Goal: Task Accomplishment & Management: Manage account settings

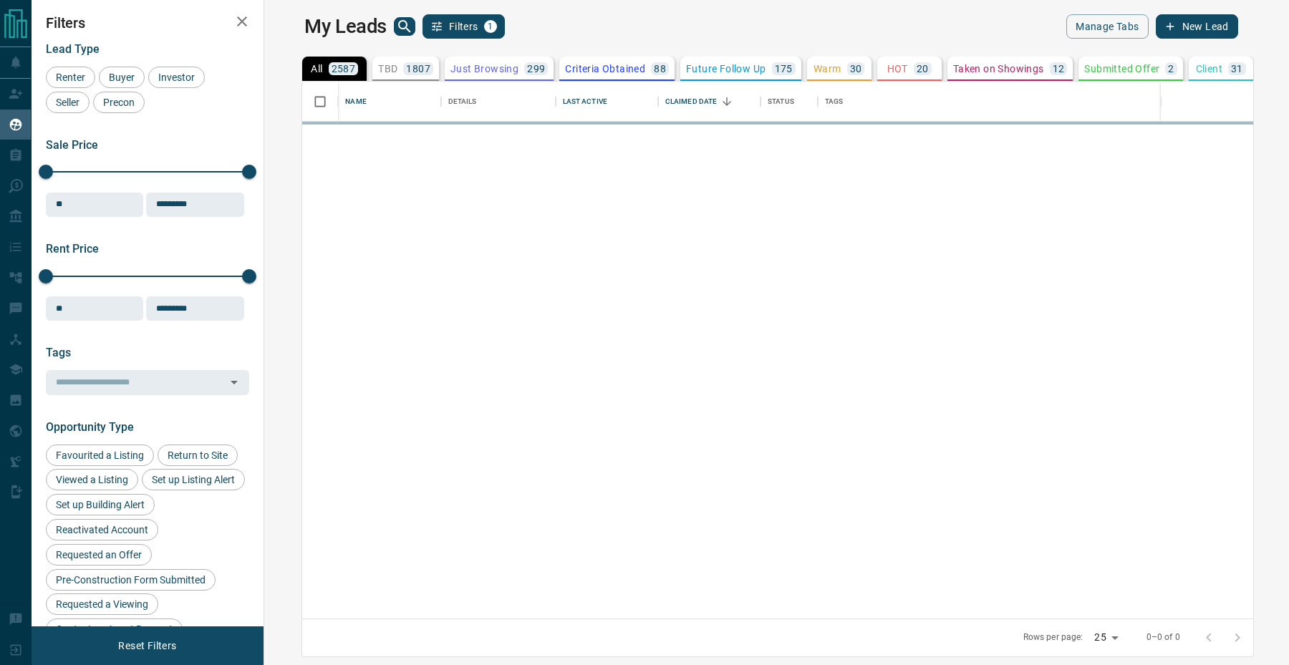
scroll to position [537, 1018]
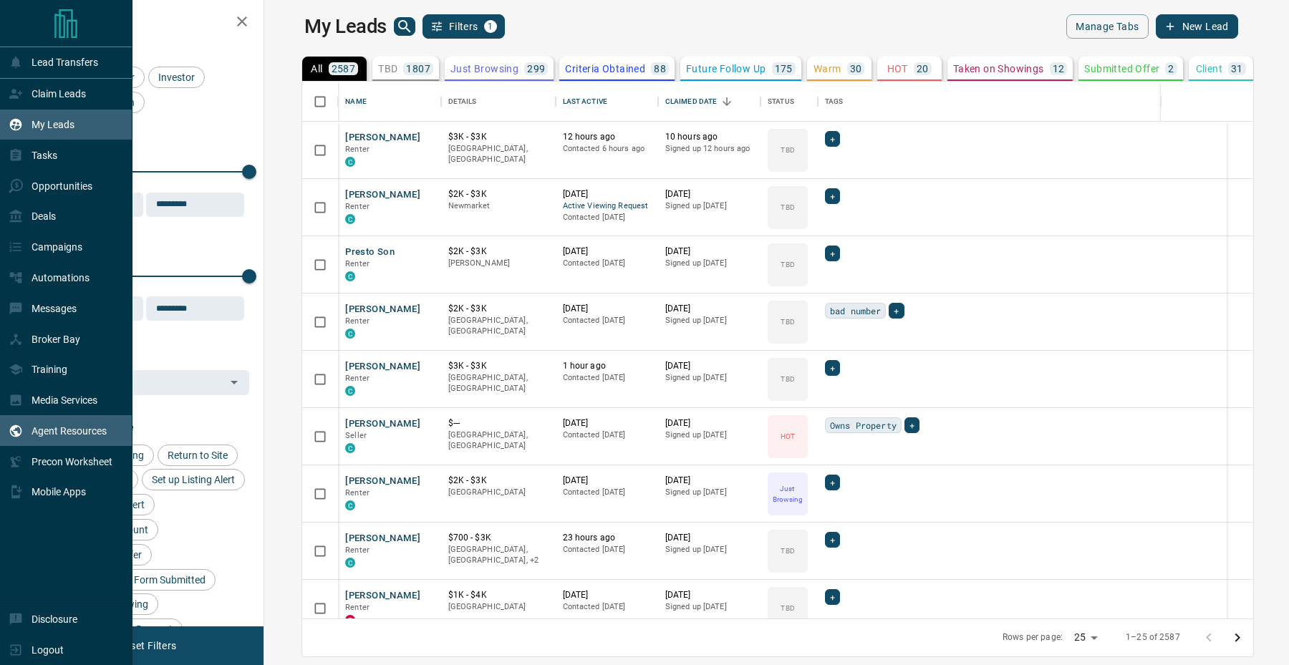
click at [16, 443] on div "Agent Resources" at bounding box center [58, 431] width 98 height 24
click at [24, 215] on div "Deals" at bounding box center [32, 217] width 47 height 24
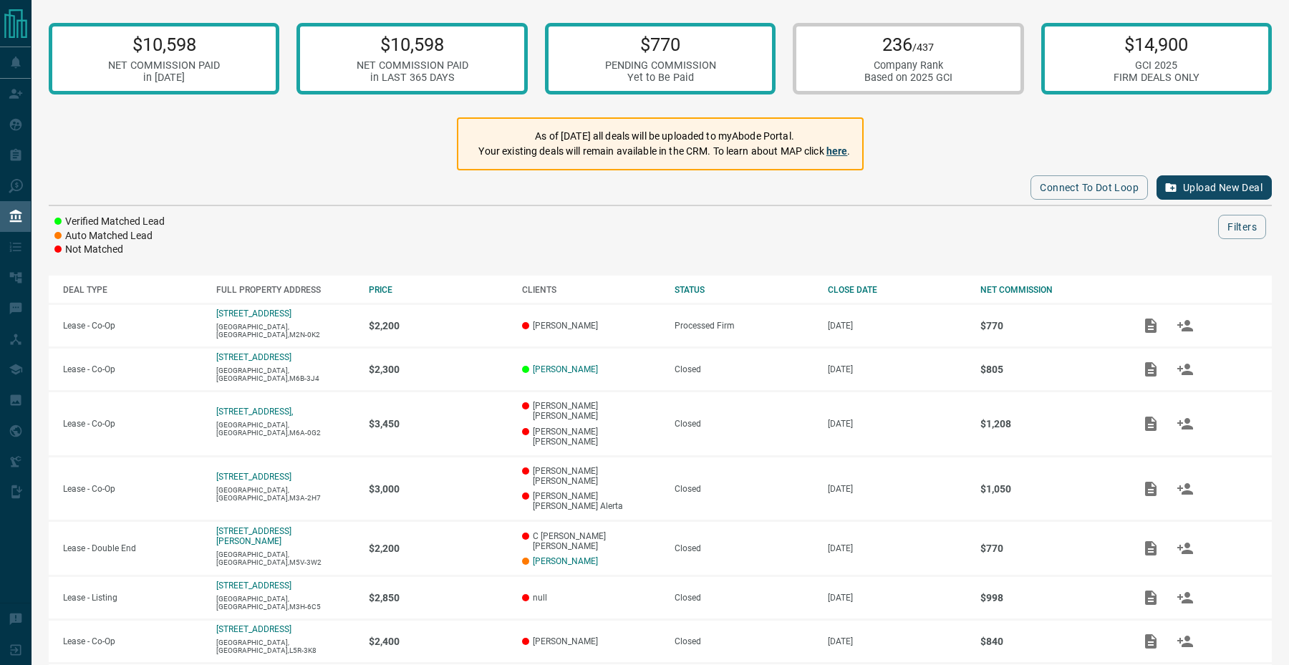
click at [841, 153] on link "here" at bounding box center [836, 150] width 21 height 11
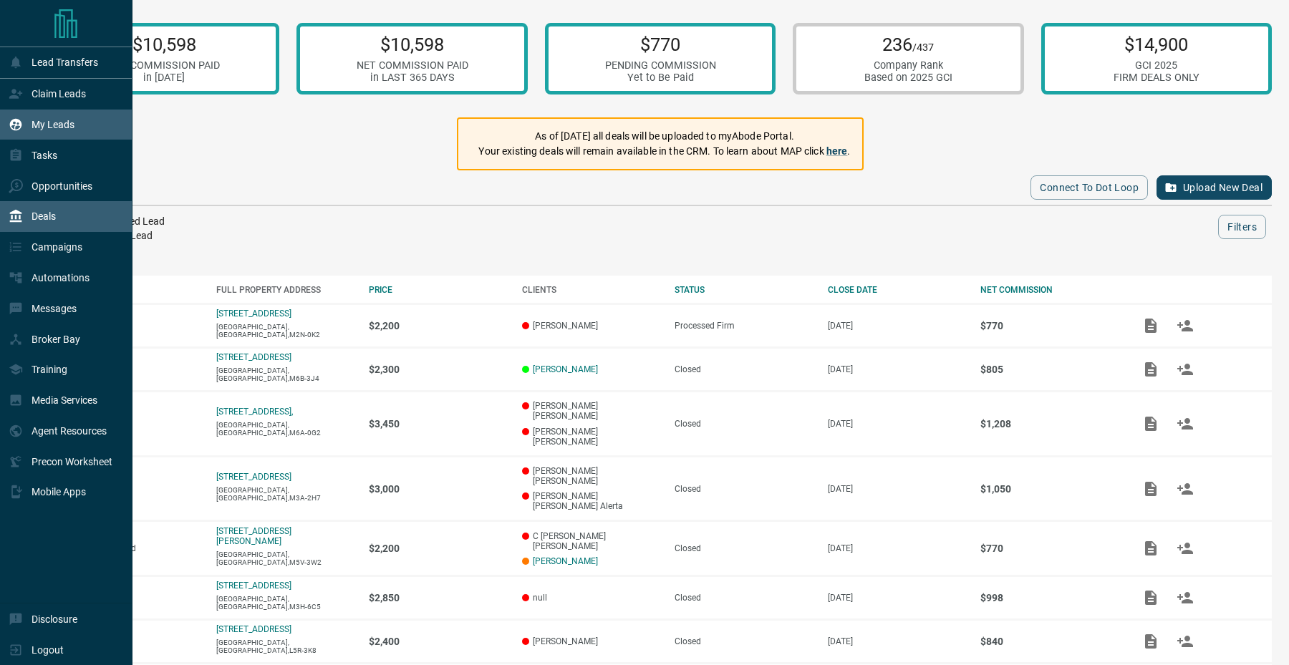
click at [51, 132] on div "My Leads" at bounding box center [42, 125] width 66 height 24
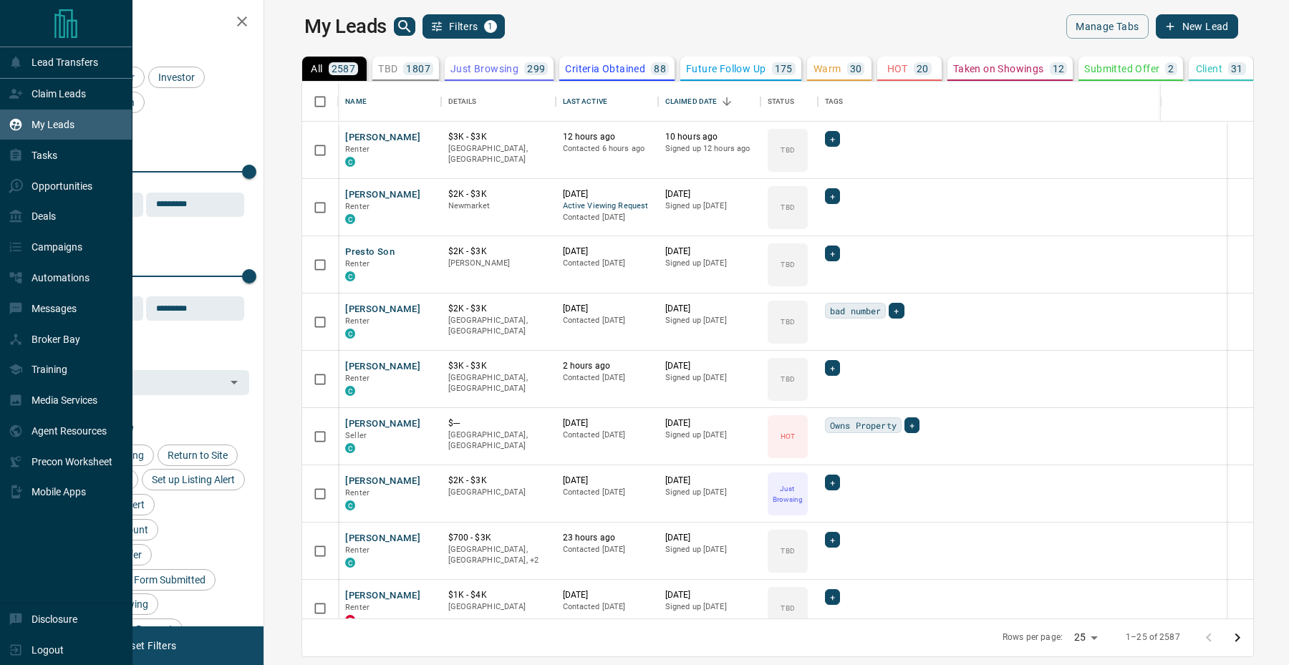
scroll to position [537, 1018]
click at [34, 87] on div "Claim Leads" at bounding box center [47, 94] width 77 height 24
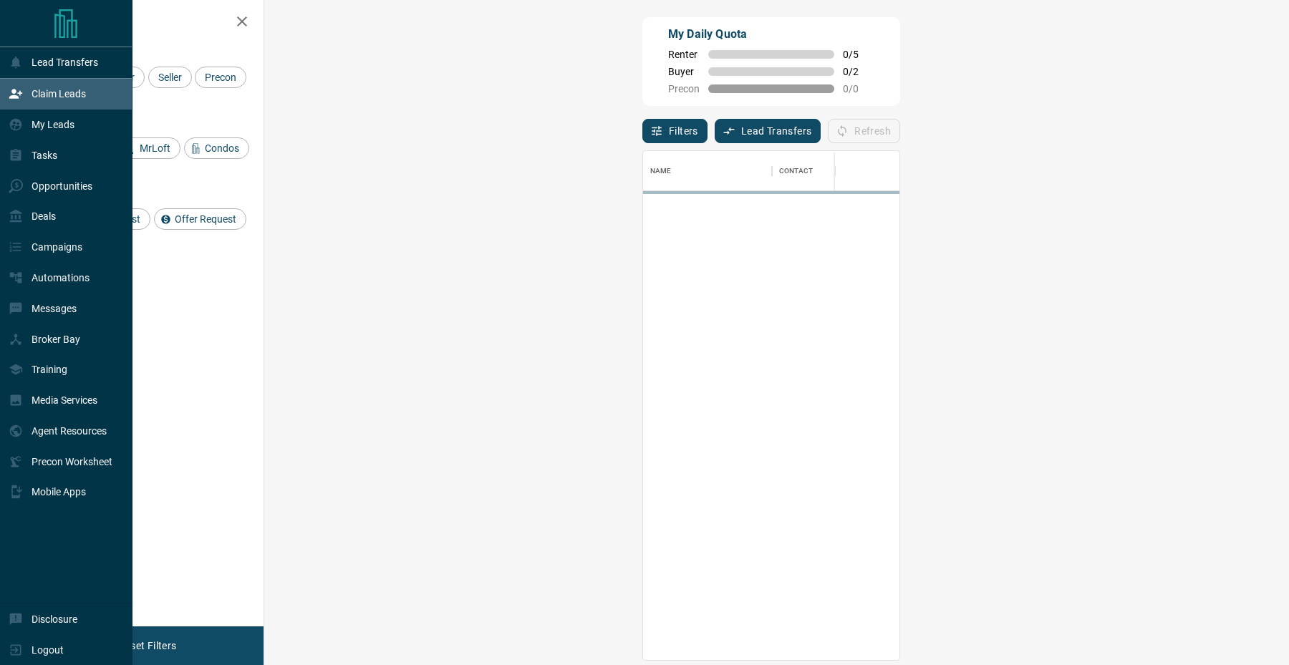
scroll to position [509, 994]
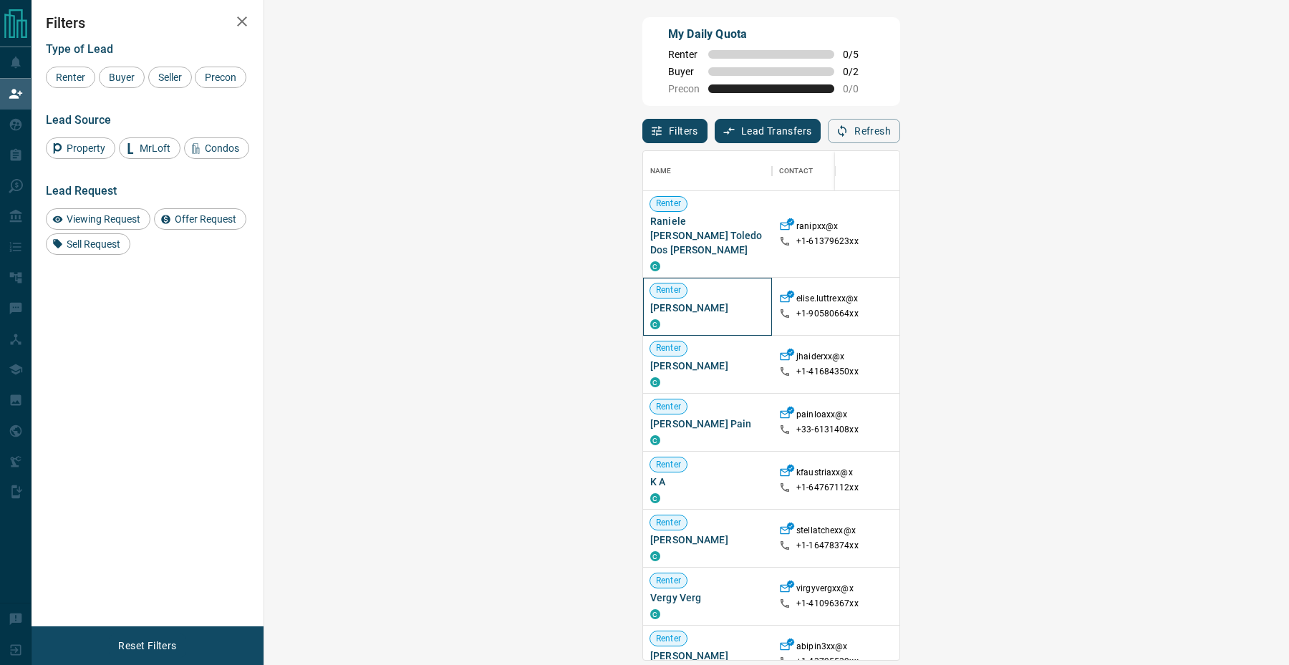
drag, startPoint x: 332, startPoint y: 292, endPoint x: 278, endPoint y: 294, distance: 54.4
click at [643, 294] on div "Renter [PERSON_NAME] C" at bounding box center [707, 307] width 129 height 58
copy span "[PERSON_NAME]"
drag, startPoint x: 336, startPoint y: 352, endPoint x: 281, endPoint y: 354, distance: 54.5
click at [650, 359] on span "[PERSON_NAME]" at bounding box center [707, 366] width 115 height 14
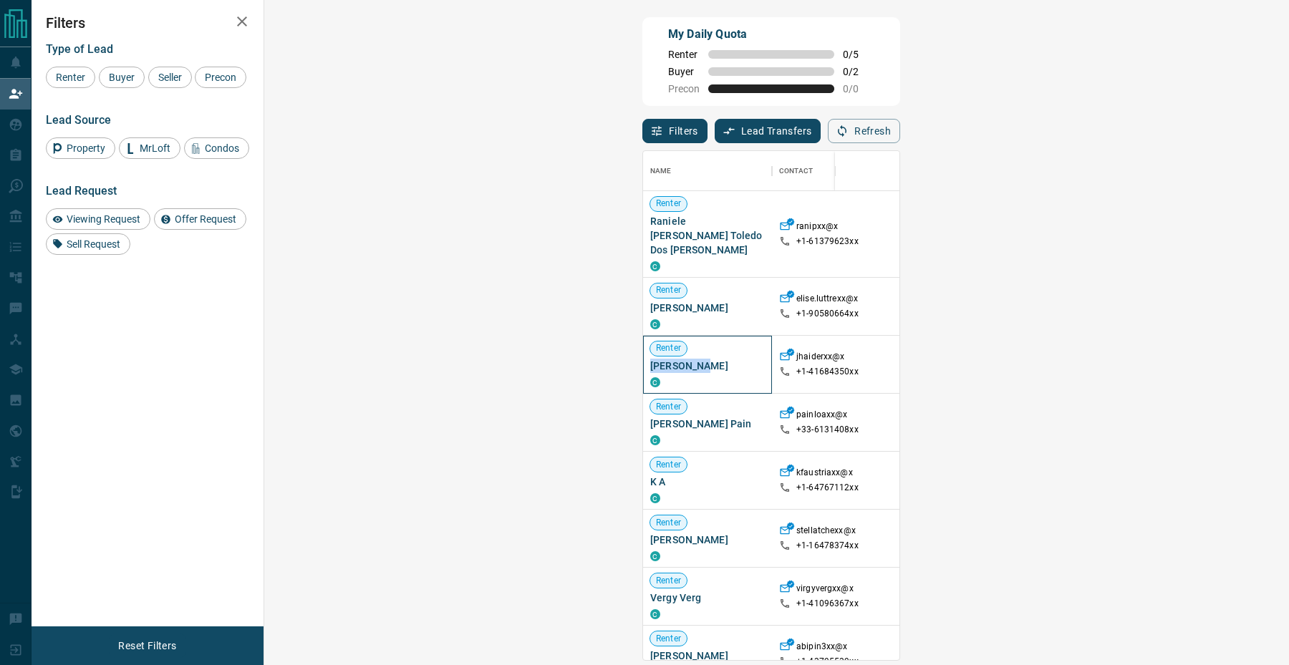
copy span "[PERSON_NAME]"
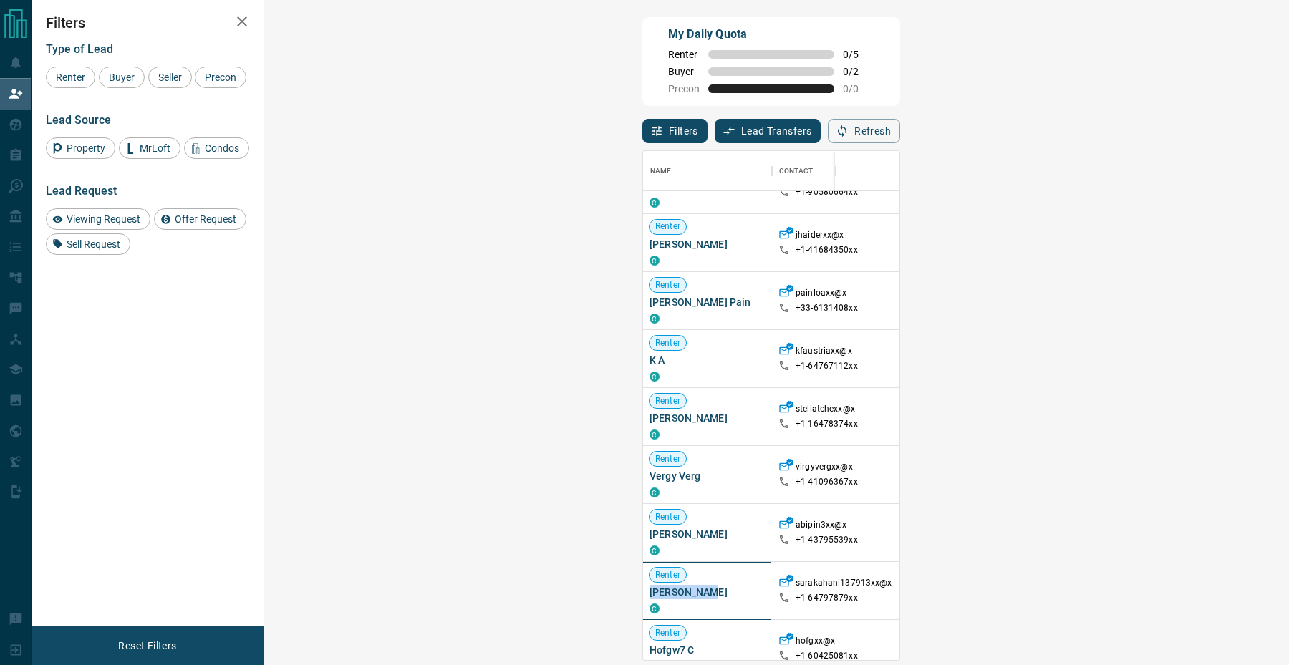
scroll to position [122, 0]
drag, startPoint x: 344, startPoint y: 577, endPoint x: 277, endPoint y: 577, distance: 67.3
click at [643, 577] on div "[PERSON_NAME] C" at bounding box center [707, 591] width 129 height 58
copy span "[PERSON_NAME]"
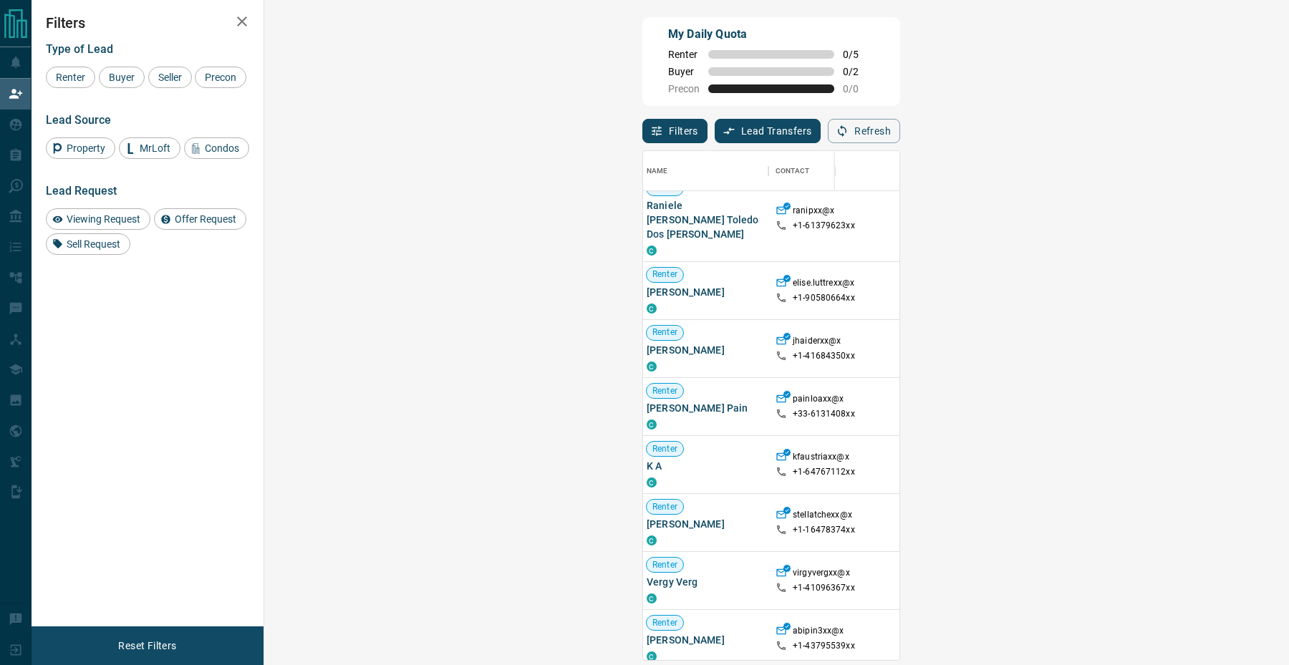
scroll to position [0, 4]
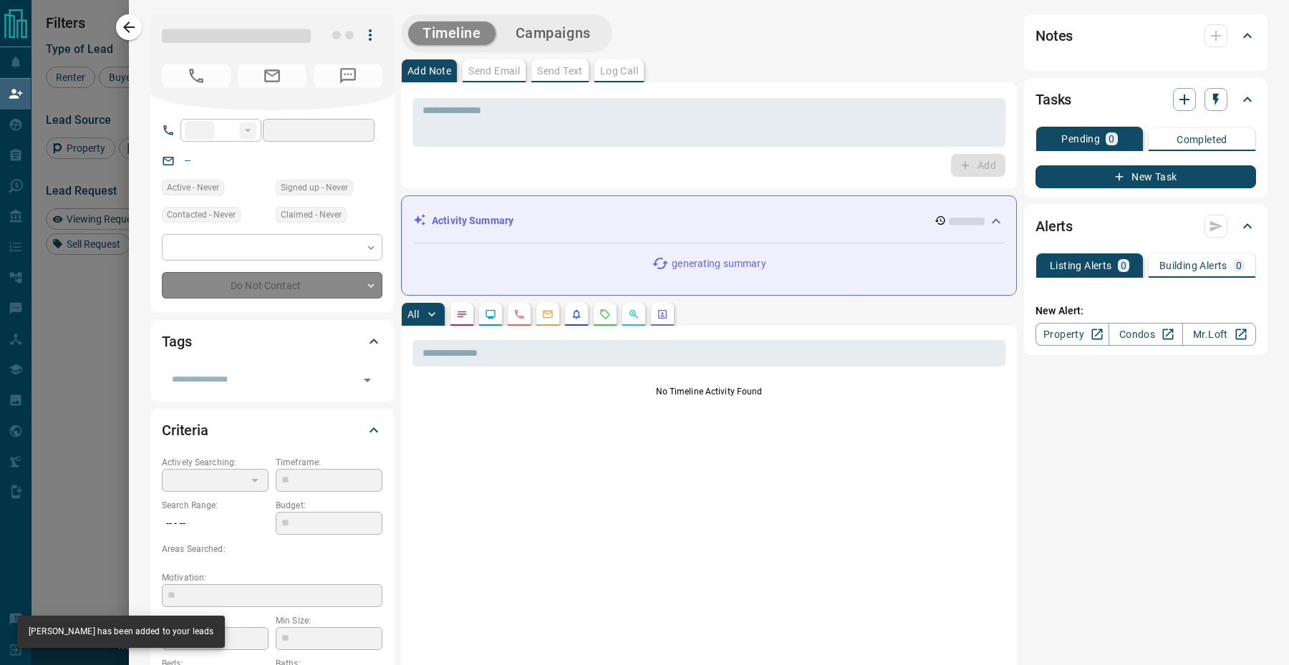
type input "**"
type input "**********"
type input "**"
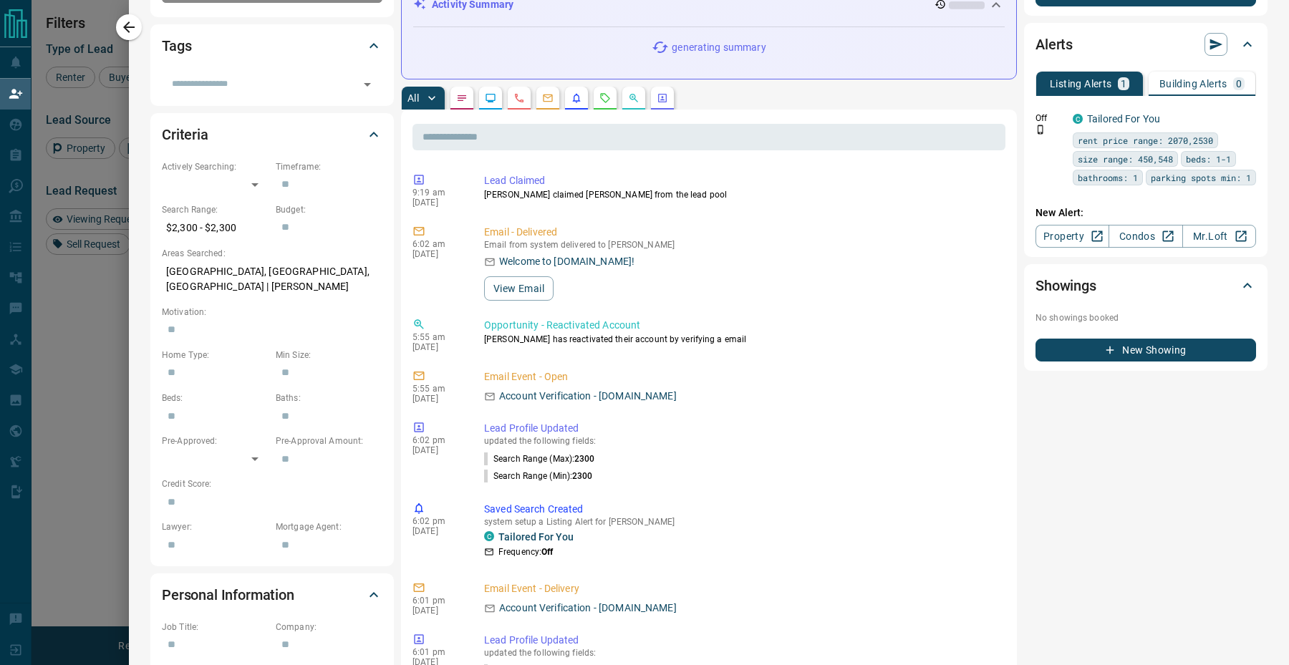
scroll to position [0, 0]
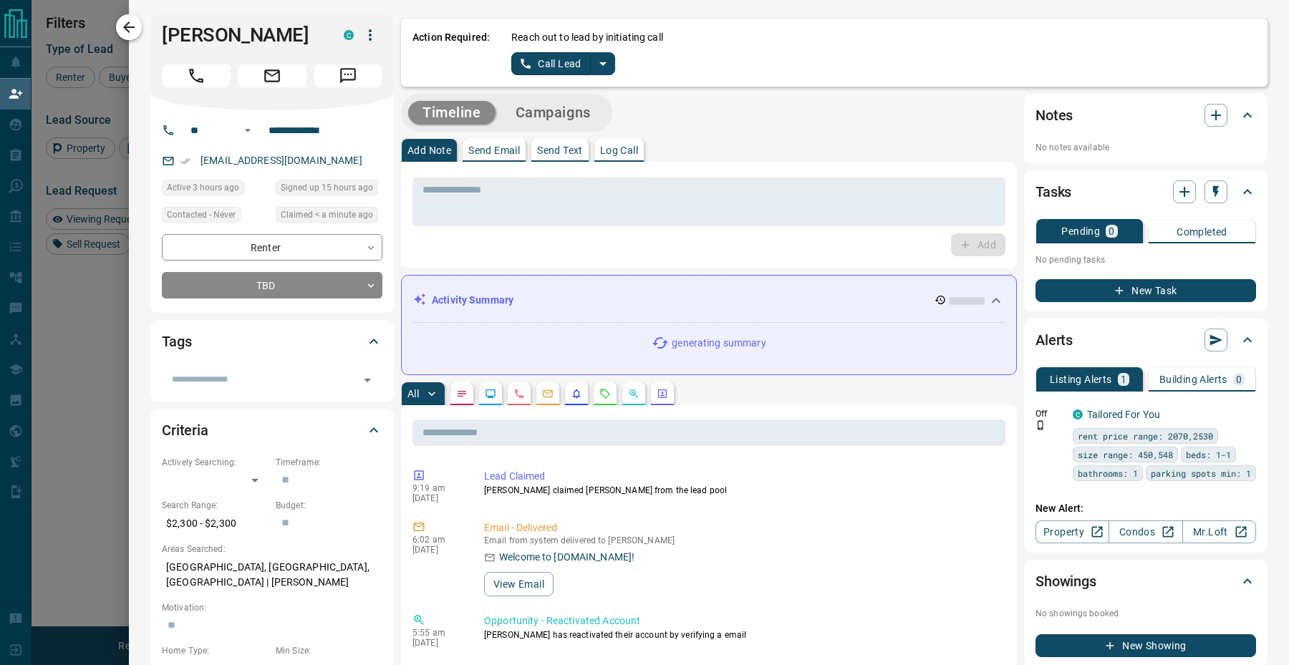
click at [132, 24] on icon "button" at bounding box center [128, 27] width 17 height 17
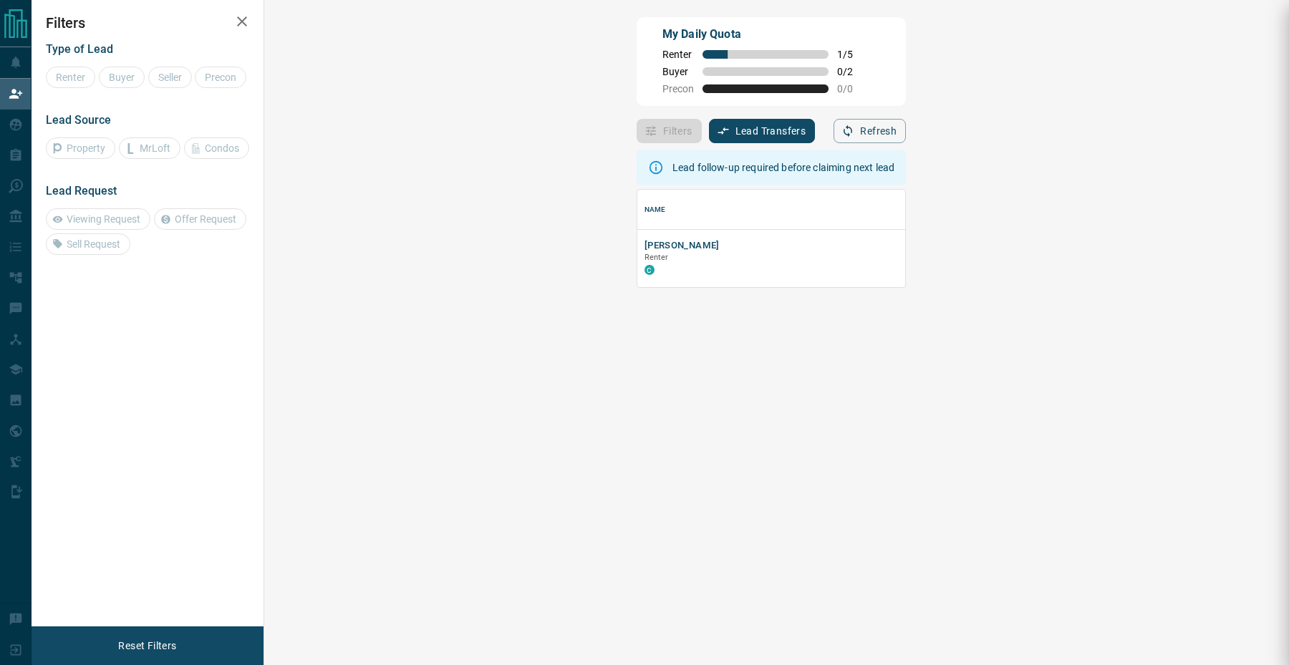
scroll to position [97, 994]
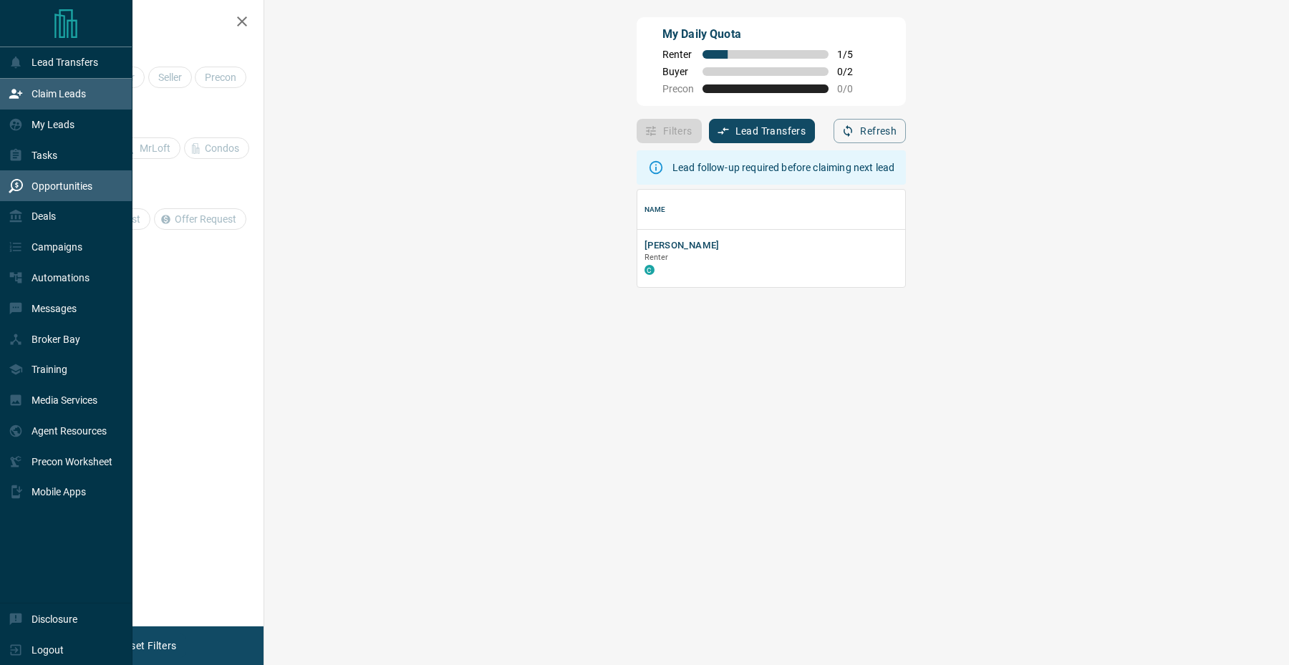
click at [4, 192] on div "Opportunities" at bounding box center [66, 185] width 132 height 31
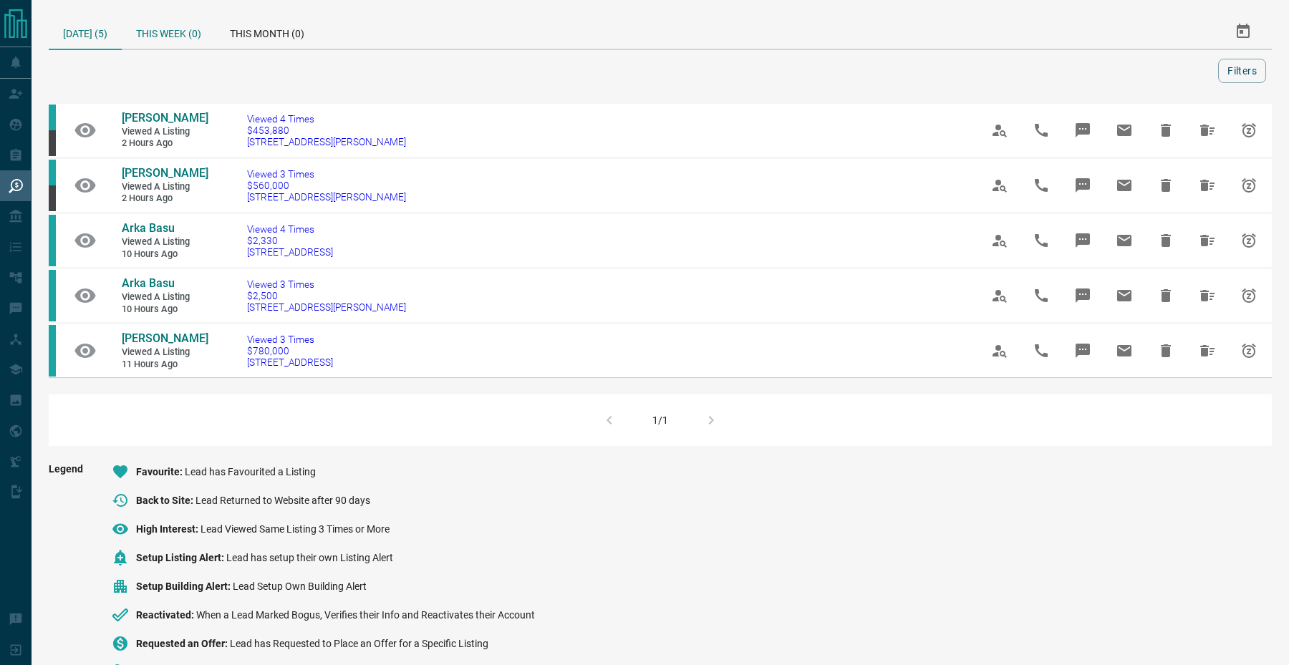
click at [152, 30] on div "This Week (0)" at bounding box center [169, 31] width 94 height 34
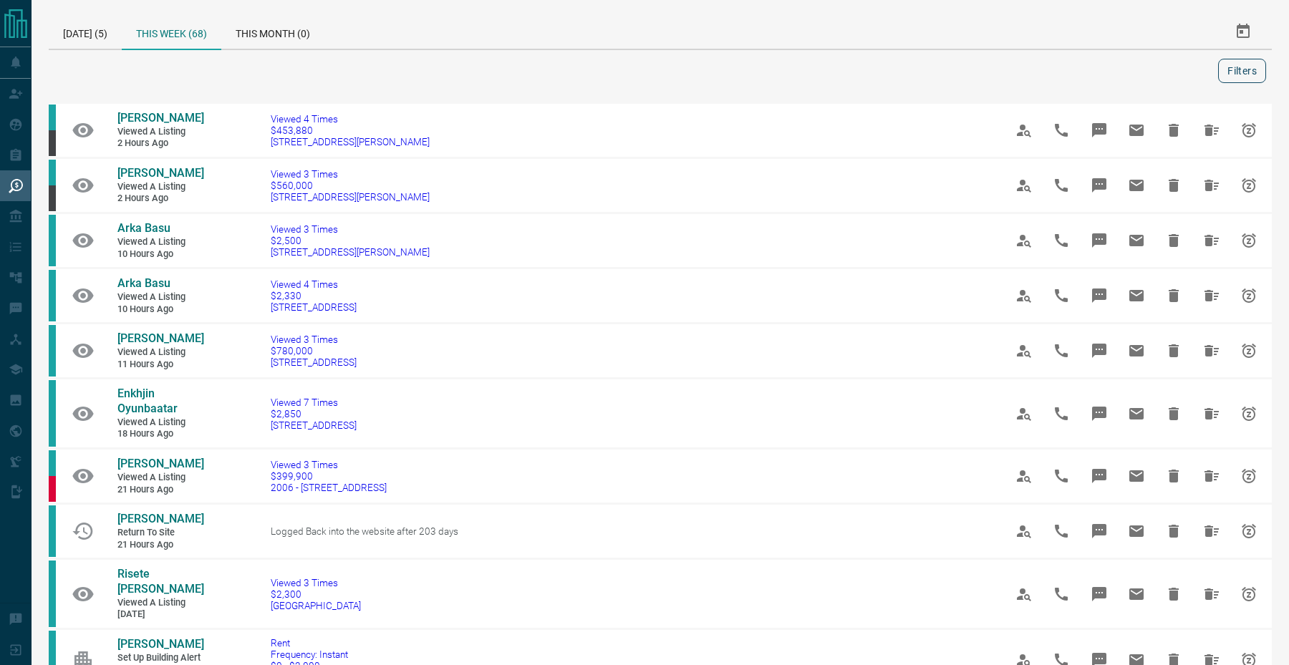
click at [1238, 67] on button "Filters" at bounding box center [1242, 71] width 48 height 24
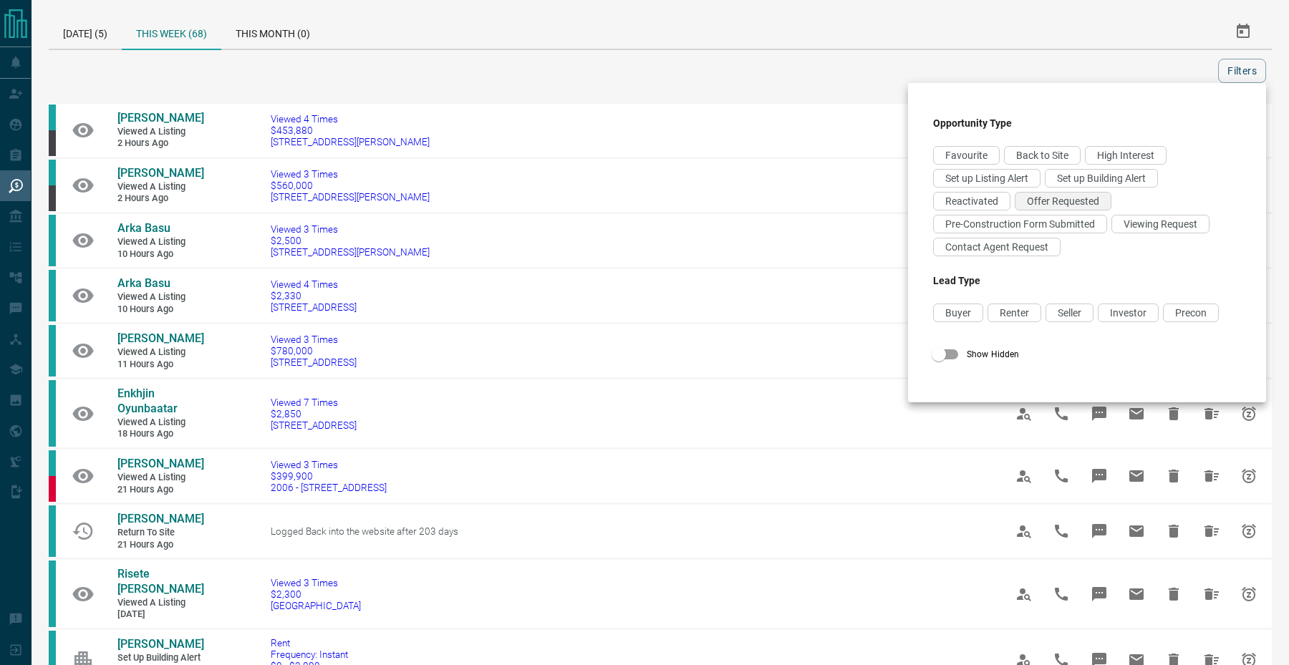
click at [1081, 204] on span "Offer Requested" at bounding box center [1063, 201] width 72 height 11
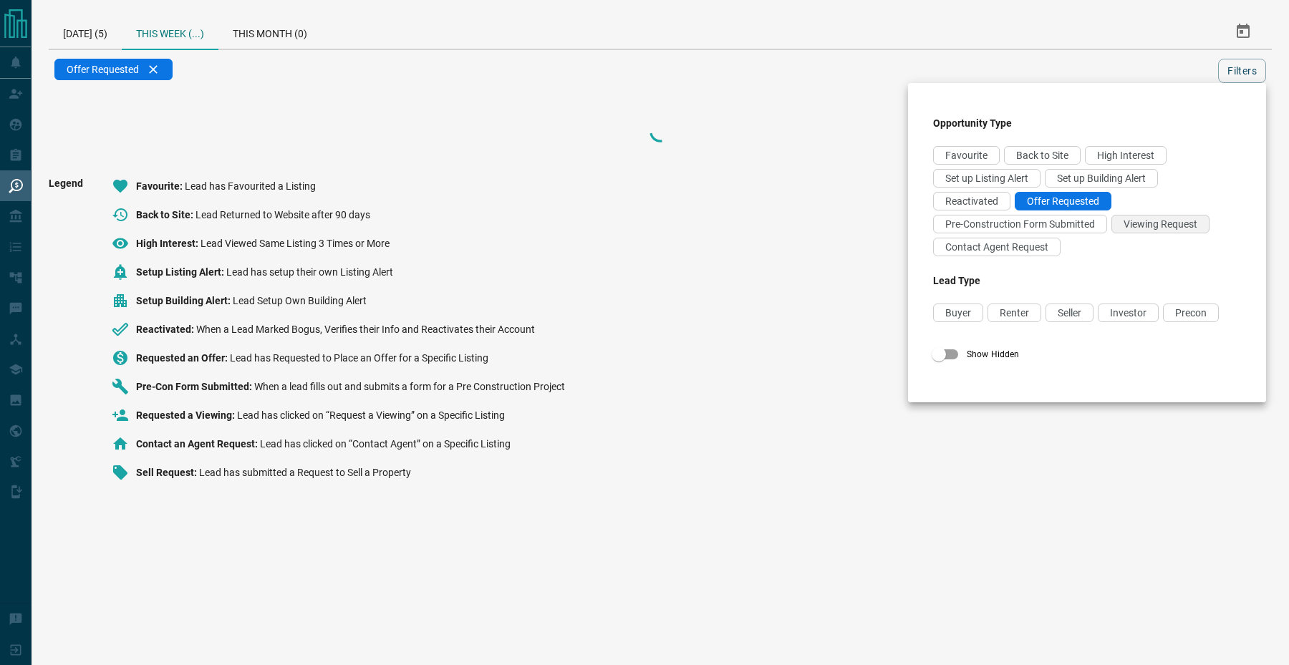
click at [1128, 221] on span "Viewing Request" at bounding box center [1161, 223] width 74 height 11
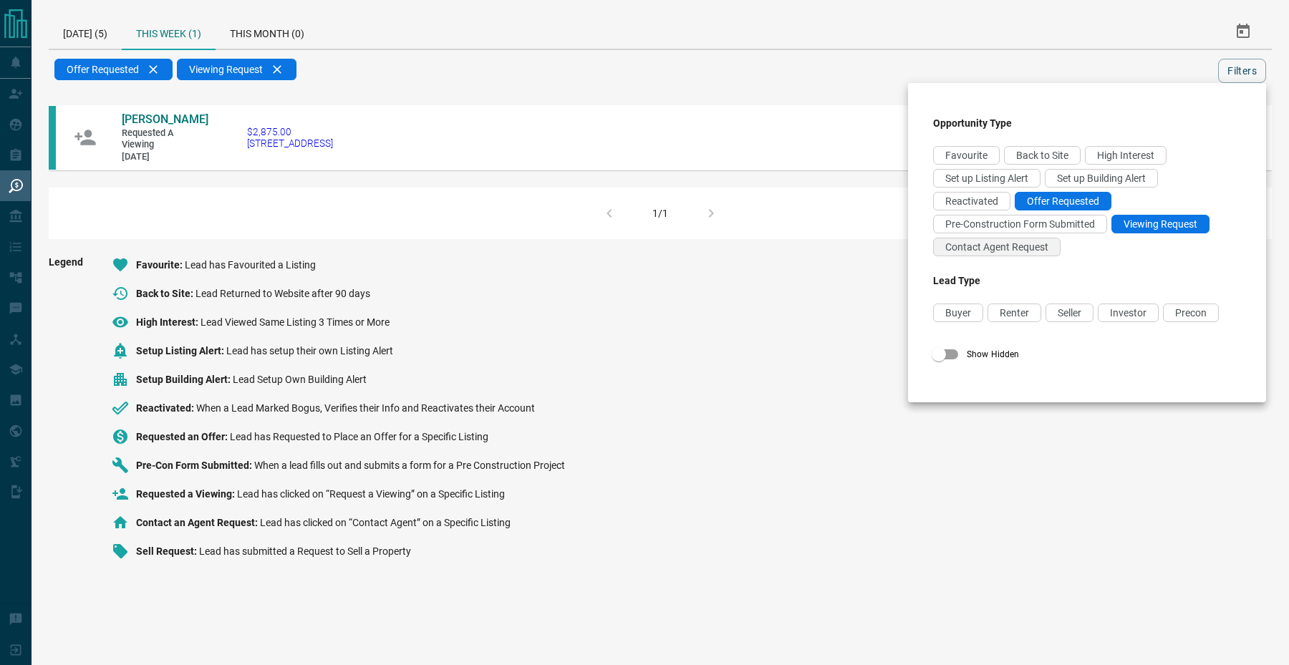
click at [1024, 251] on span "Contact Agent Request" at bounding box center [996, 246] width 103 height 11
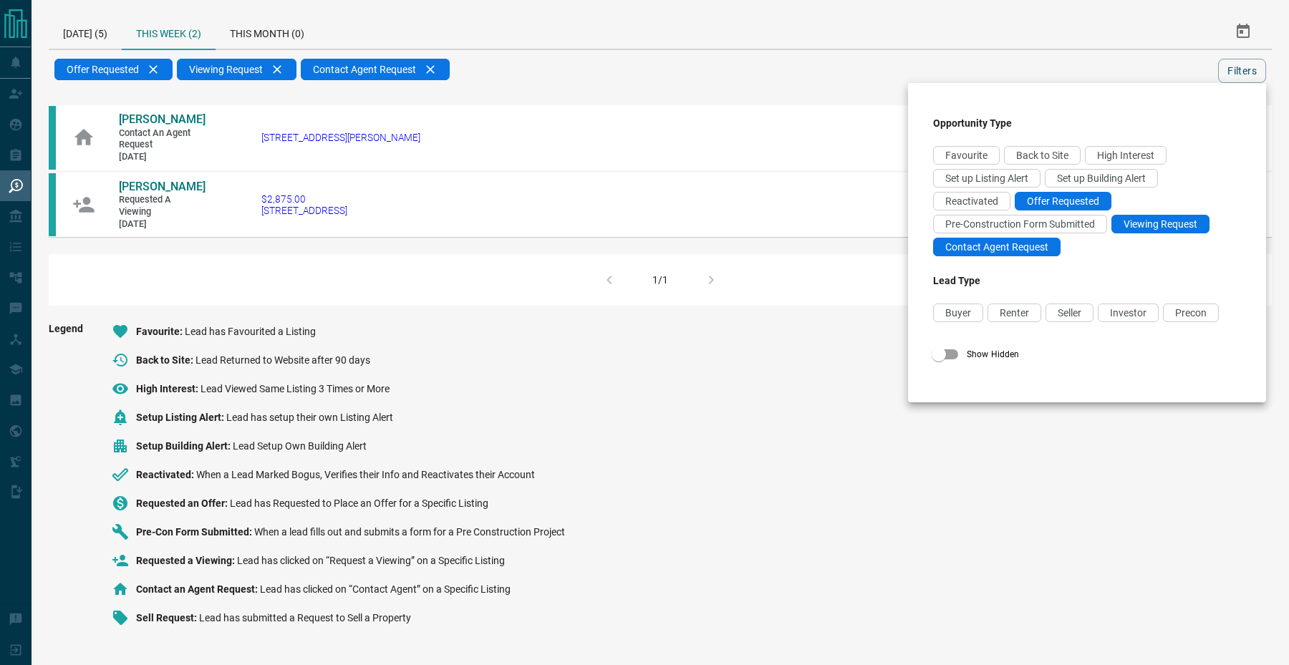
click at [835, 68] on div at bounding box center [644, 332] width 1289 height 665
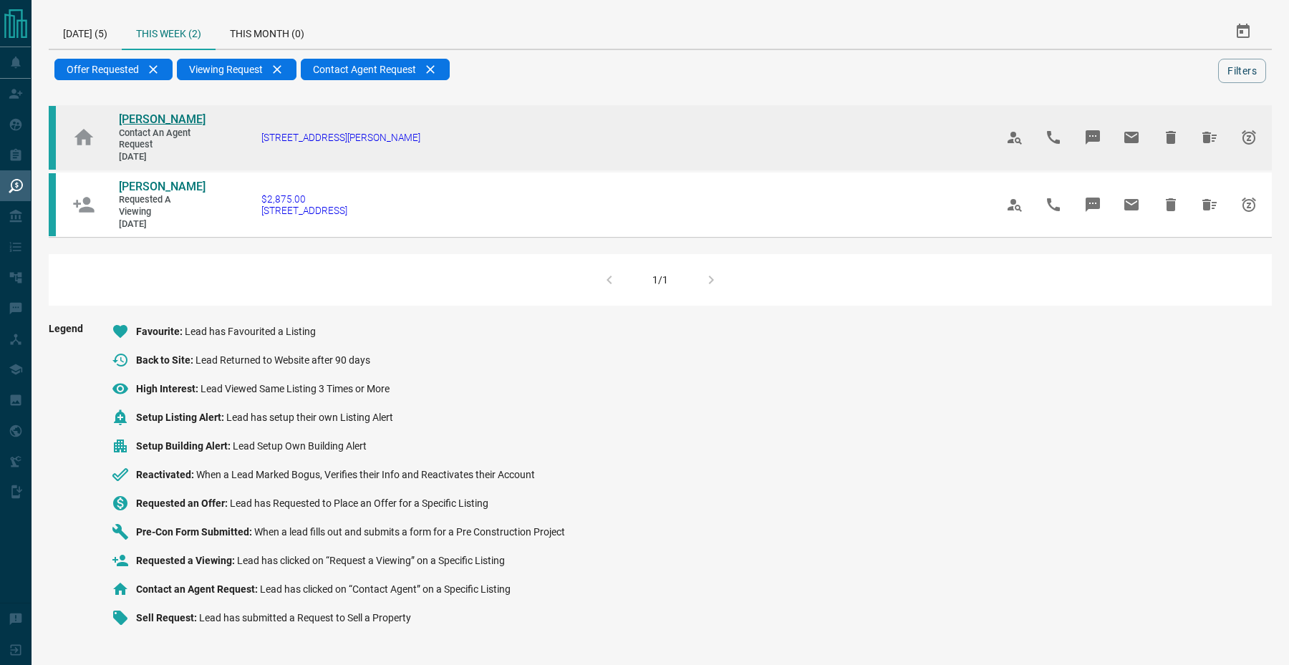
click at [147, 126] on span "[PERSON_NAME]" at bounding box center [162, 119] width 87 height 14
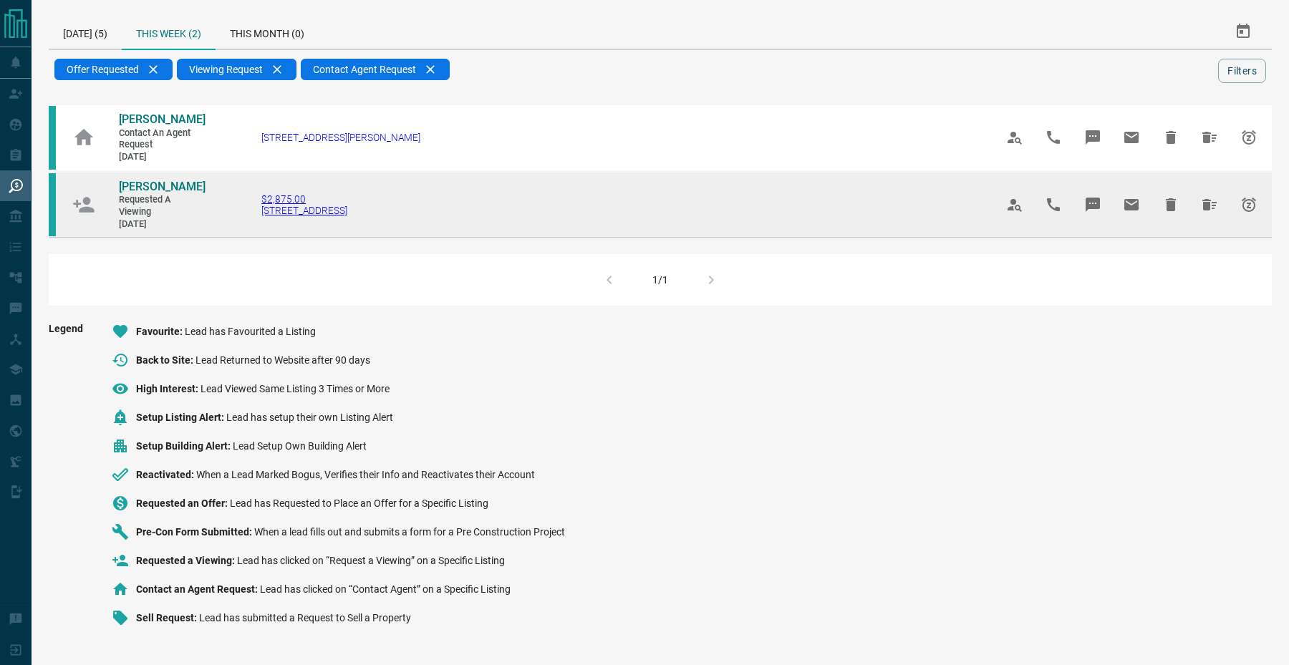
click at [274, 205] on span "$2,875.00" at bounding box center [304, 198] width 86 height 11
click at [144, 193] on span "[PERSON_NAME]" at bounding box center [162, 187] width 87 height 14
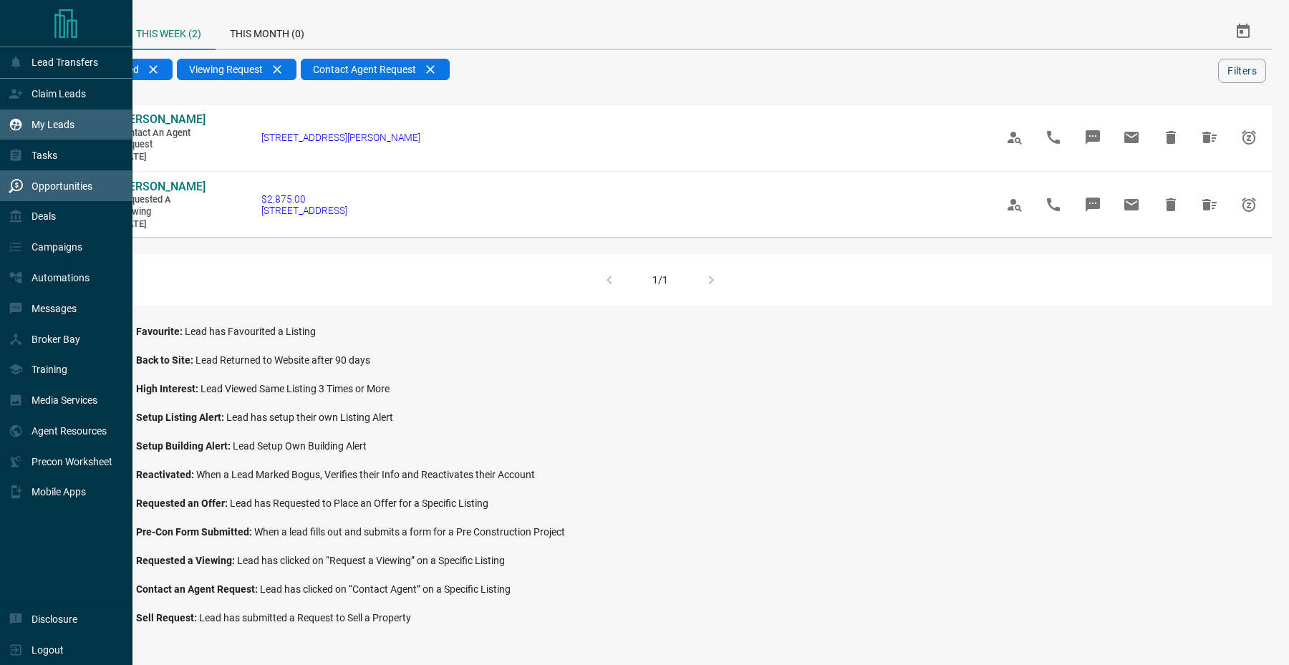
click at [16, 117] on div "My Leads" at bounding box center [42, 125] width 66 height 24
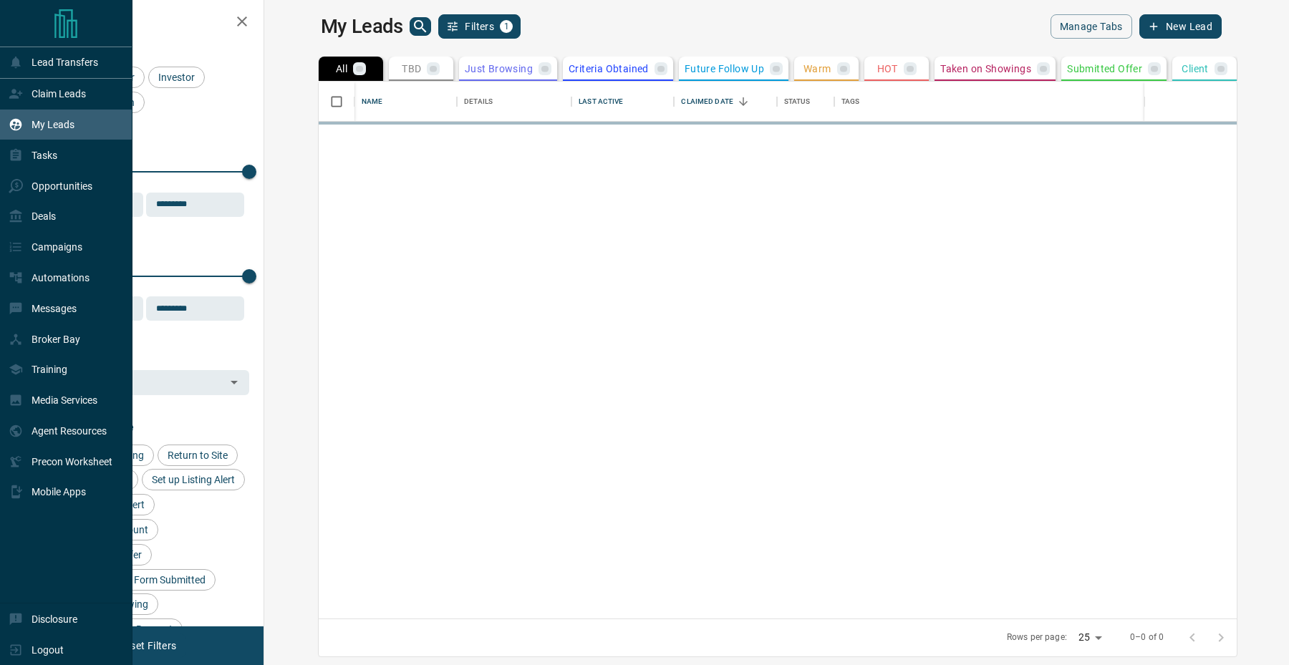
scroll to position [537, 1018]
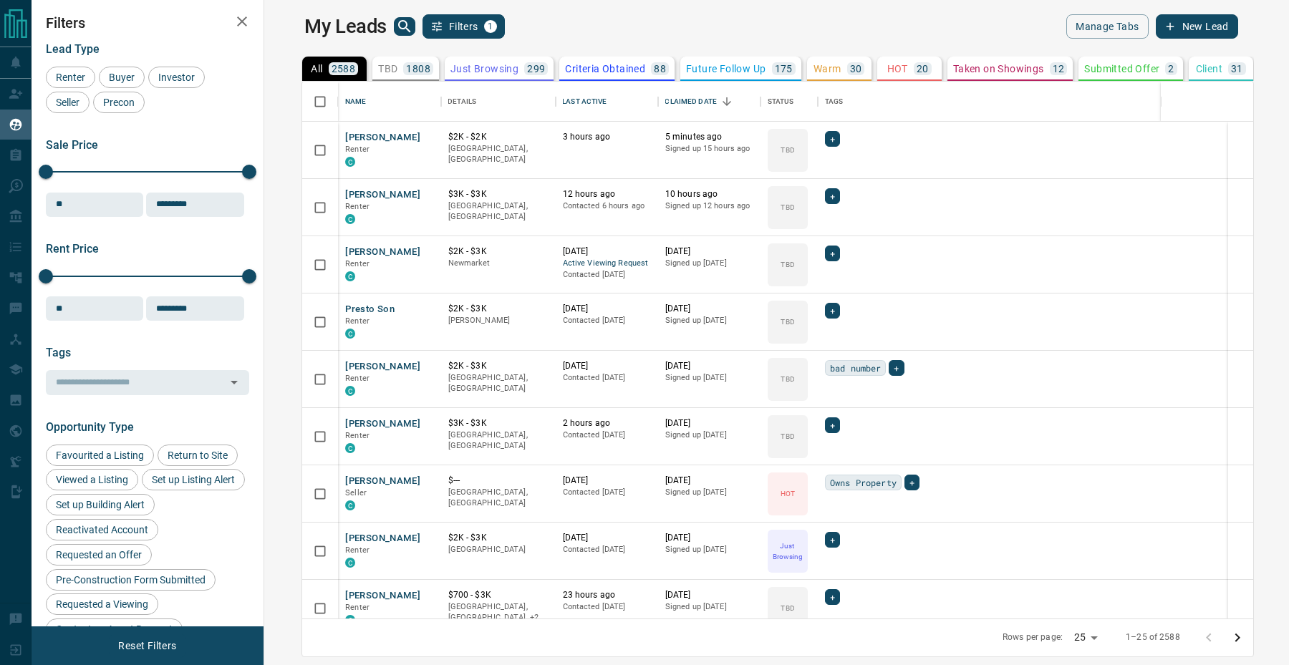
click at [396, 27] on icon "search button" at bounding box center [404, 26] width 17 height 17
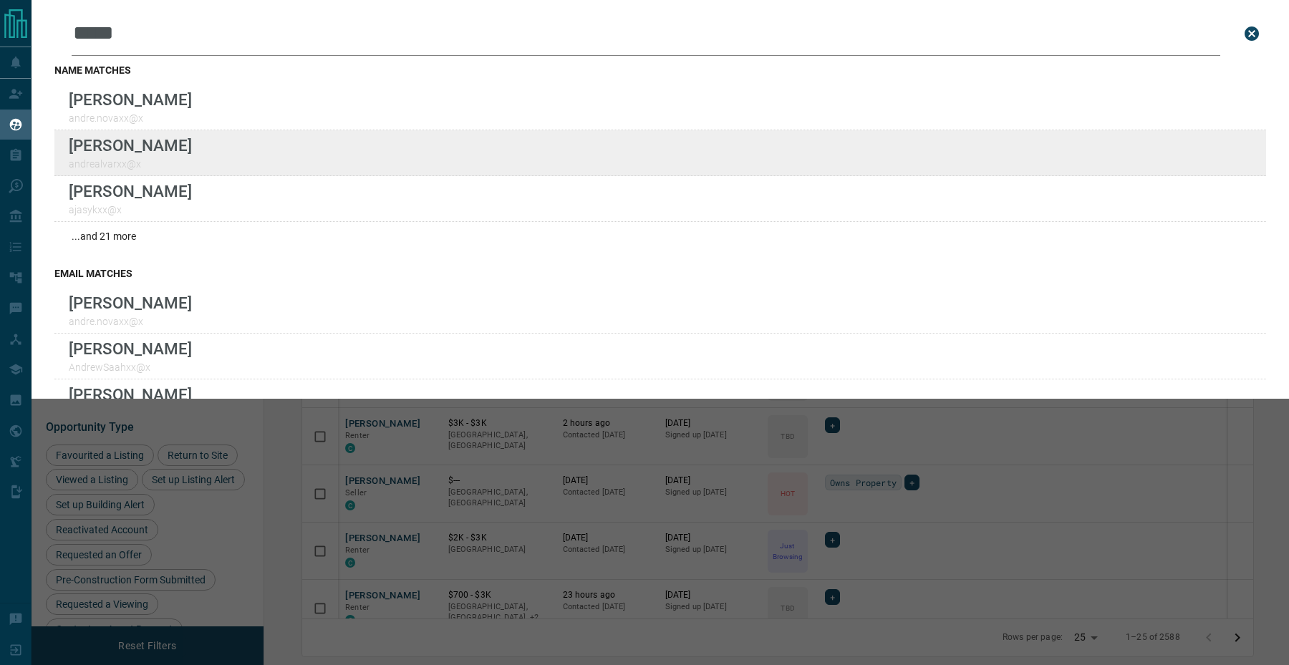
click at [0, 0] on div "Lead Transfers Claim Leads My Leads Tasks Opportunities Deals Campaigns Automat…" at bounding box center [644, 323] width 1289 height 647
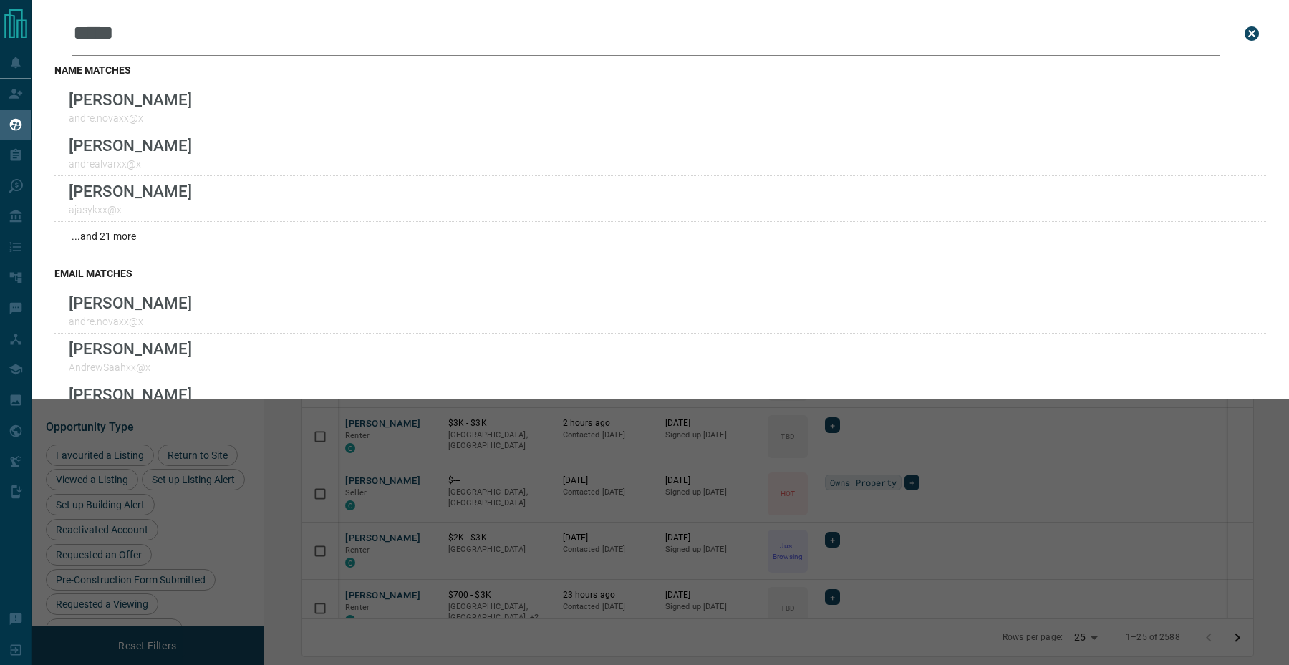
click at [188, 31] on input "*****" at bounding box center [646, 33] width 1149 height 44
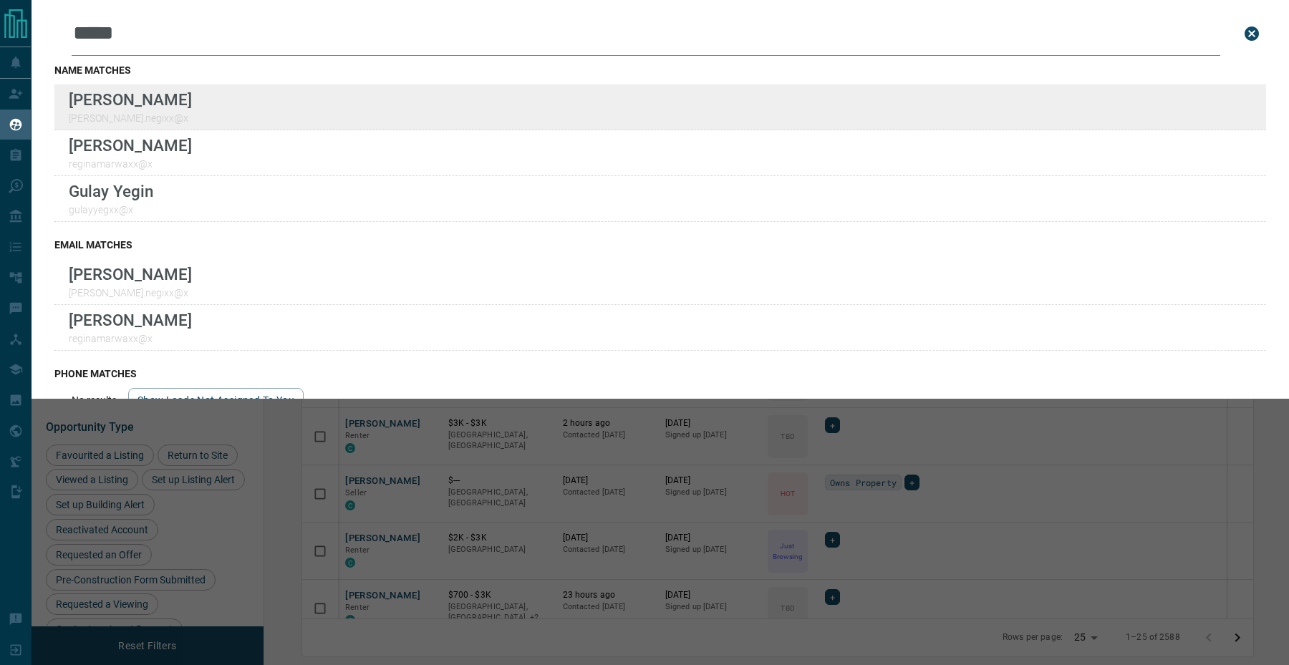
type input "*****"
click at [0, 0] on div "Lead Transfers Claim Leads My Leads Tasks Opportunities Deals Campaigns Automat…" at bounding box center [644, 323] width 1289 height 647
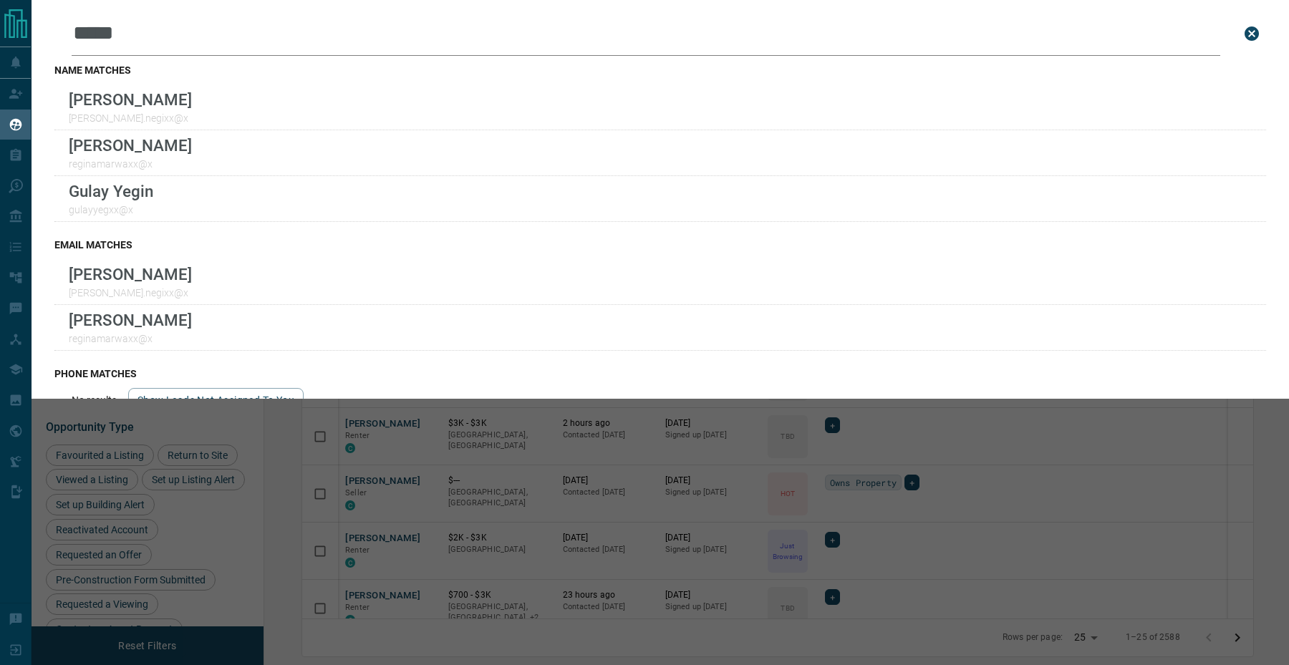
click at [907, 508] on div "Leads Search Bar ***** Search for a lead by name, email, phone, or id name matc…" at bounding box center [676, 332] width 1289 height 665
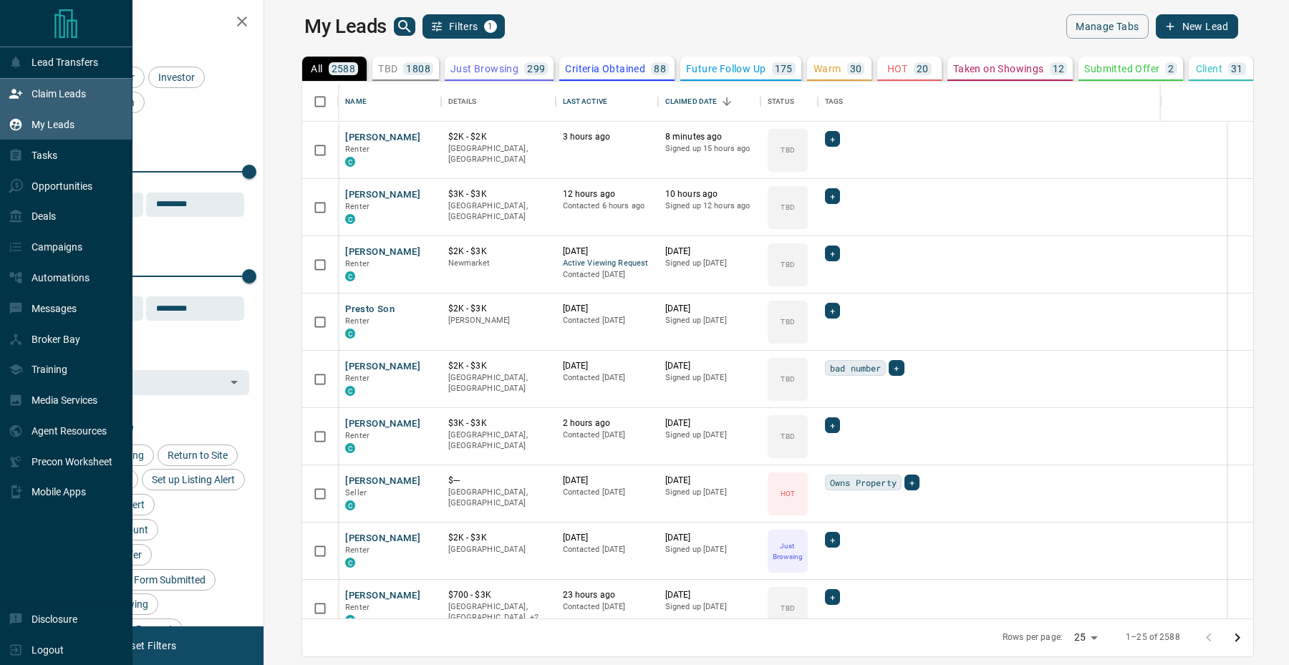
click at [36, 86] on div "Claim Leads" at bounding box center [47, 94] width 77 height 24
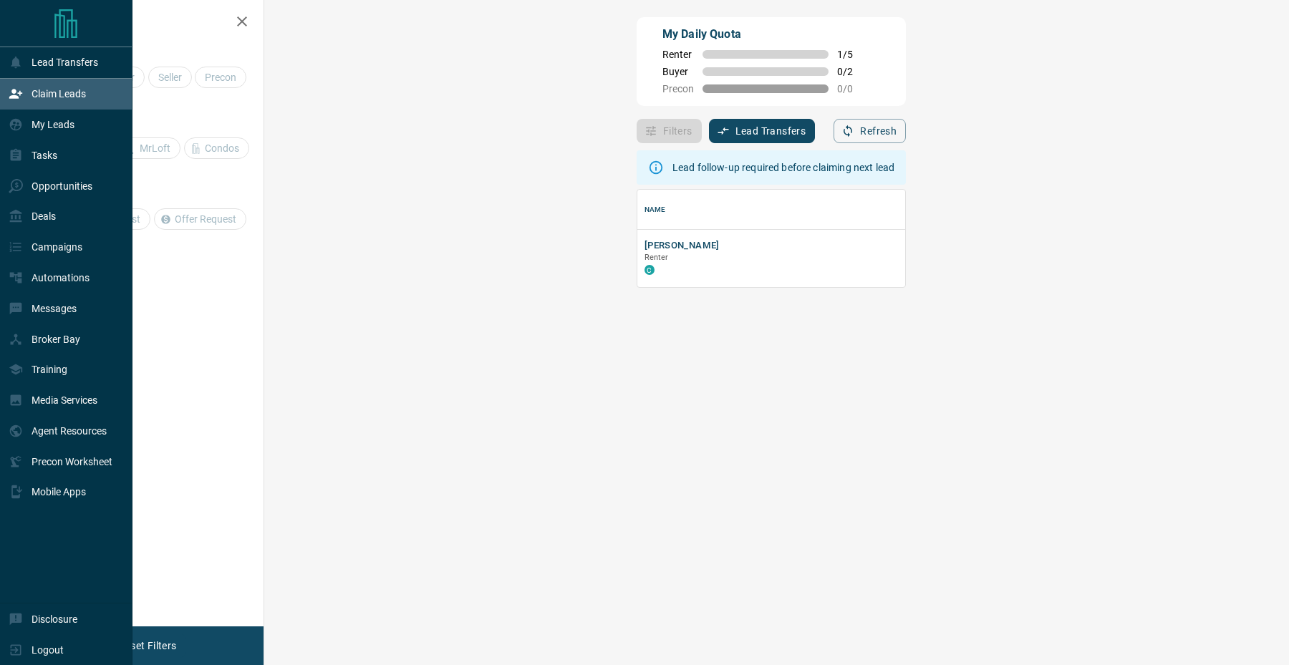
scroll to position [97, 994]
click at [29, 133] on div "My Leads" at bounding box center [42, 125] width 66 height 24
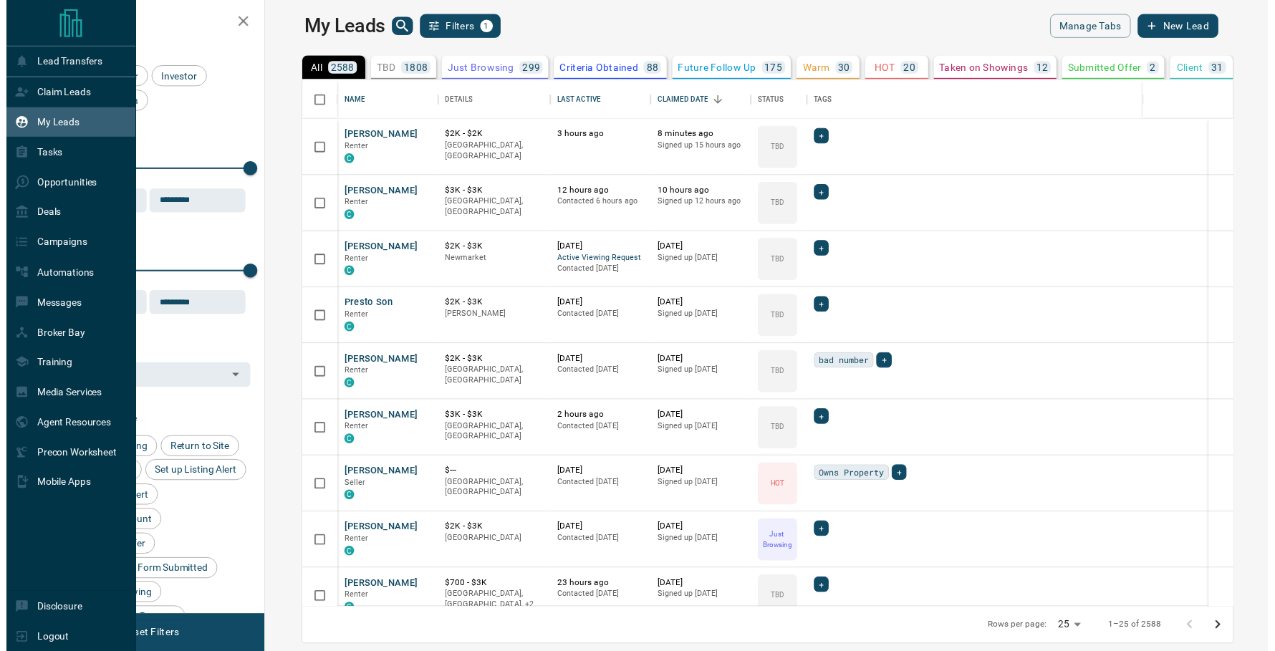
scroll to position [537, 1018]
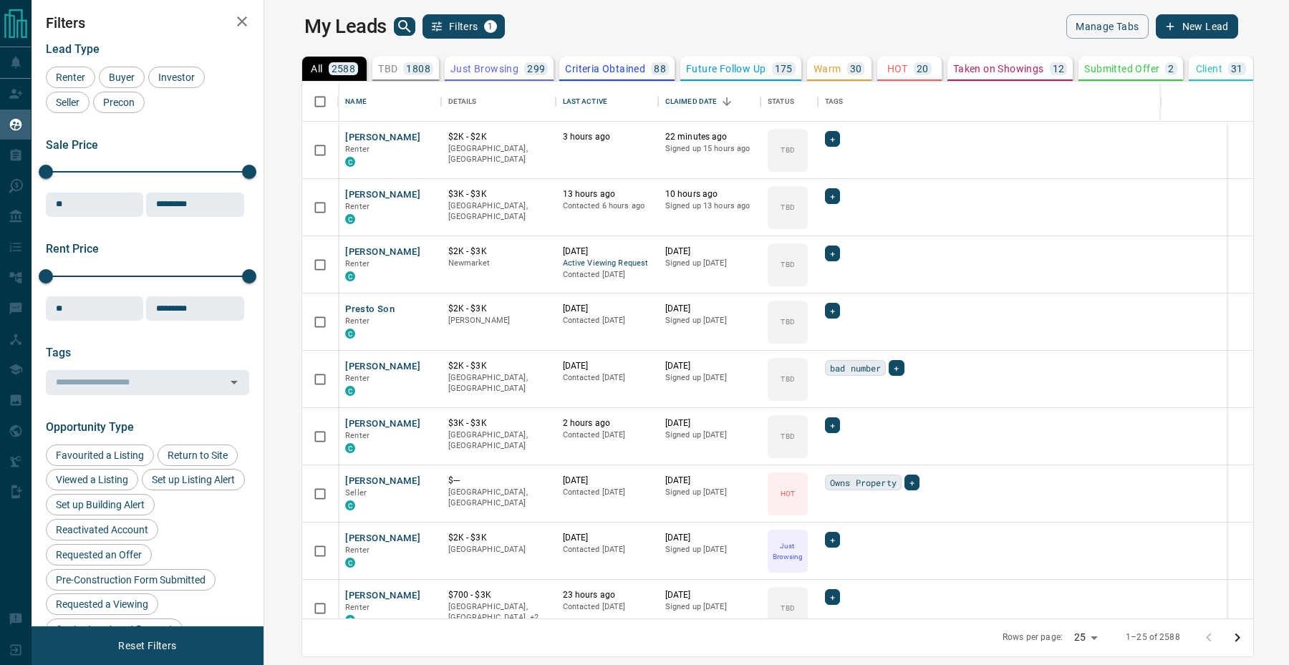
click at [438, 6] on div "My Leads Filters 1 Manage Tabs New Lead All 2588 TBD 1808 Do Not Contact - Not …" at bounding box center [661, 323] width 1258 height 647
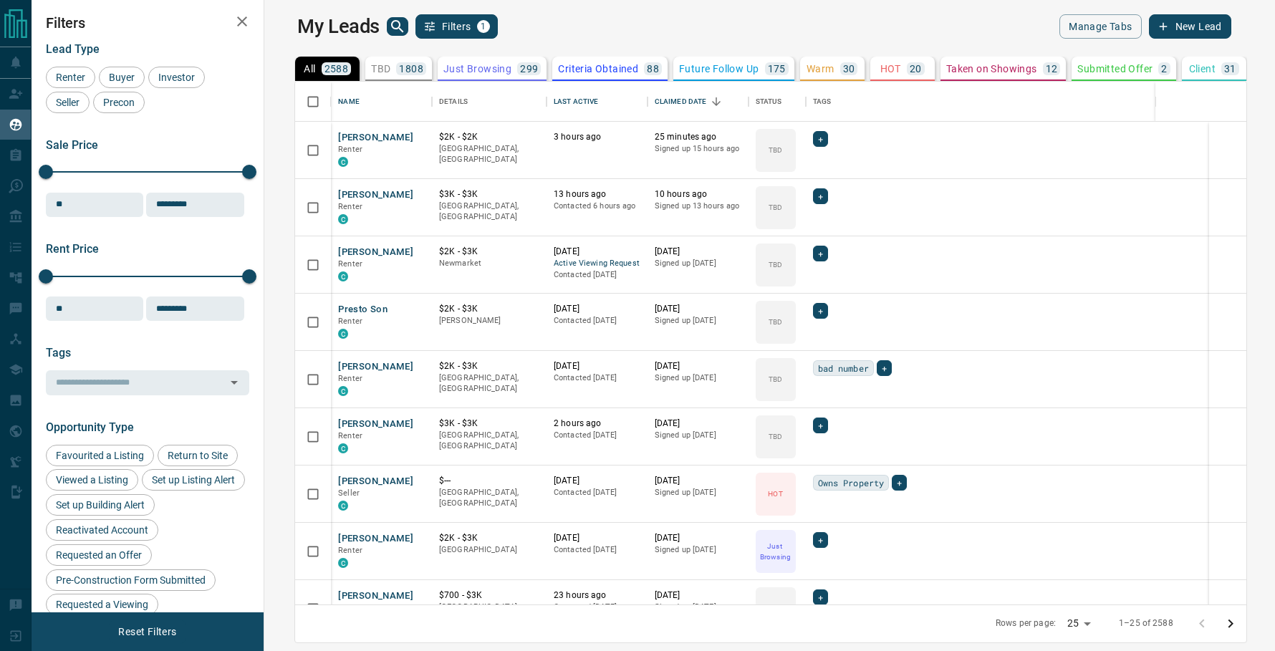
scroll to position [523, 1004]
click at [556, 100] on div "Last Active" at bounding box center [576, 102] width 44 height 40
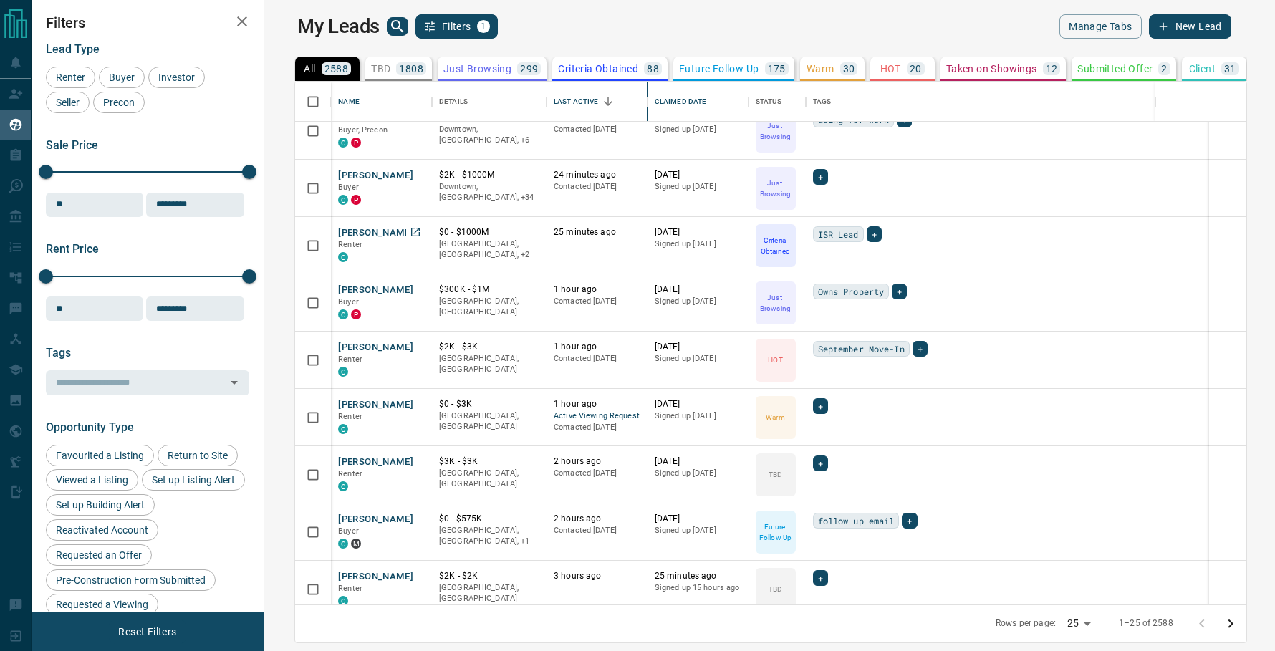
scroll to position [24, 0]
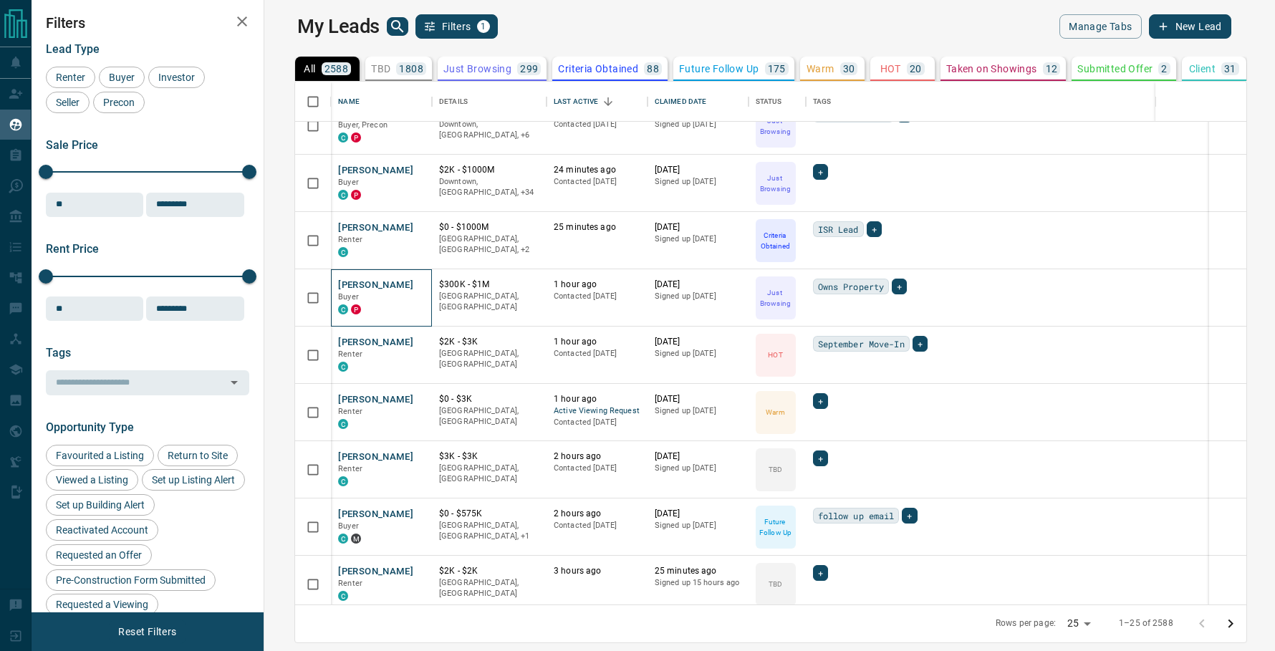
click at [350, 277] on div "[PERSON_NAME] Buyer C P" at bounding box center [381, 297] width 101 height 57
click at [350, 280] on button "[PERSON_NAME]" at bounding box center [375, 286] width 75 height 14
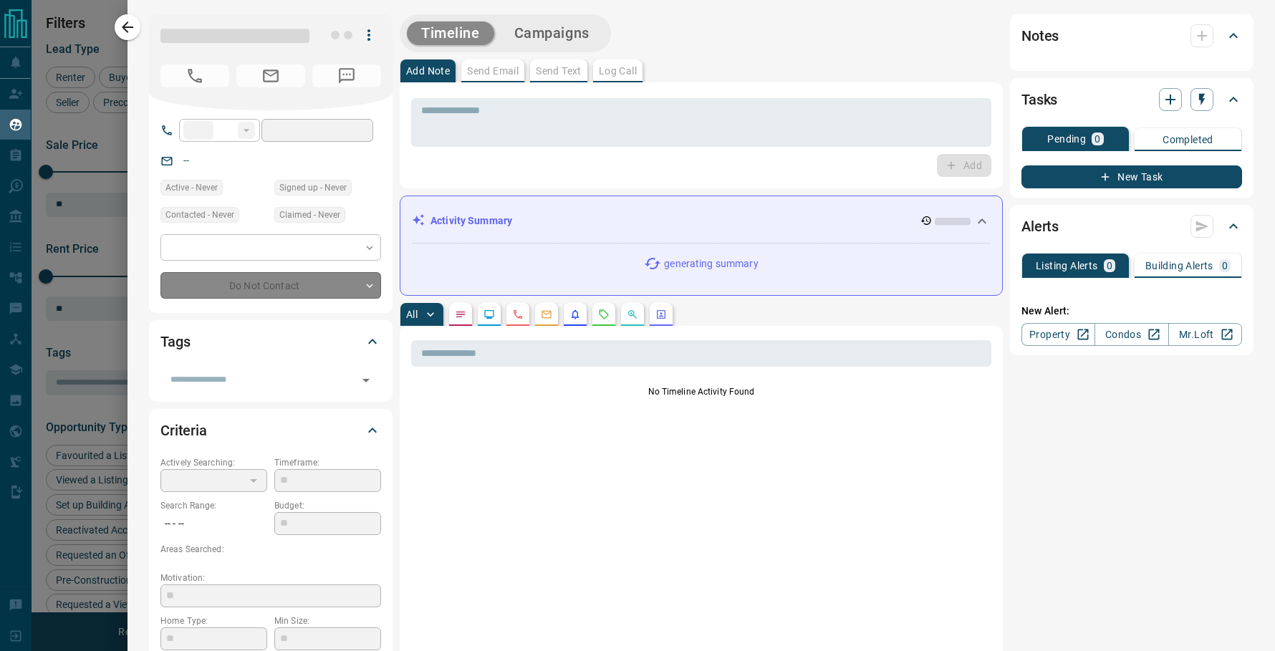
type input "**"
type input "**********"
type input "*"
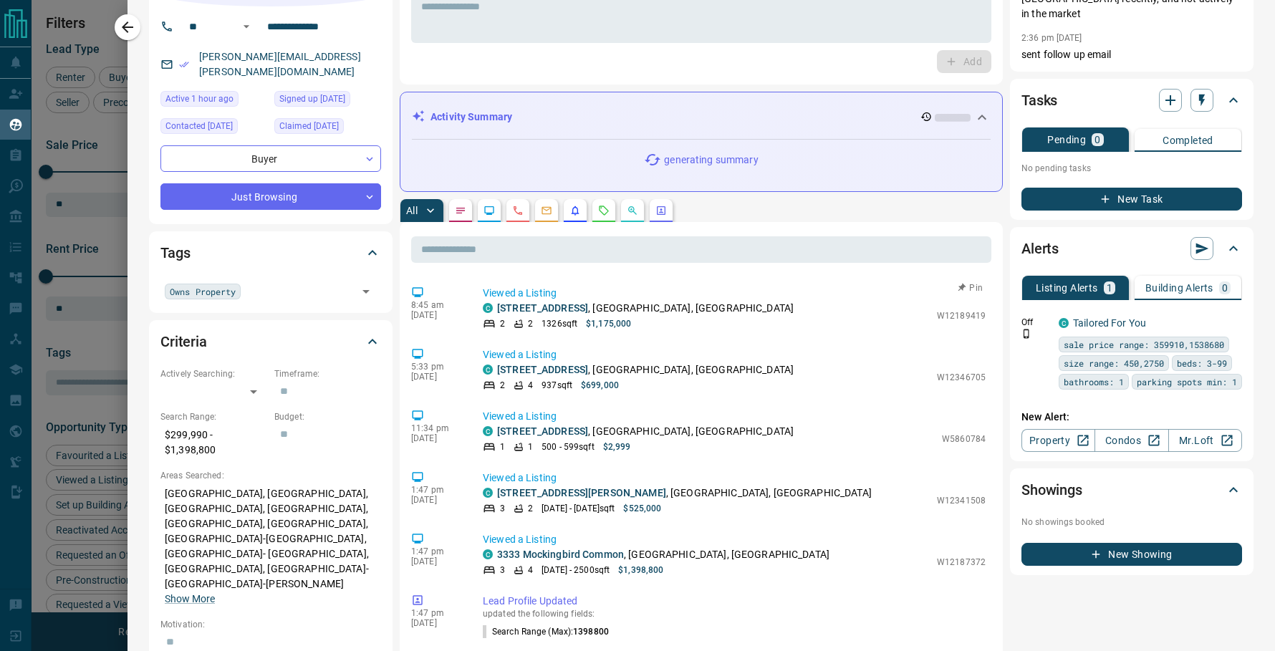
scroll to position [0, 0]
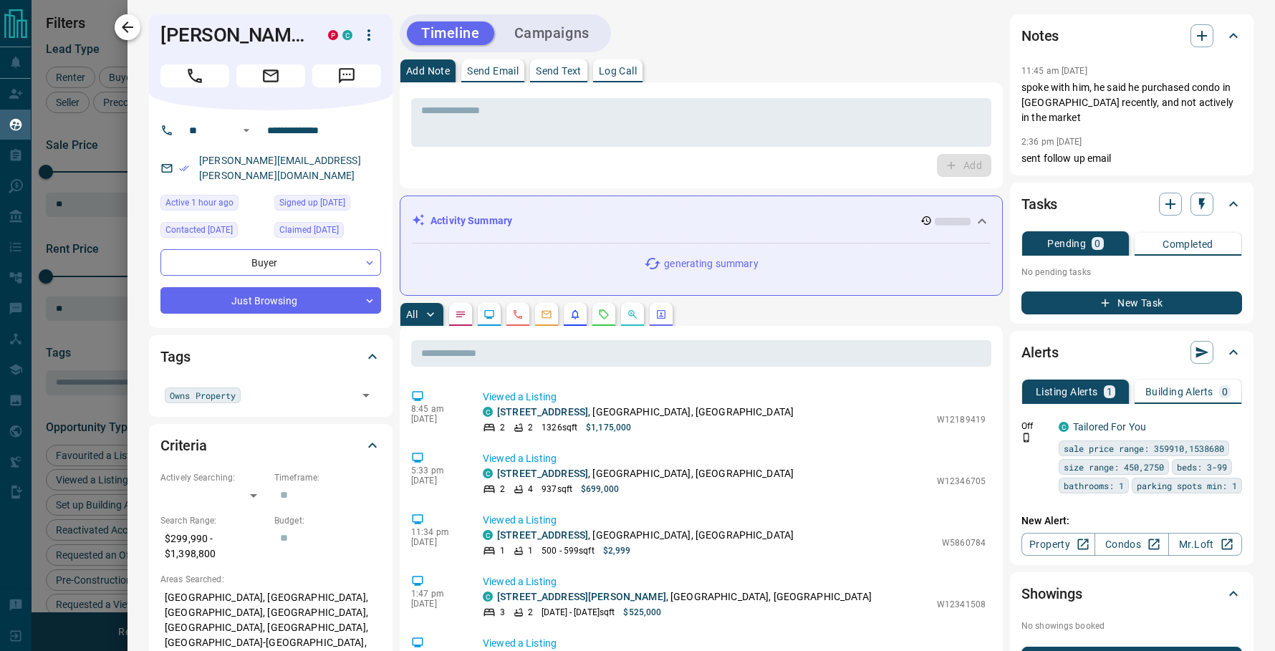
click at [136, 26] on button "button" at bounding box center [128, 27] width 26 height 26
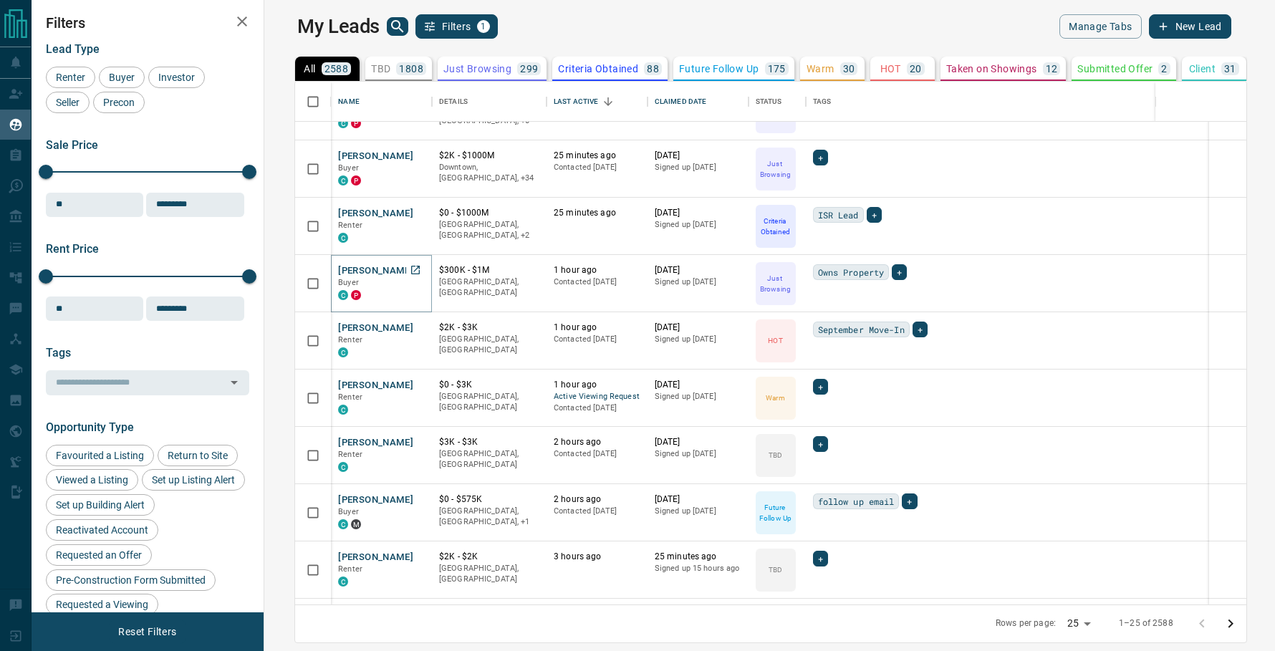
scroll to position [40, 0]
click at [338, 327] on button "[PERSON_NAME]" at bounding box center [375, 327] width 75 height 14
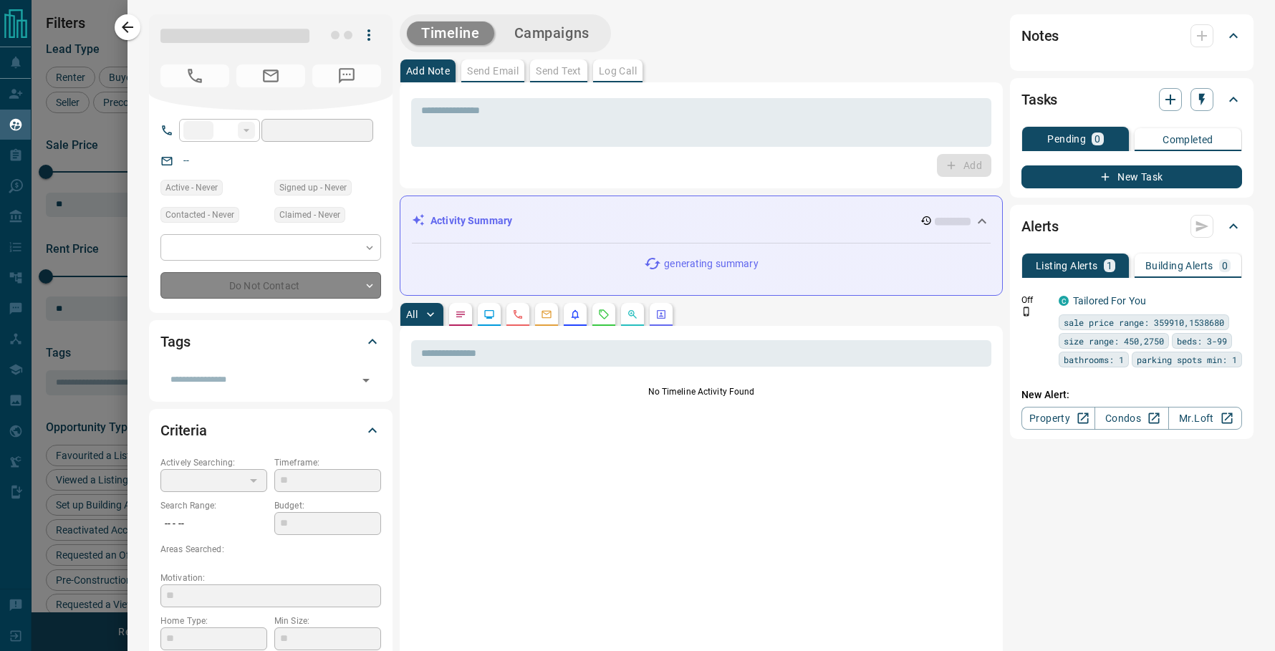
type input "**"
type input "**********"
type input "*"
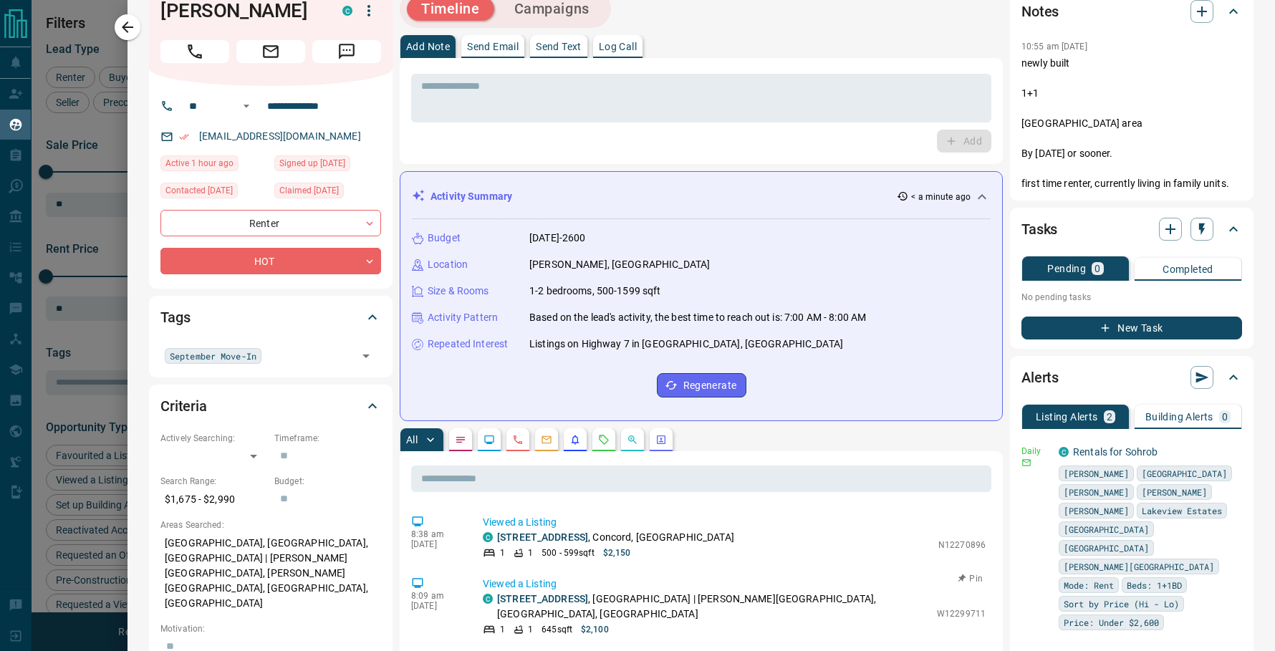
scroll to position [0, 0]
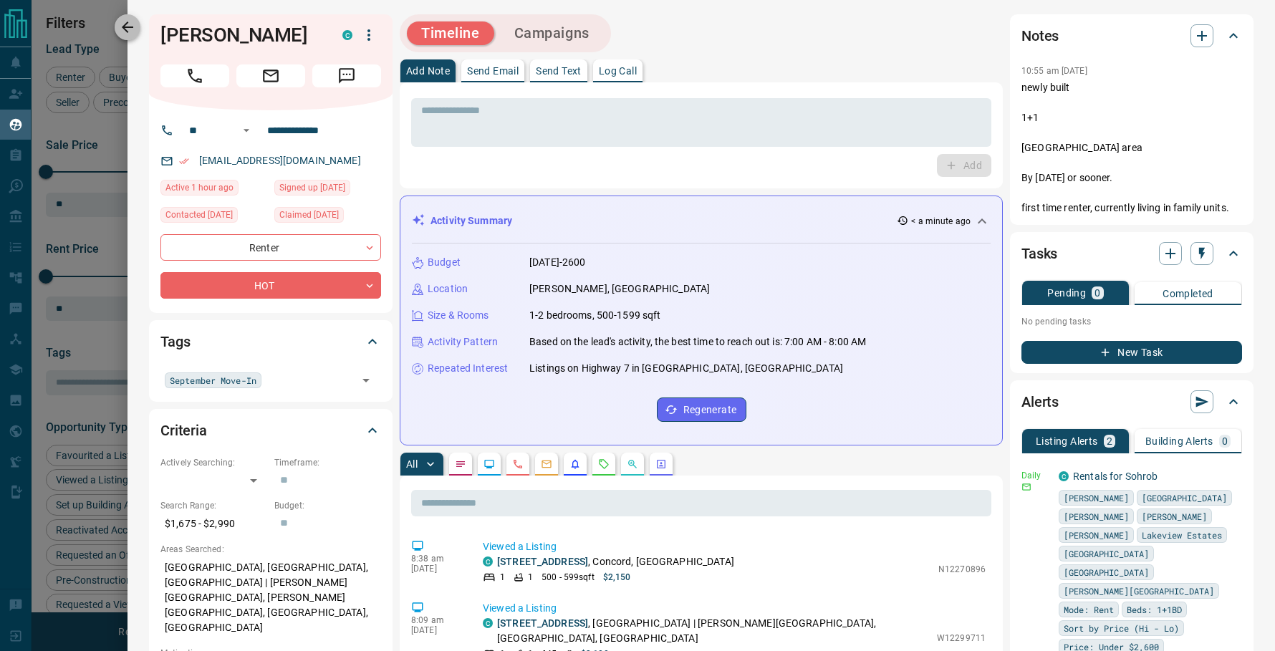
click at [129, 22] on icon "button" at bounding box center [127, 27] width 17 height 17
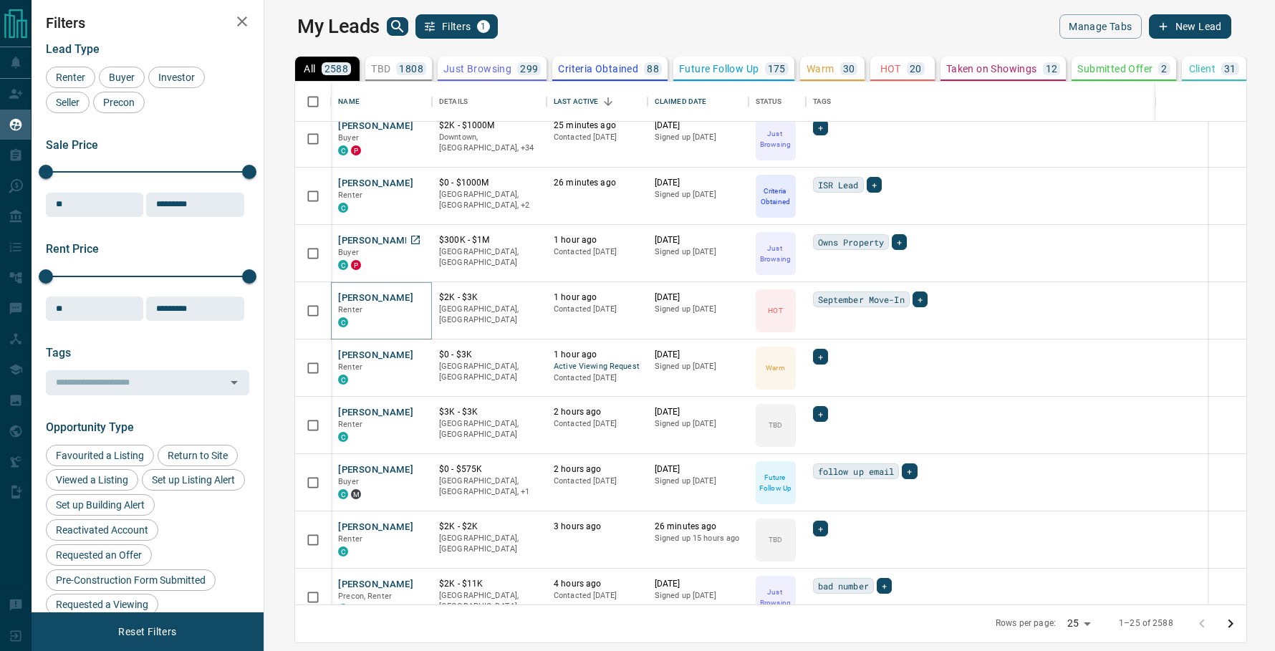
scroll to position [72, 0]
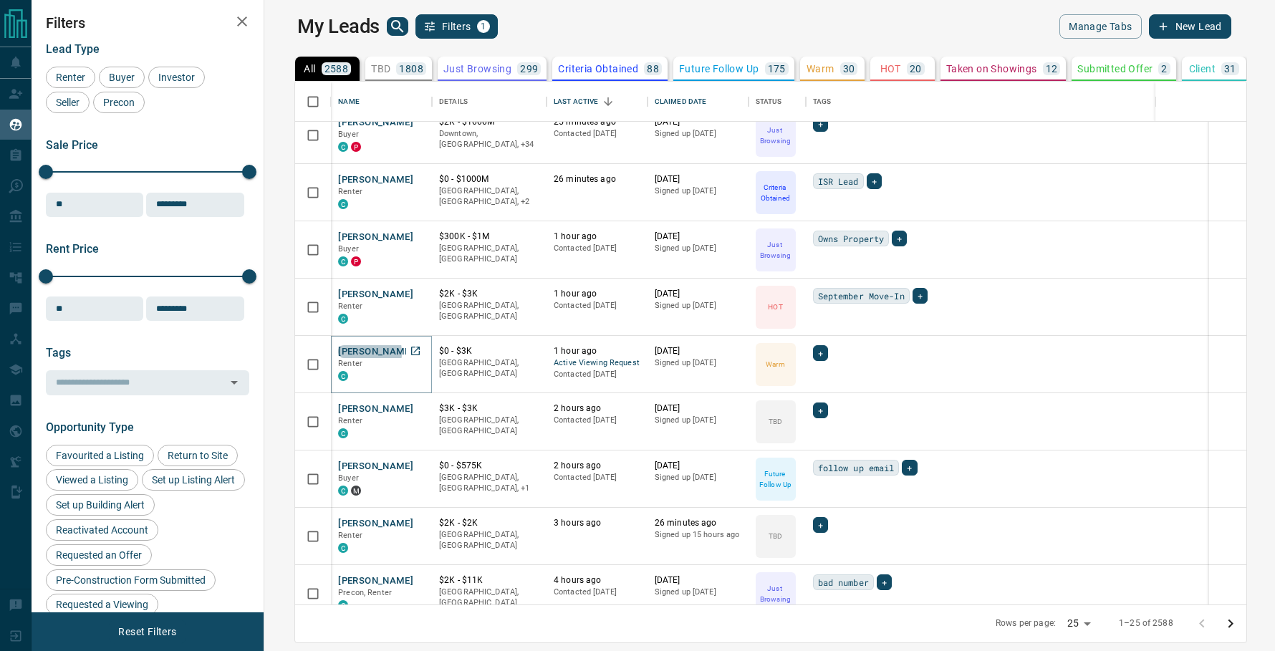
click at [338, 352] on button "[PERSON_NAME]" at bounding box center [375, 352] width 75 height 14
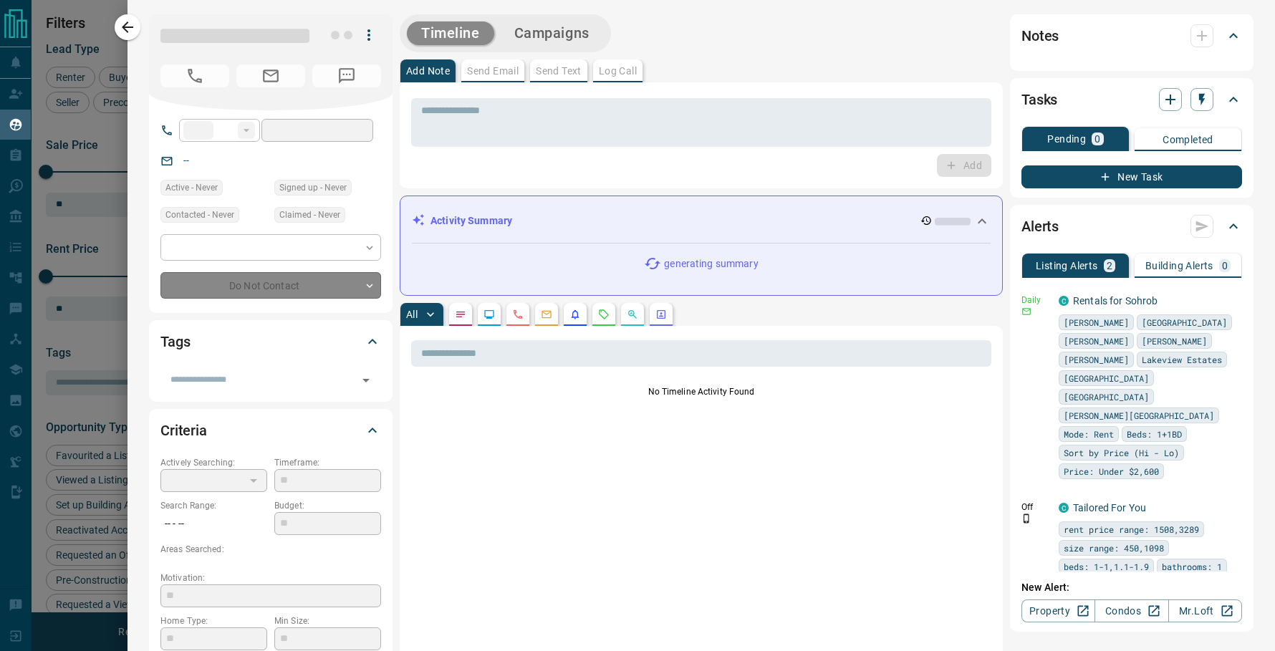
type input "**"
type input "**********"
type input "*"
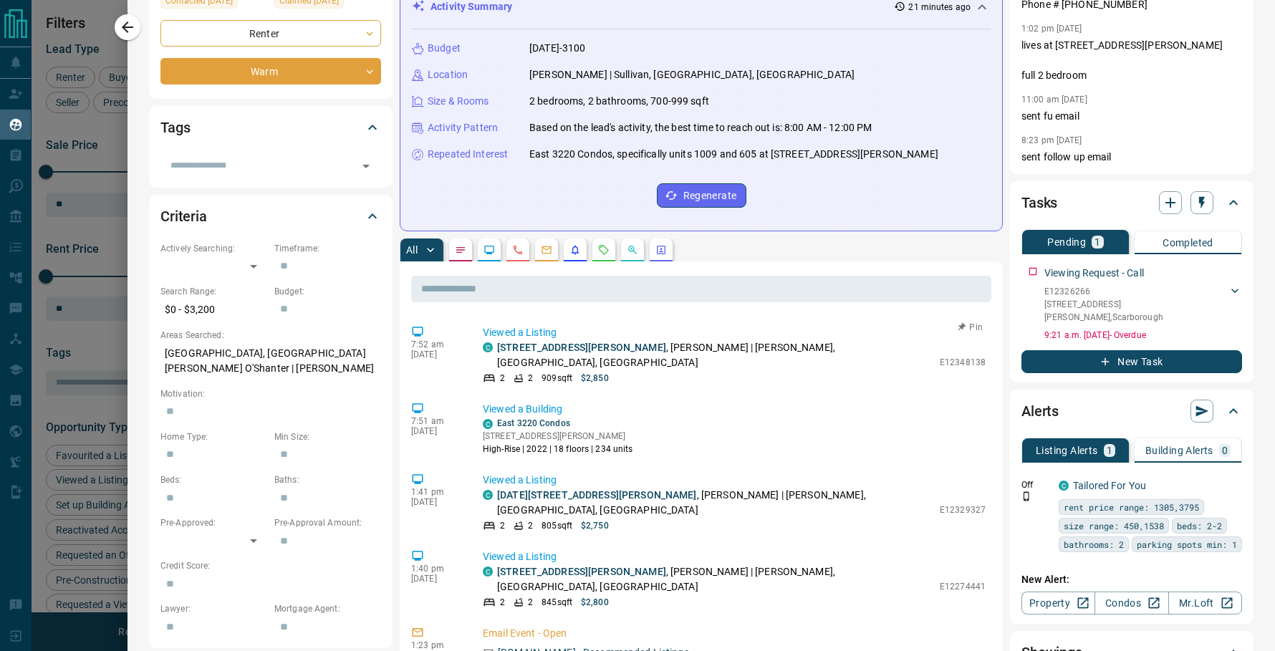
scroll to position [666, 0]
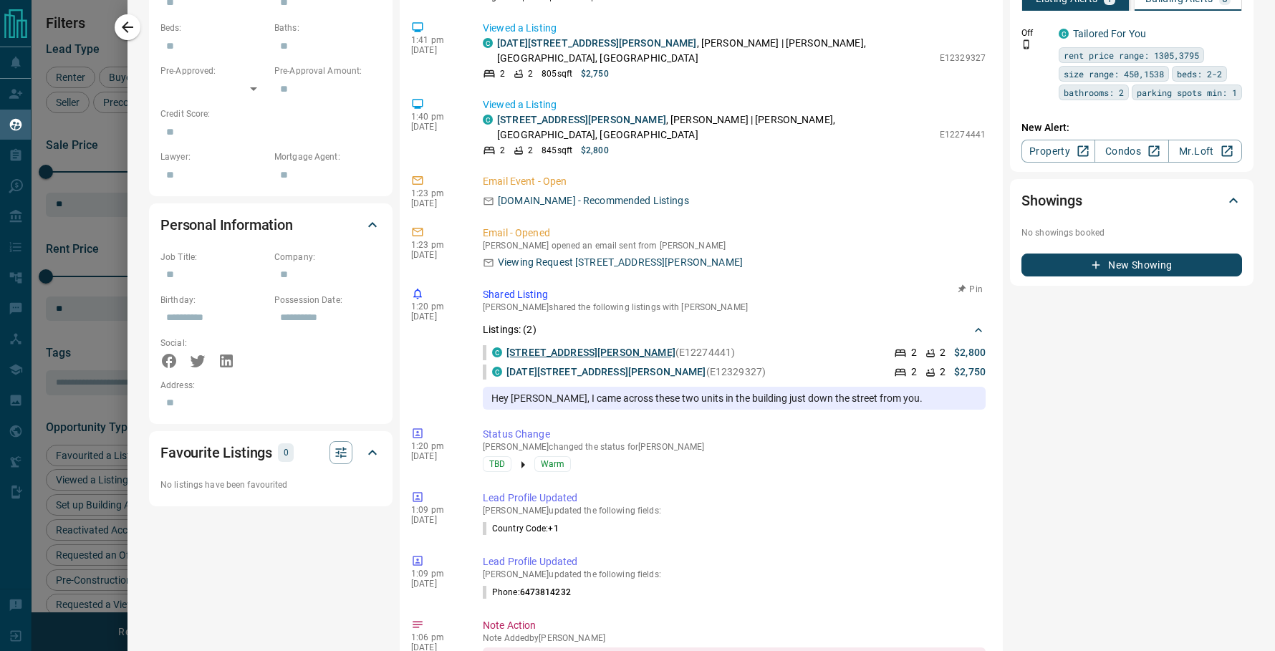
click at [559, 347] on link "[STREET_ADDRESS][PERSON_NAME]" at bounding box center [590, 352] width 169 height 11
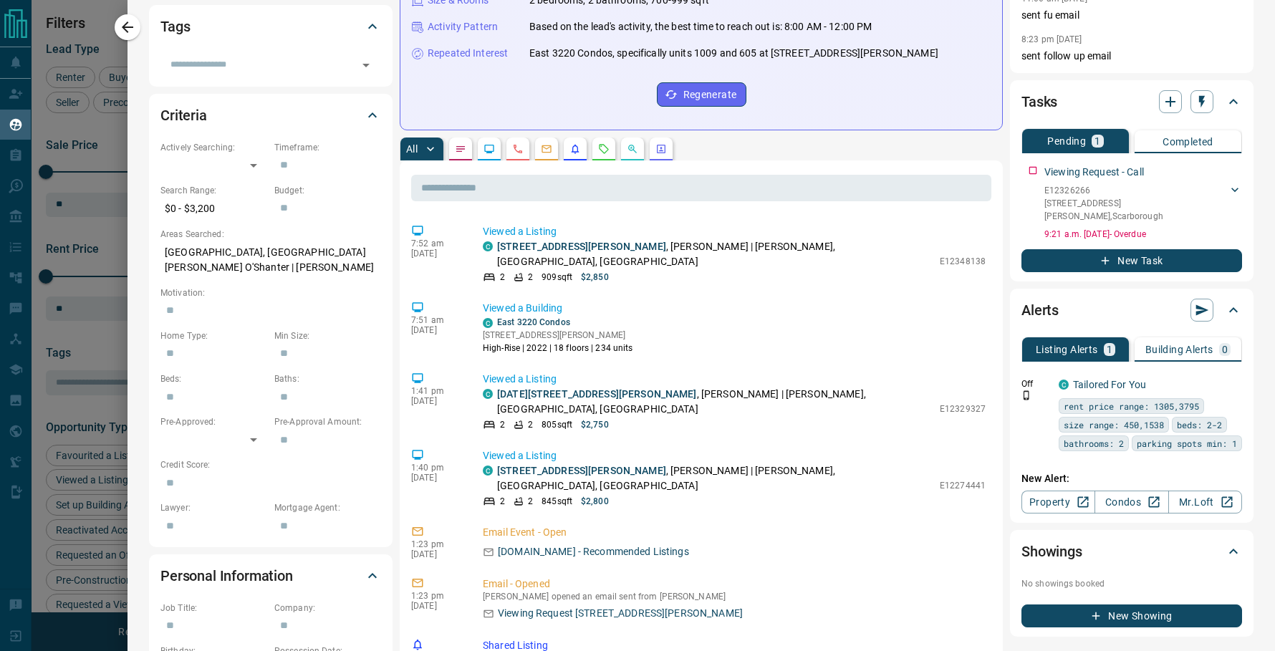
scroll to position [0, 0]
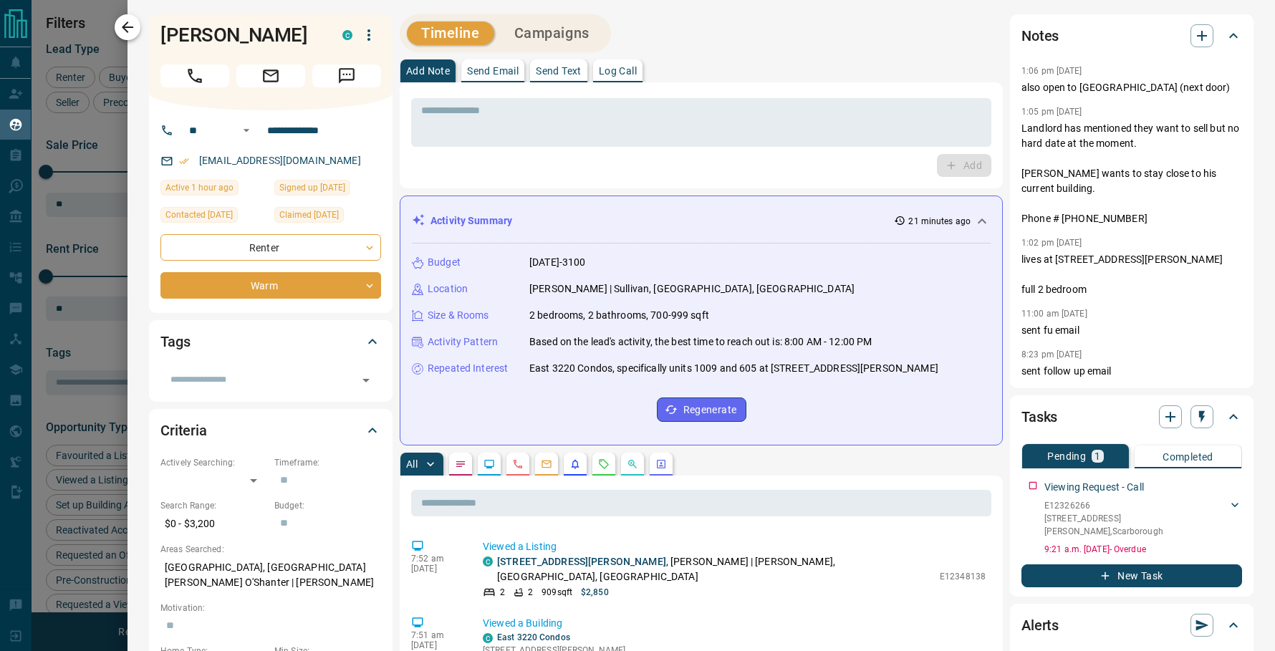
click at [122, 27] on icon "button" at bounding box center [127, 26] width 11 height 11
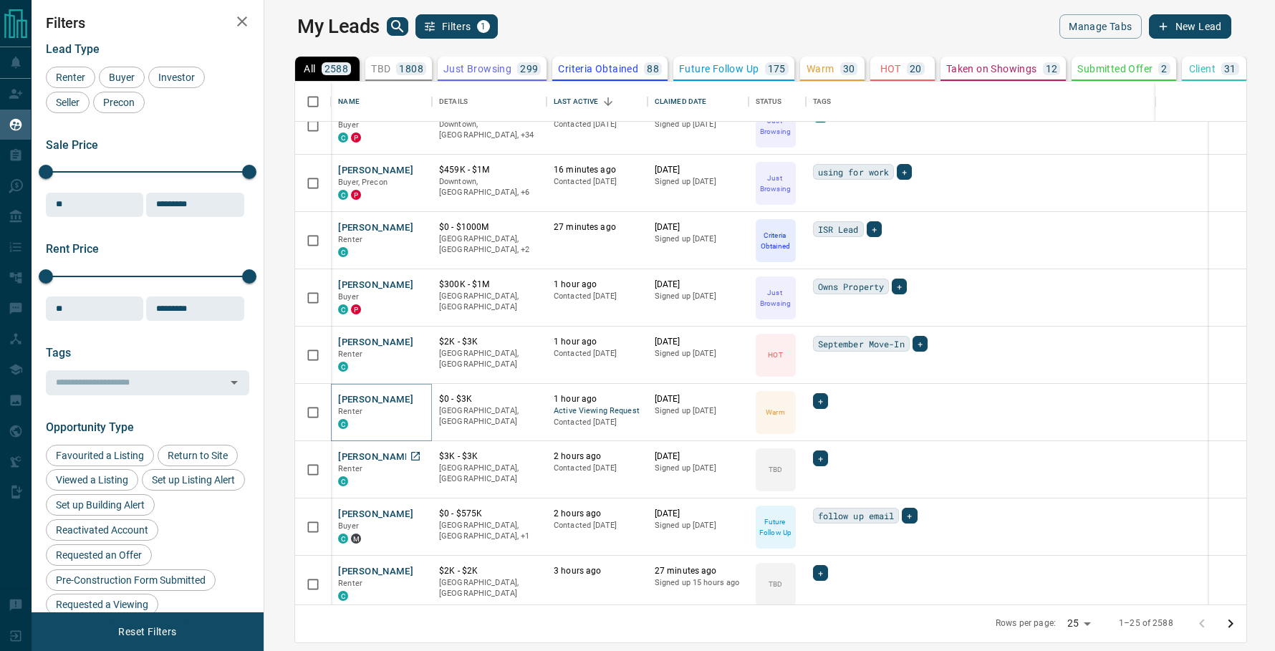
scroll to position [22, 0]
click at [339, 397] on button "[PERSON_NAME]" at bounding box center [375, 402] width 75 height 14
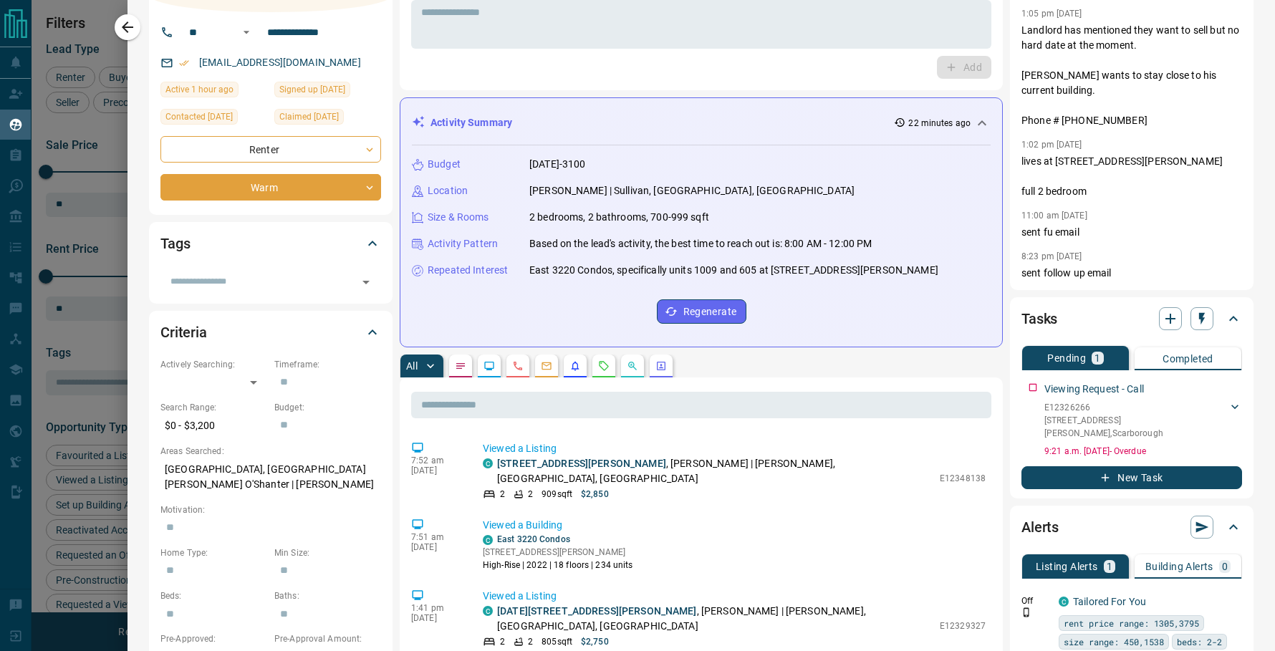
scroll to position [100, 0]
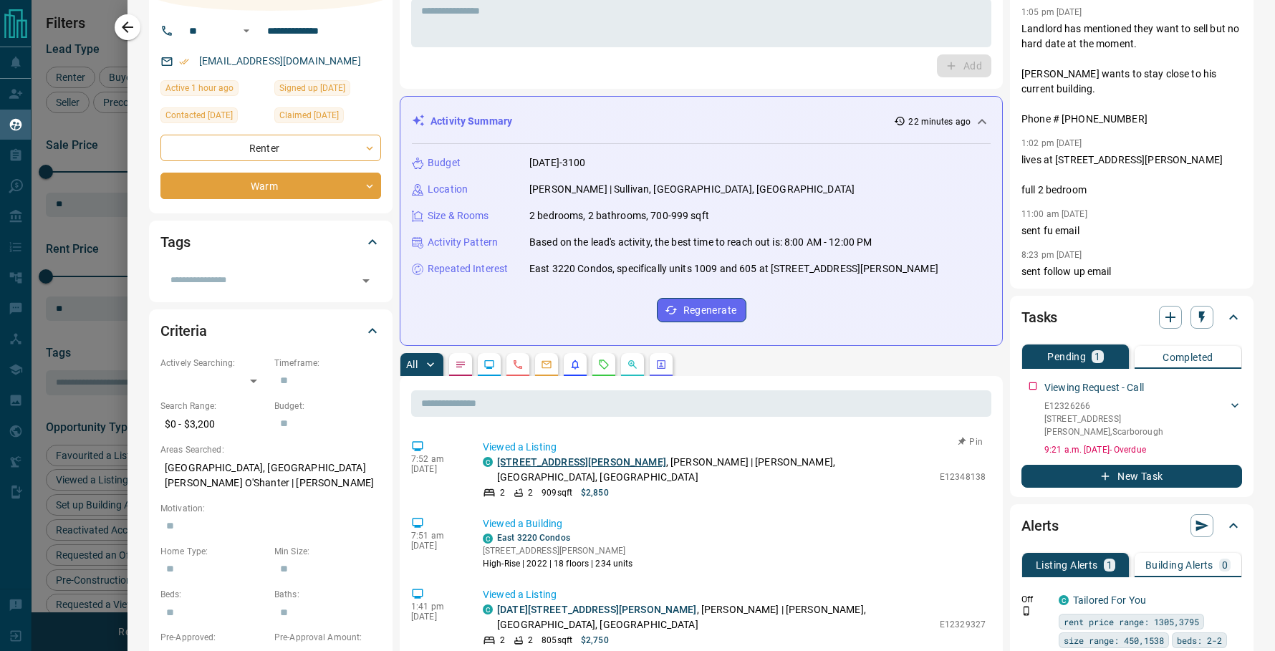
click at [540, 465] on link "[STREET_ADDRESS][PERSON_NAME]" at bounding box center [581, 461] width 169 height 11
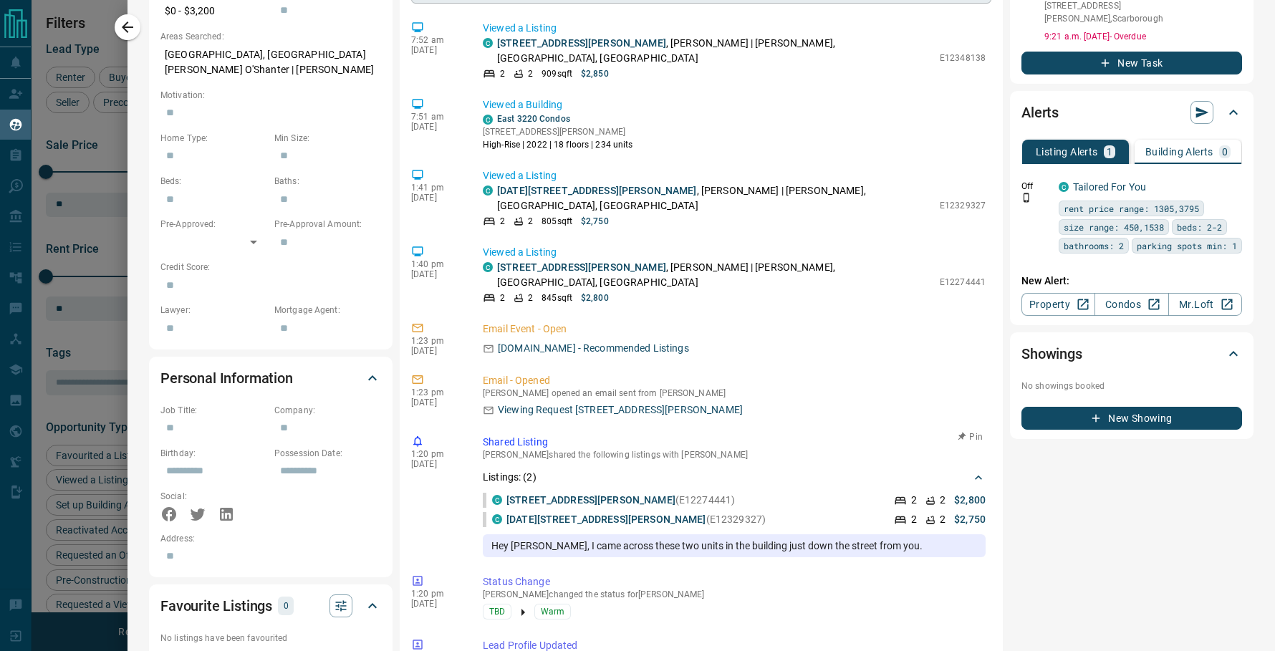
scroll to position [8, 0]
click at [559, 492] on link "[STREET_ADDRESS][PERSON_NAME]" at bounding box center [590, 497] width 169 height 11
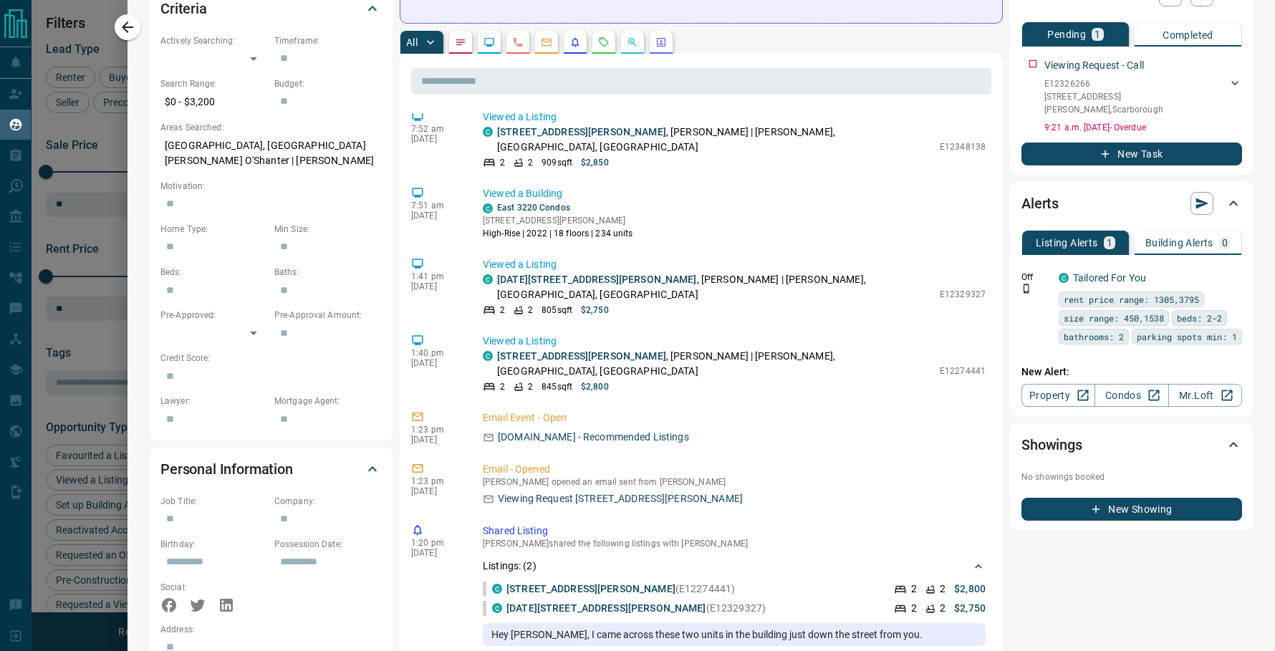
scroll to position [0, 0]
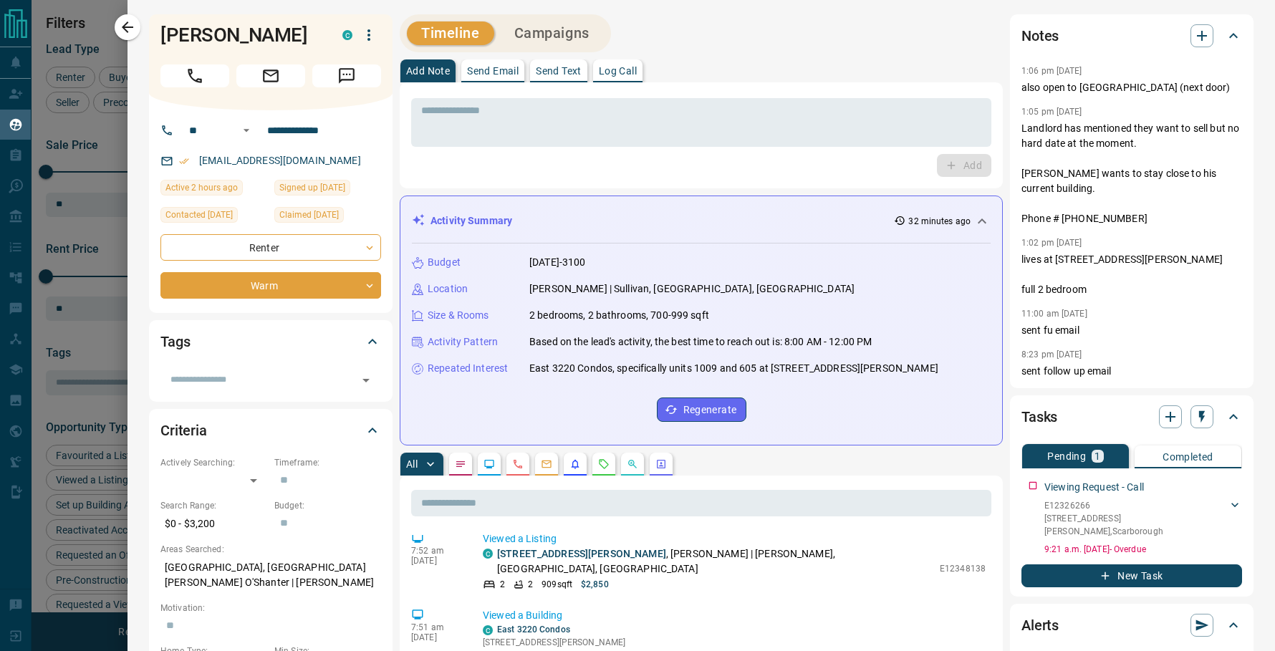
click at [125, 12] on div at bounding box center [637, 325] width 1275 height 651
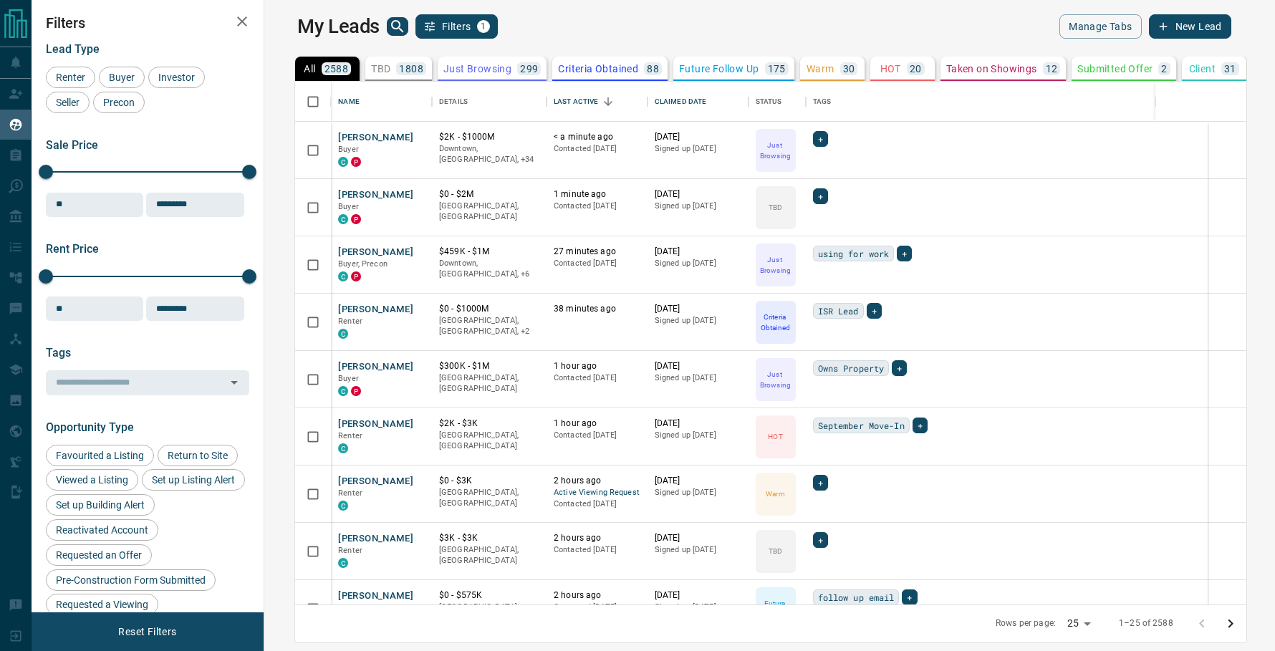
click at [389, 31] on icon "search button" at bounding box center [397, 26] width 17 height 17
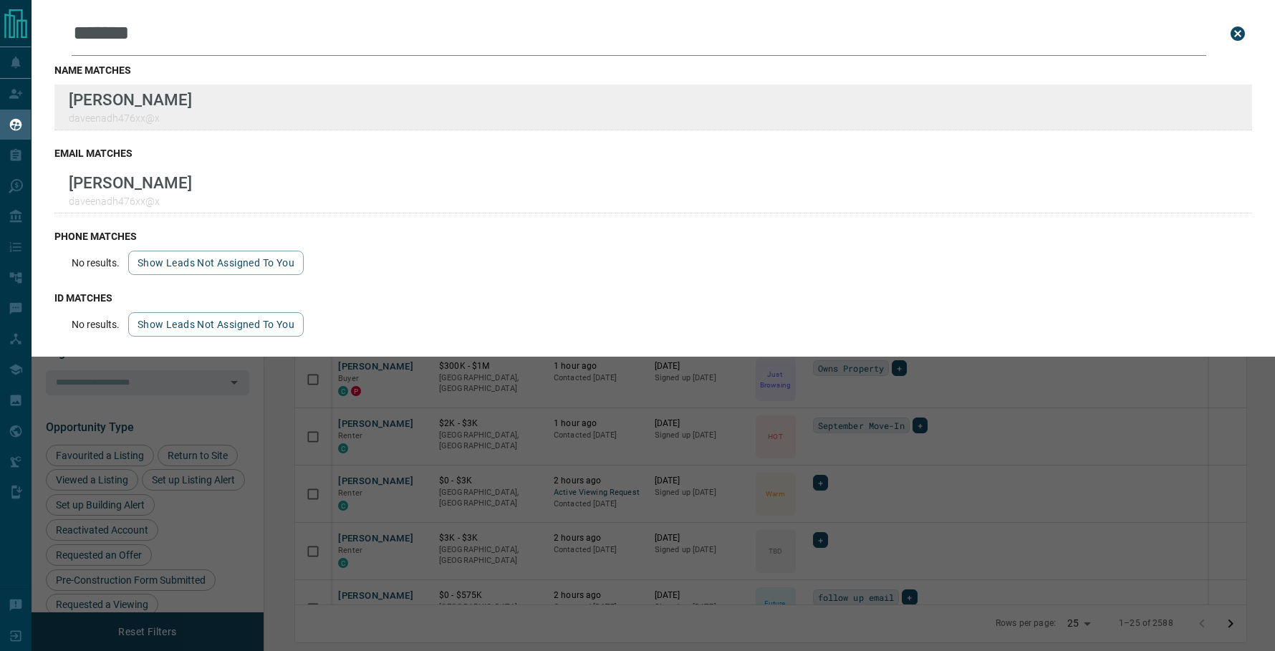
type input "*******"
click at [0, 0] on div "Lead Transfers Claim Leads My Leads Tasks Opportunities Deals Campaigns Automat…" at bounding box center [637, 316] width 1275 height 633
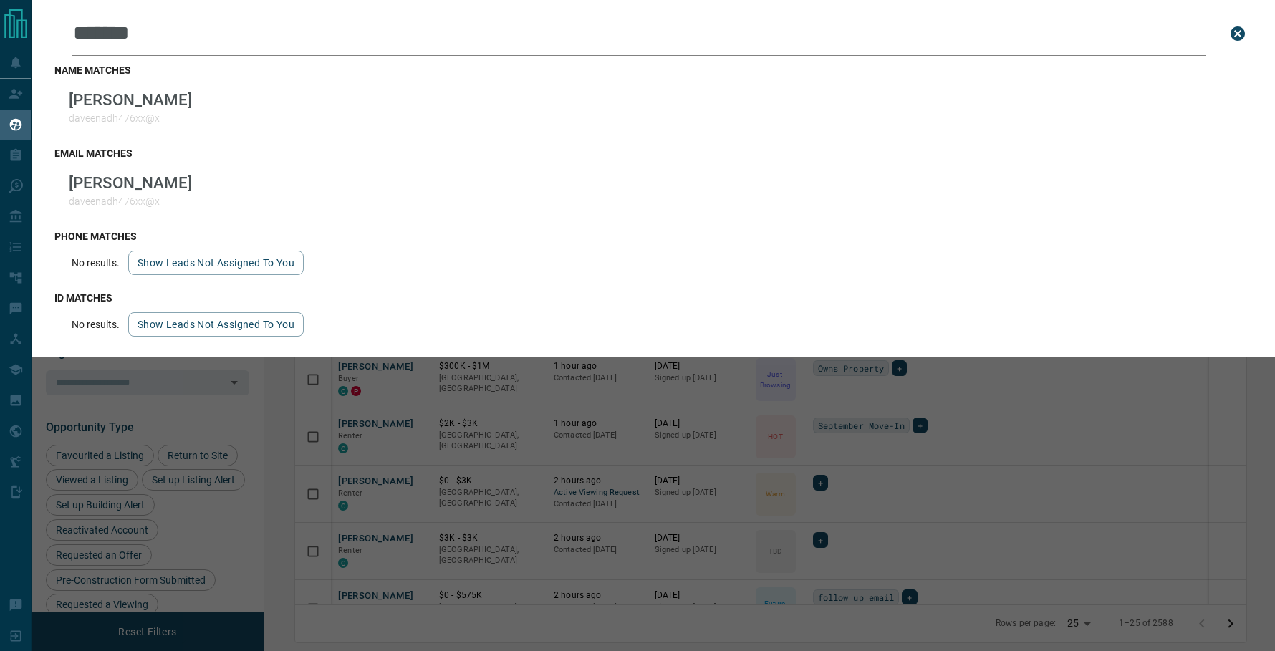
click at [1061, 556] on div "Leads Search Bar ******* Search for a lead by name, email, phone, or id name ma…" at bounding box center [669, 325] width 1275 height 651
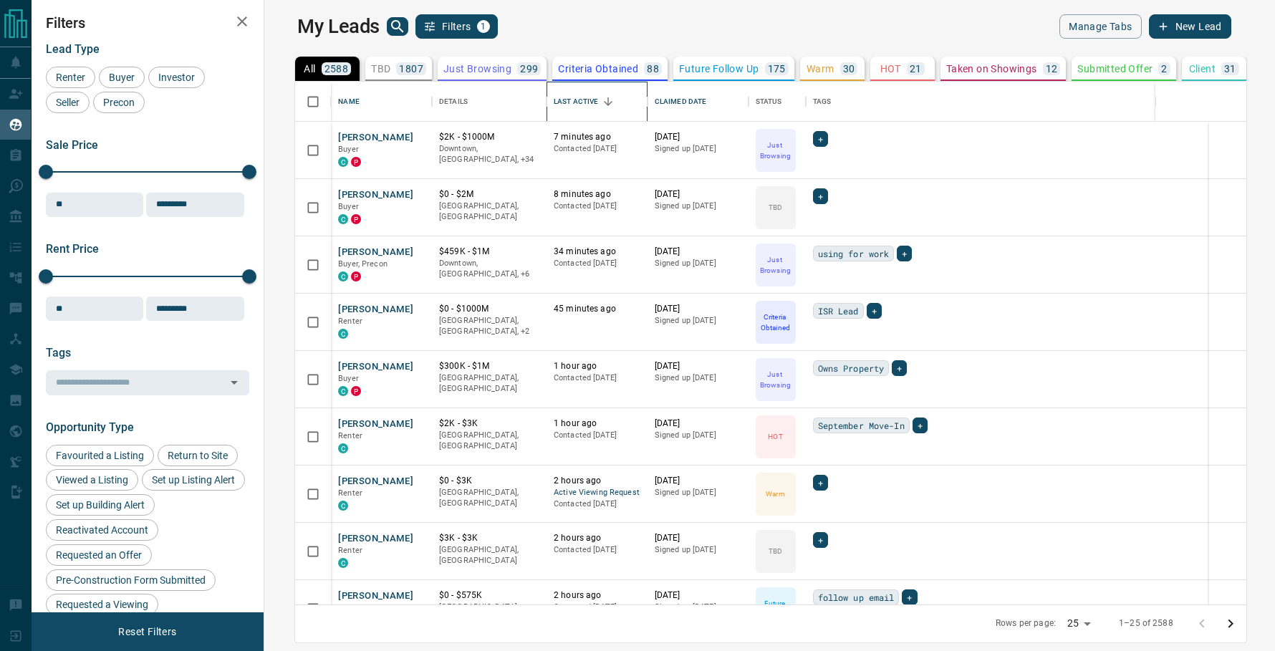
click at [569, 102] on div "Last Active" at bounding box center [576, 102] width 44 height 40
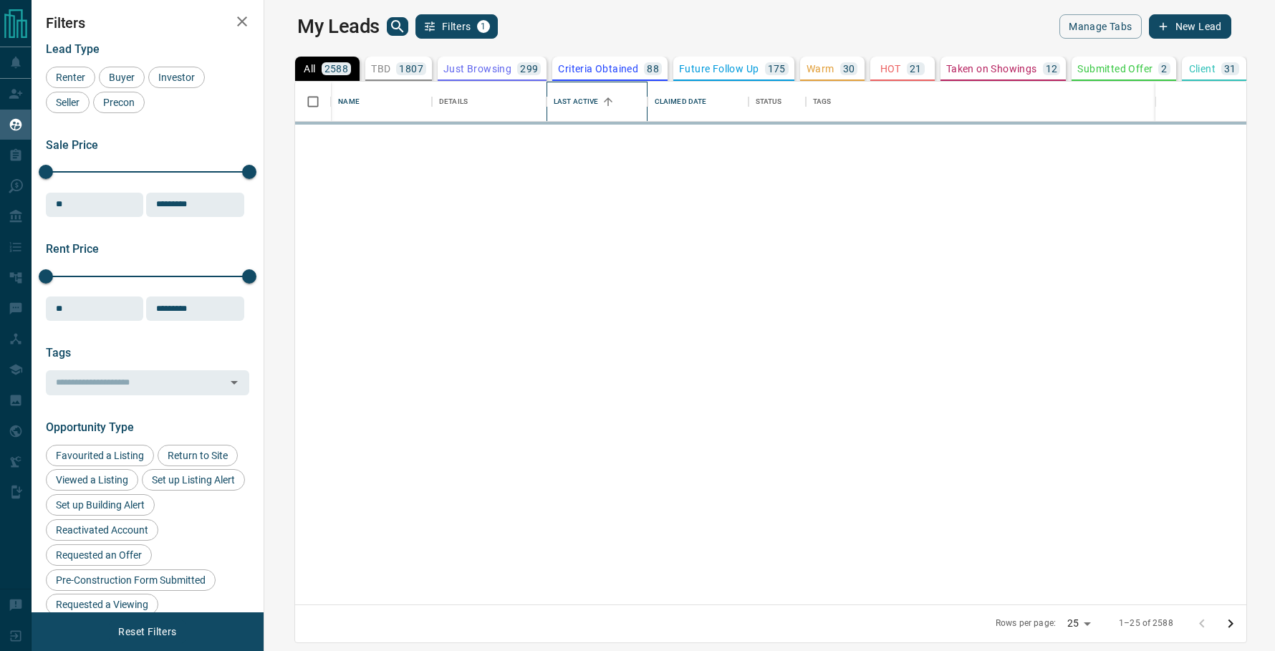
click at [569, 102] on div "Last Active" at bounding box center [576, 102] width 44 height 40
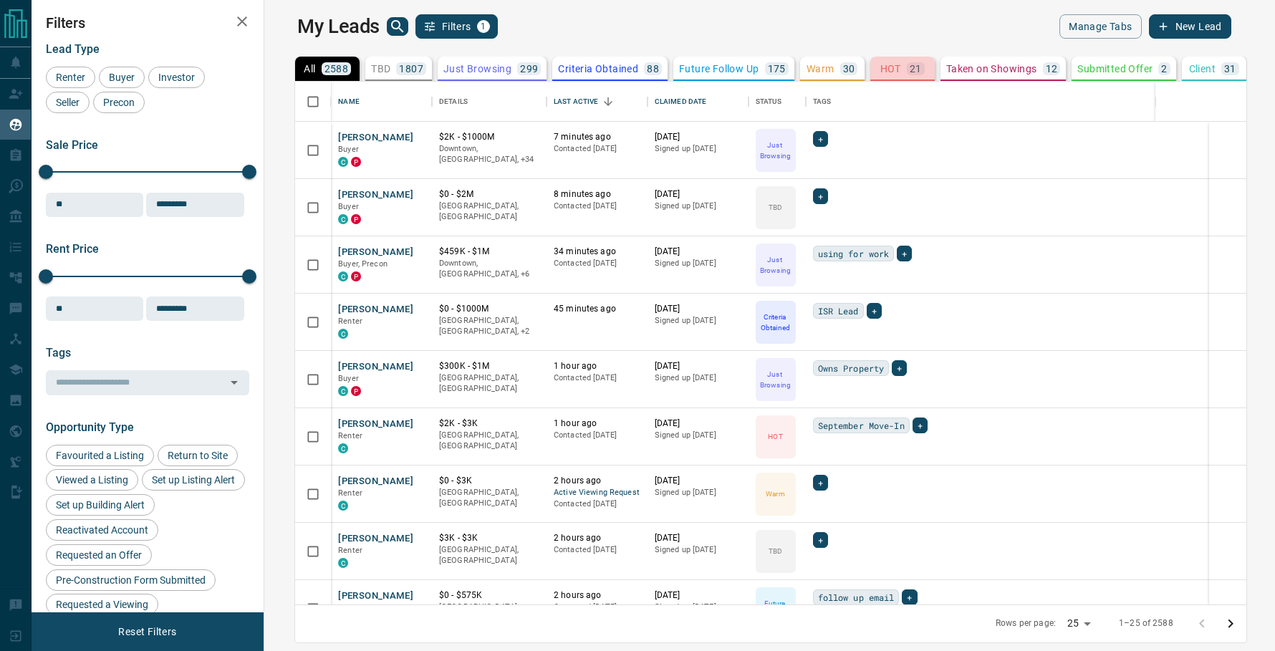
click at [880, 73] on p "HOT" at bounding box center [890, 69] width 21 height 10
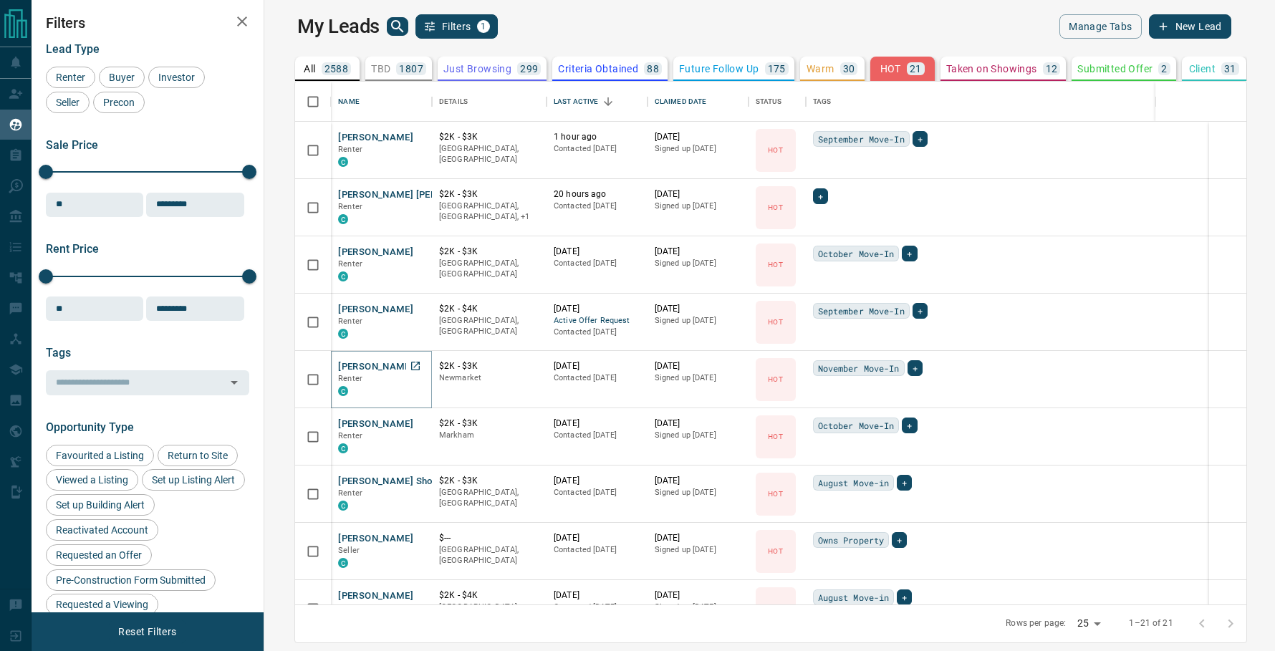
click at [359, 362] on button "[PERSON_NAME]" at bounding box center [375, 367] width 75 height 14
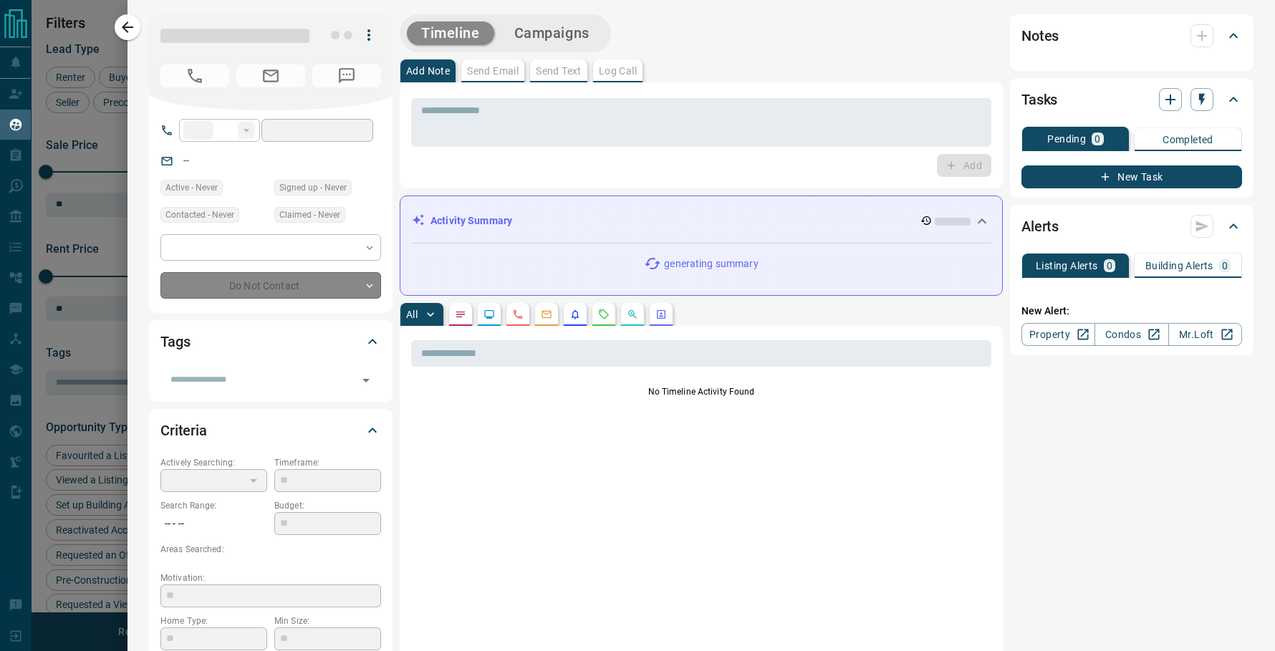
type input "**"
type input "**********"
type input "*"
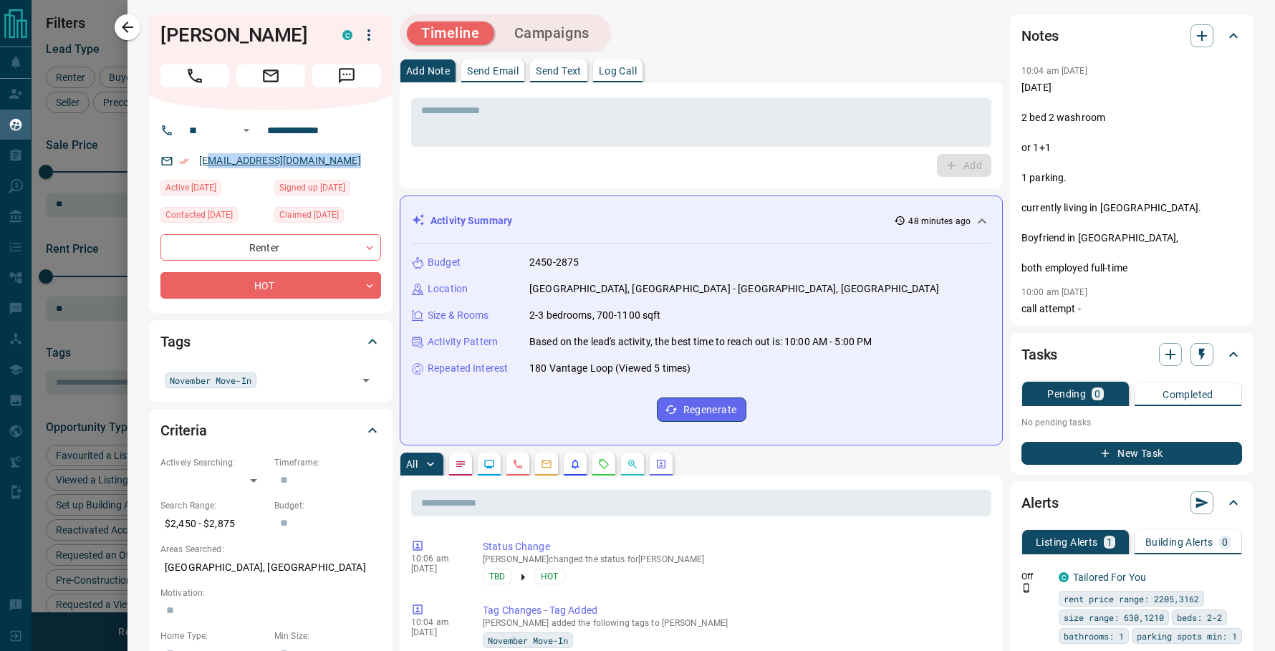
drag, startPoint x: 337, startPoint y: 160, endPoint x: 201, endPoint y: 162, distance: 135.4
click at [203, 162] on div "[EMAIL_ADDRESS][DOMAIN_NAME]" at bounding box center [270, 161] width 221 height 24
click at [193, 161] on div "[EMAIL_ADDRESS][DOMAIN_NAME]" at bounding box center [270, 161] width 221 height 24
drag, startPoint x: 196, startPoint y: 160, endPoint x: 366, endPoint y: 164, distance: 169.8
click at [366, 164] on div "[EMAIL_ADDRESS][DOMAIN_NAME]" at bounding box center [270, 161] width 221 height 24
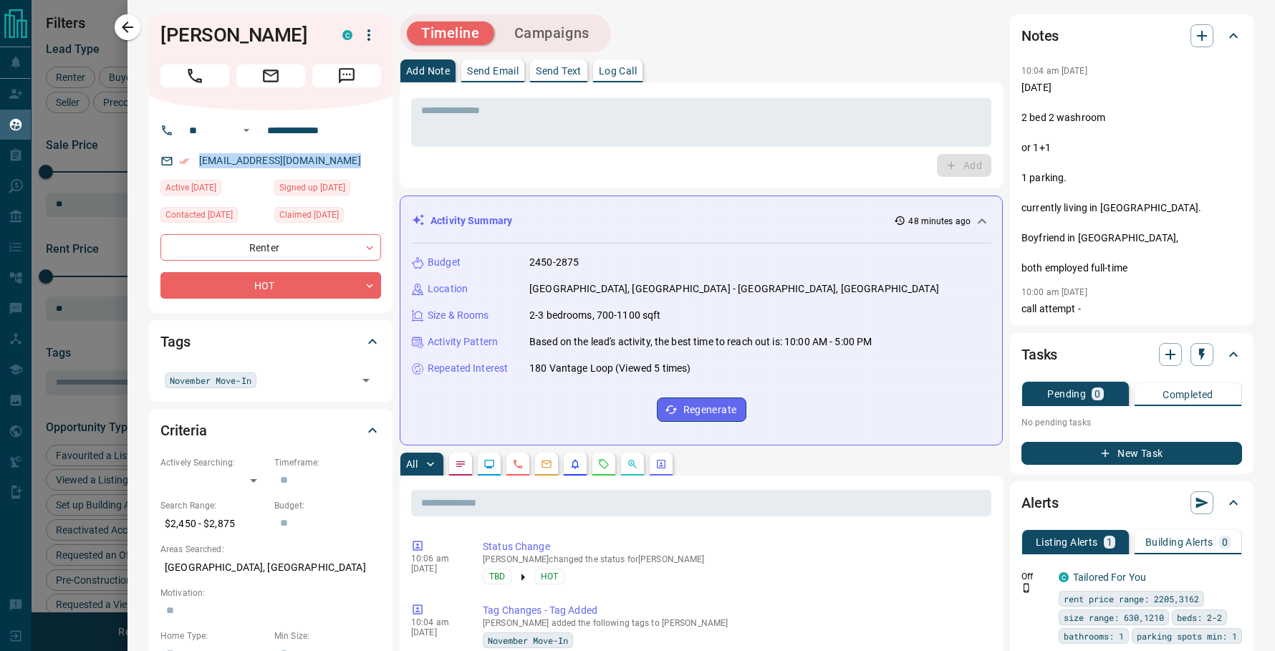
copy link "[EMAIL_ADDRESS][DOMAIN_NAME]"
click at [1199, 36] on icon "button" at bounding box center [1202, 36] width 10 height 10
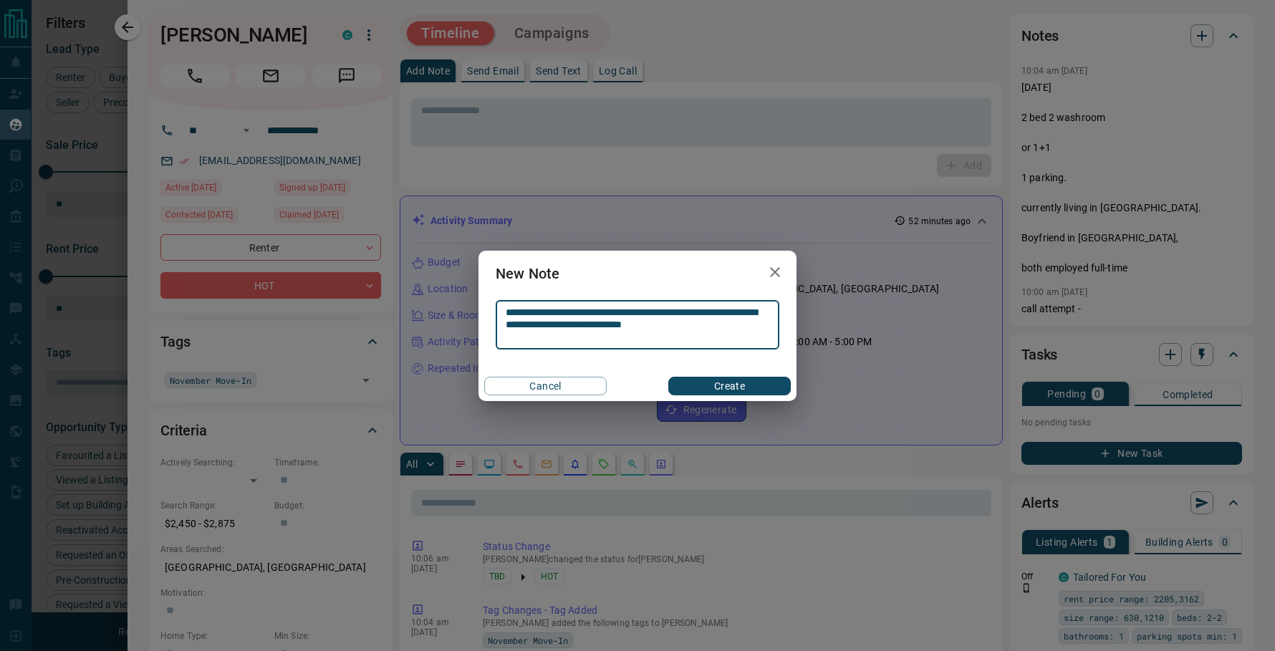
type textarea "**********"
click at [750, 380] on button "Create" at bounding box center [729, 386] width 122 height 19
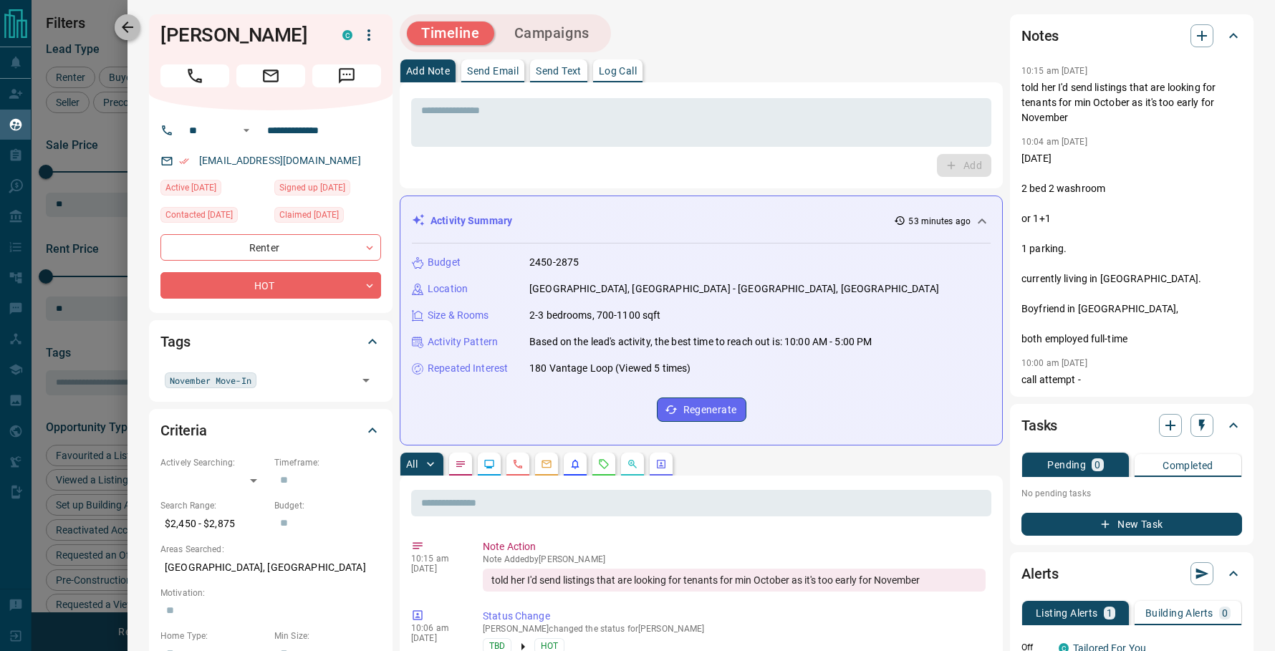
click at [130, 20] on icon "button" at bounding box center [127, 27] width 17 height 17
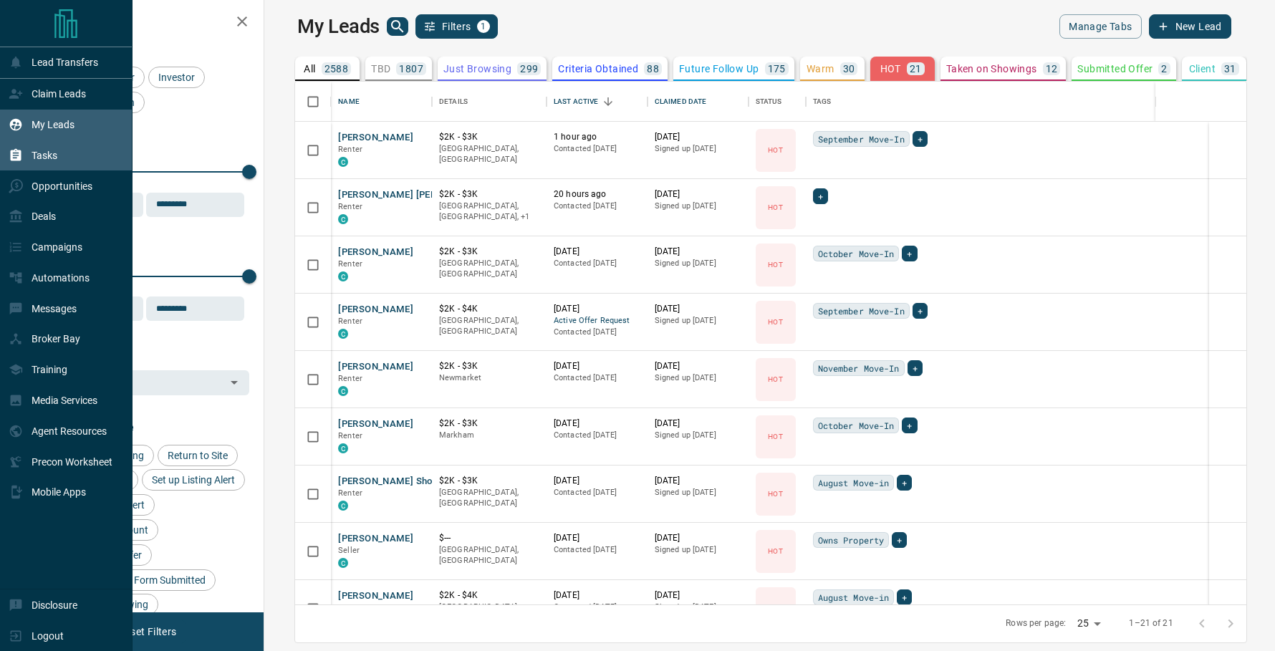
click at [13, 159] on icon at bounding box center [16, 155] width 11 height 12
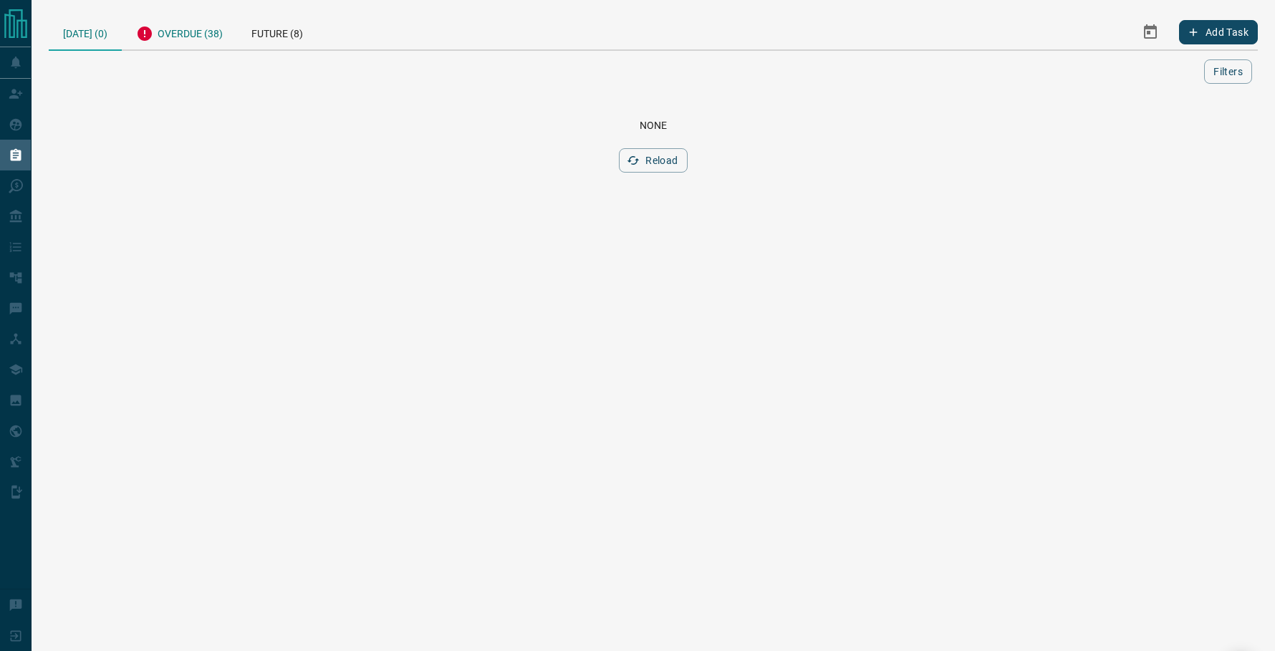
click at [173, 34] on div "Overdue (38)" at bounding box center [179, 31] width 115 height 35
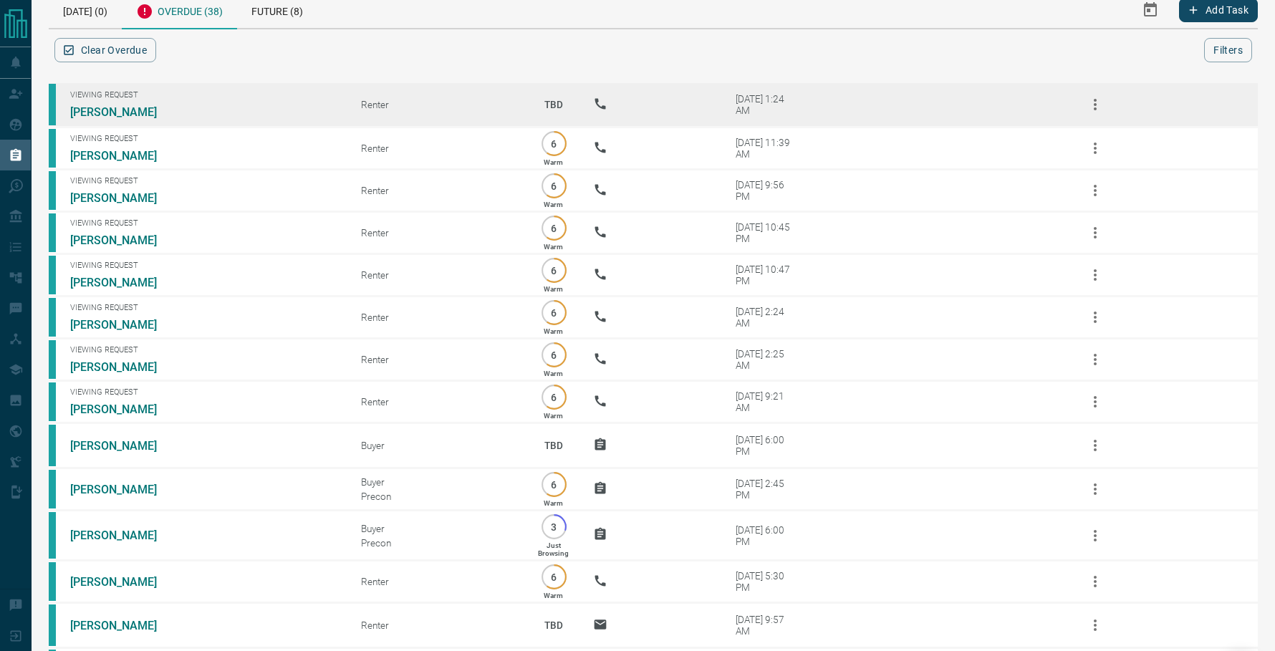
scroll to position [28, 0]
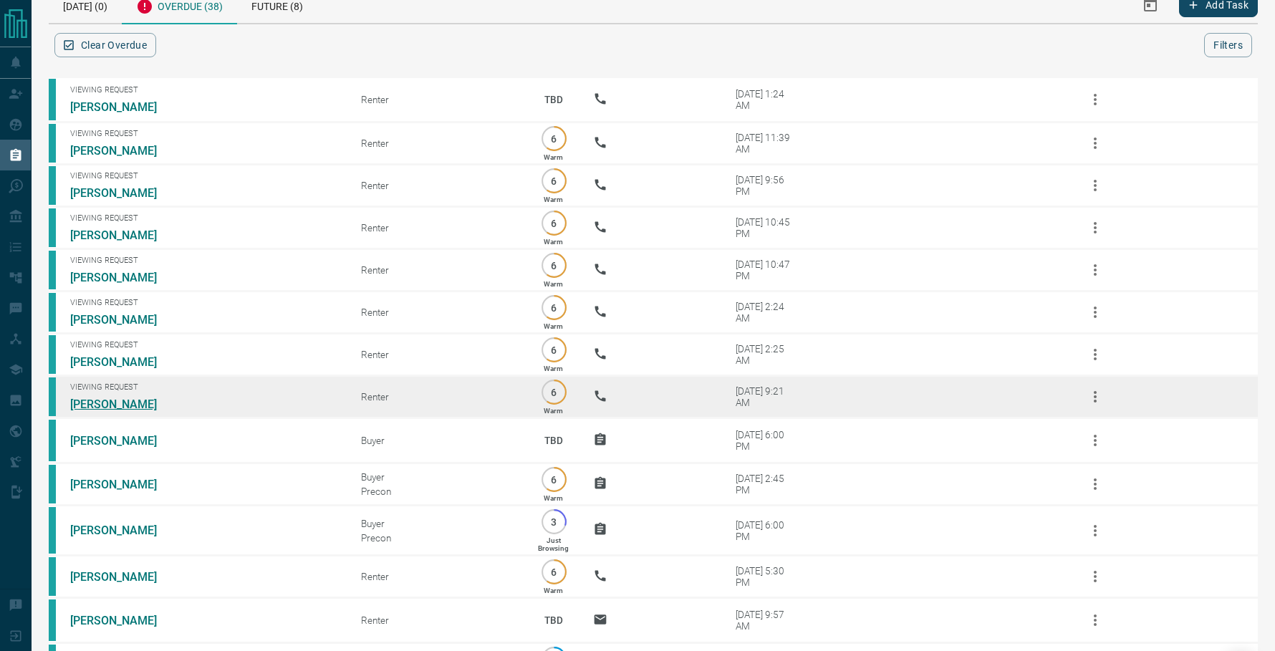
click at [98, 401] on link "[PERSON_NAME]" at bounding box center [123, 404] width 107 height 14
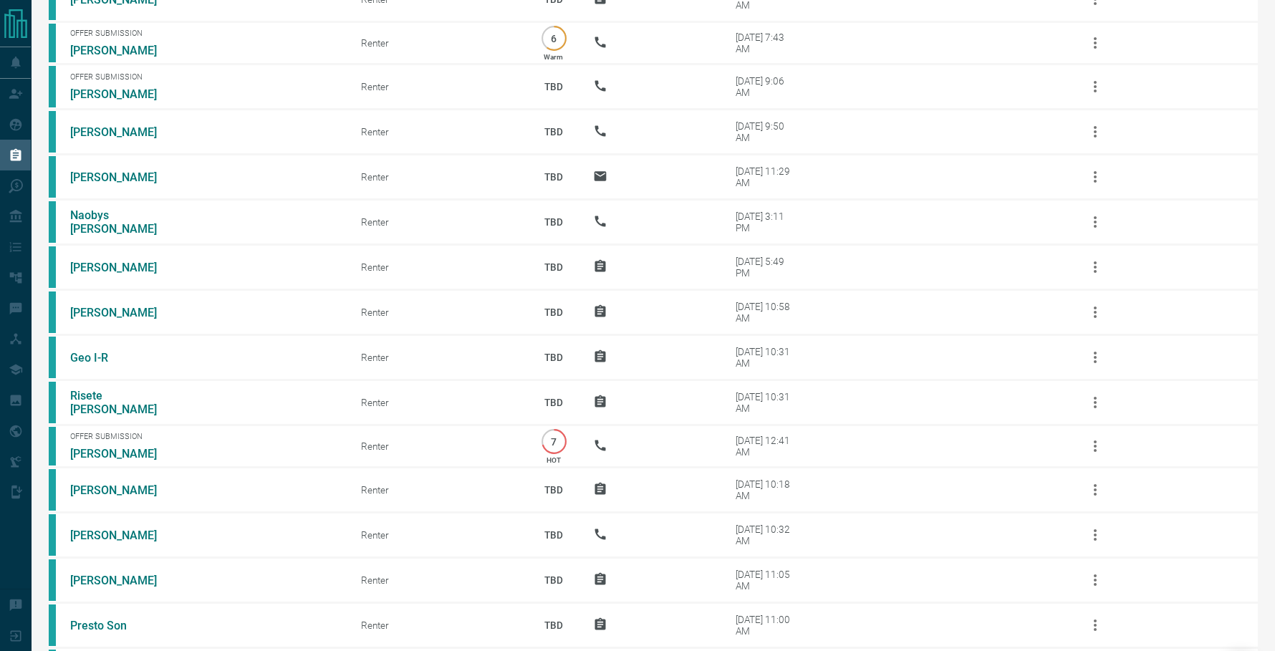
scroll to position [1232, 0]
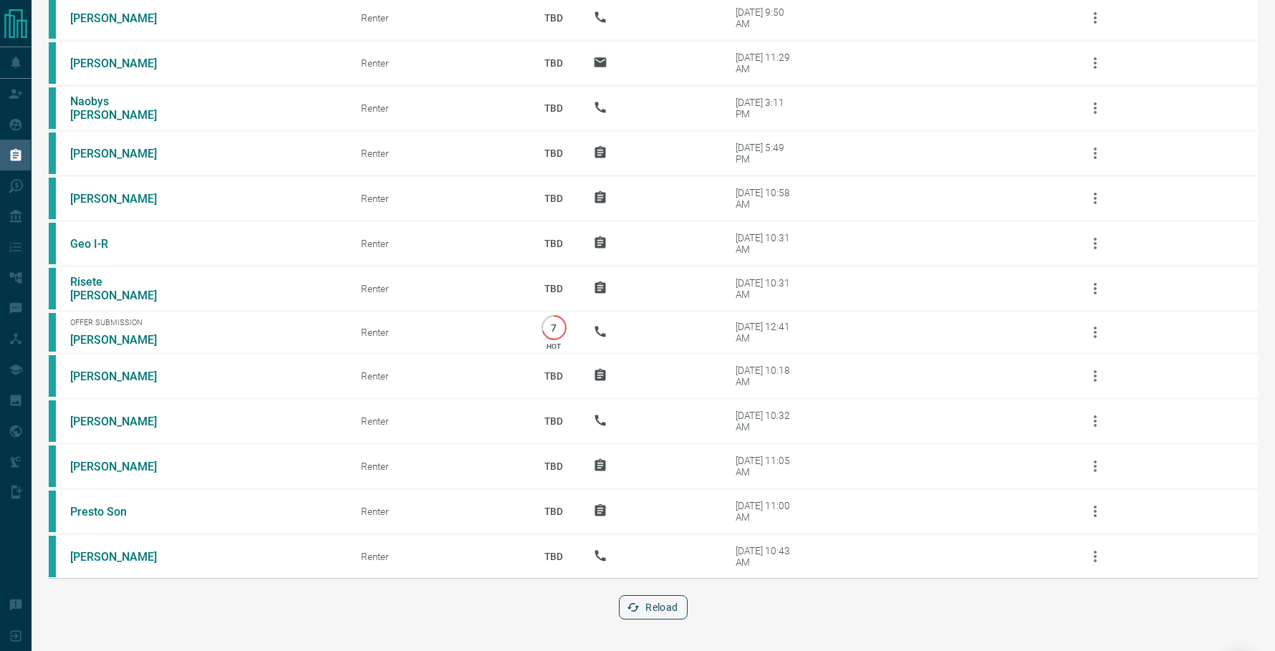
click at [647, 603] on button "Reload" at bounding box center [653, 607] width 68 height 24
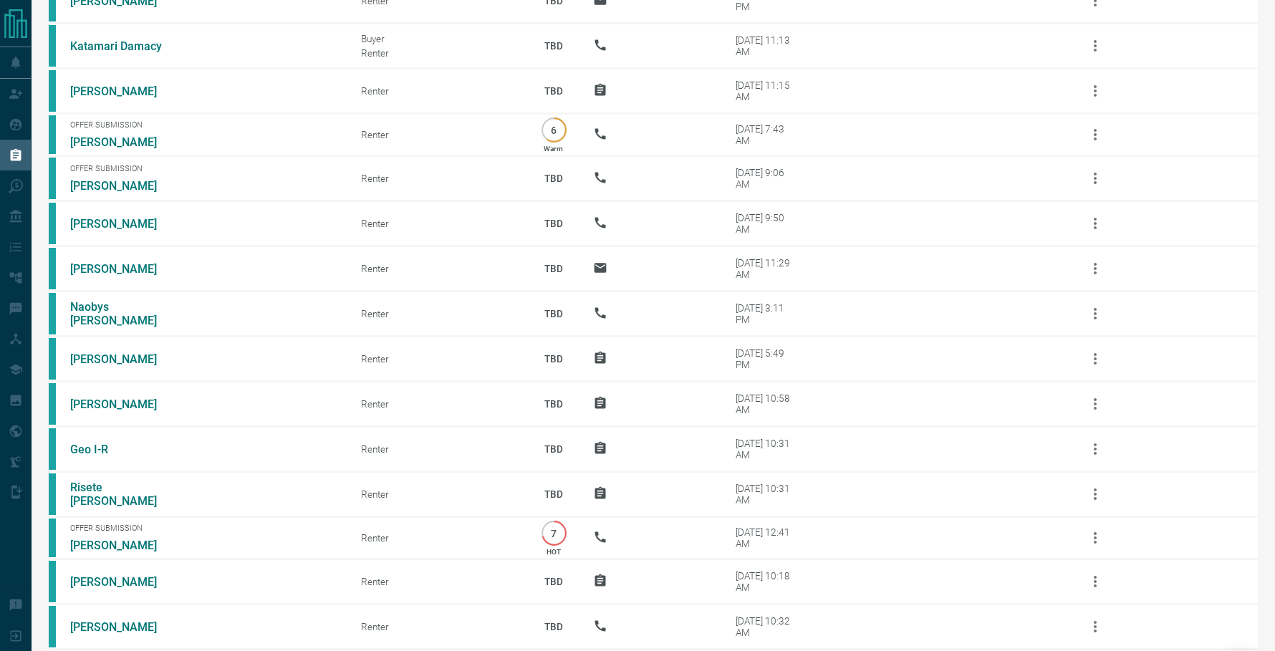
scroll to position [1189, 0]
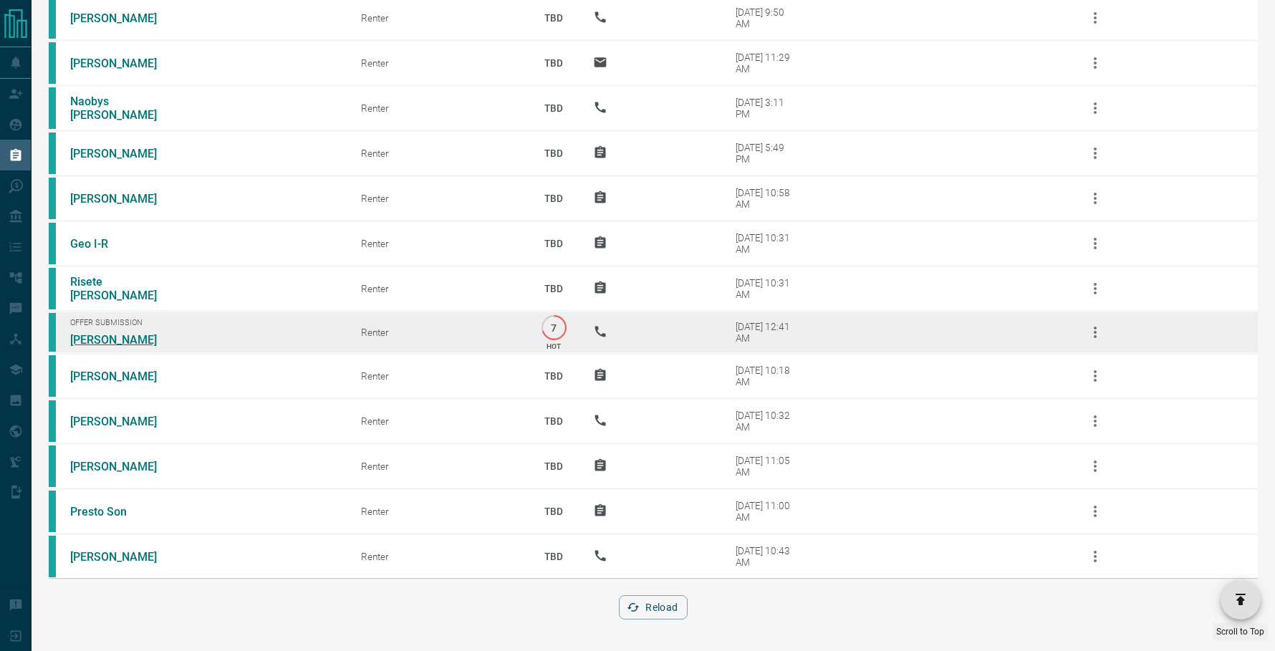
click at [118, 336] on link "[PERSON_NAME]" at bounding box center [123, 340] width 107 height 14
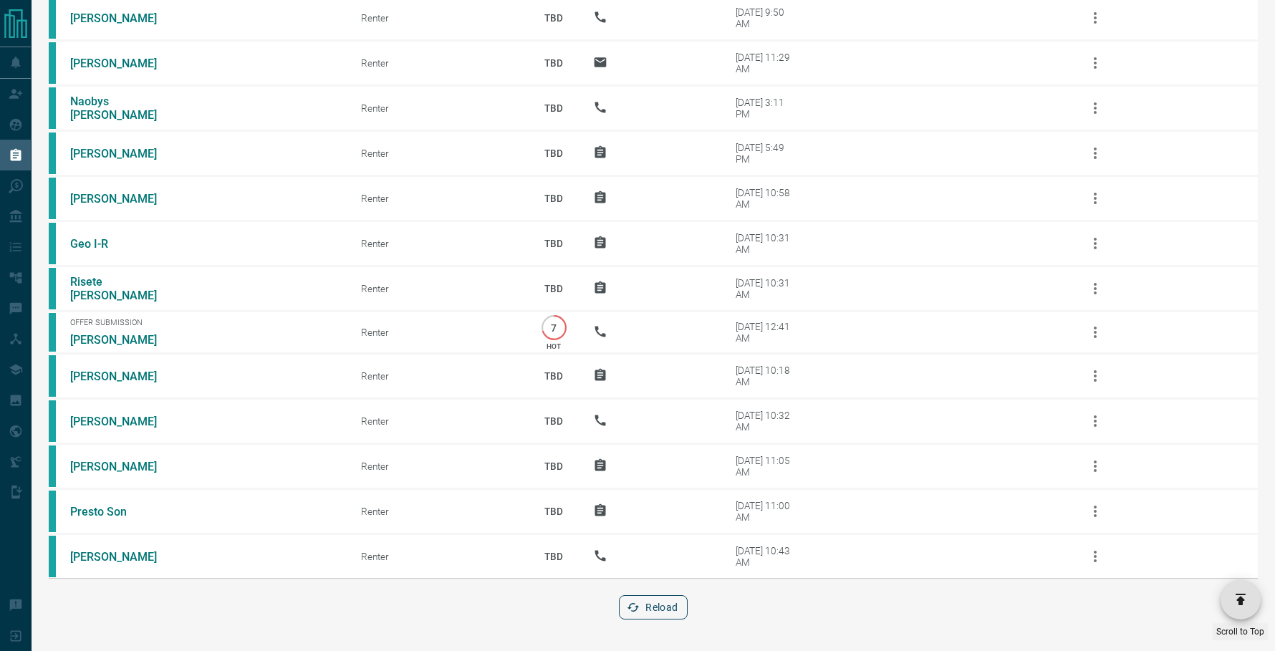
click at [652, 609] on button "Reload" at bounding box center [653, 607] width 68 height 24
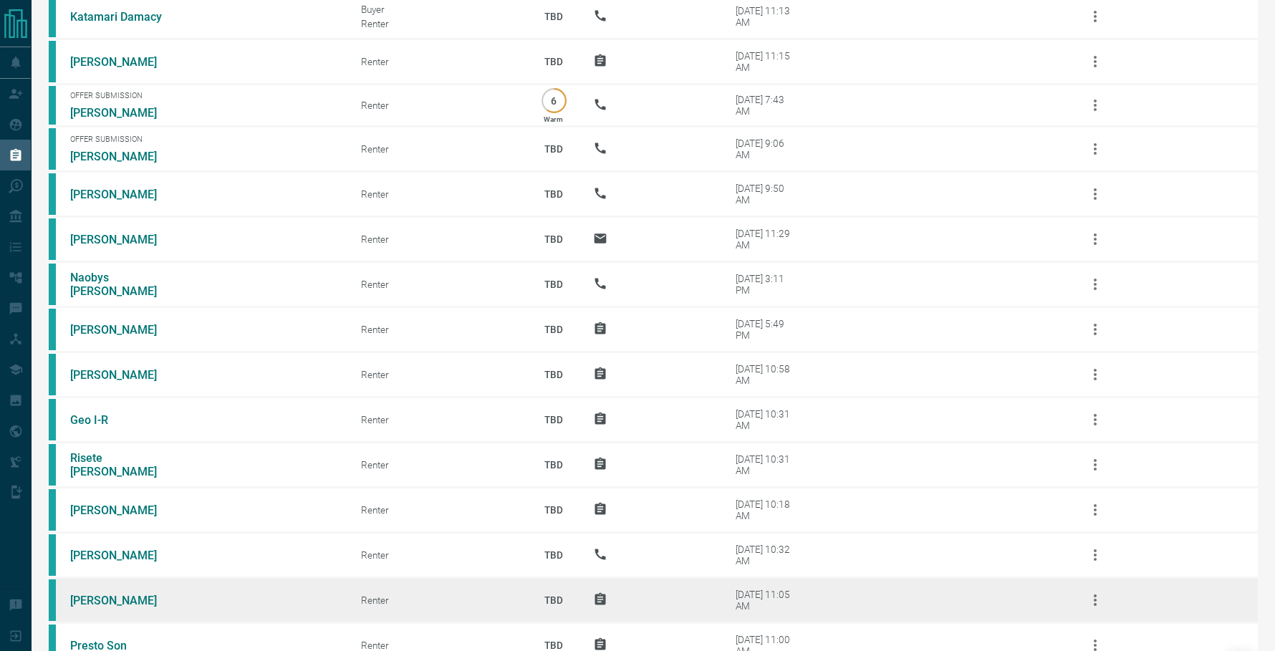
scroll to position [950, 0]
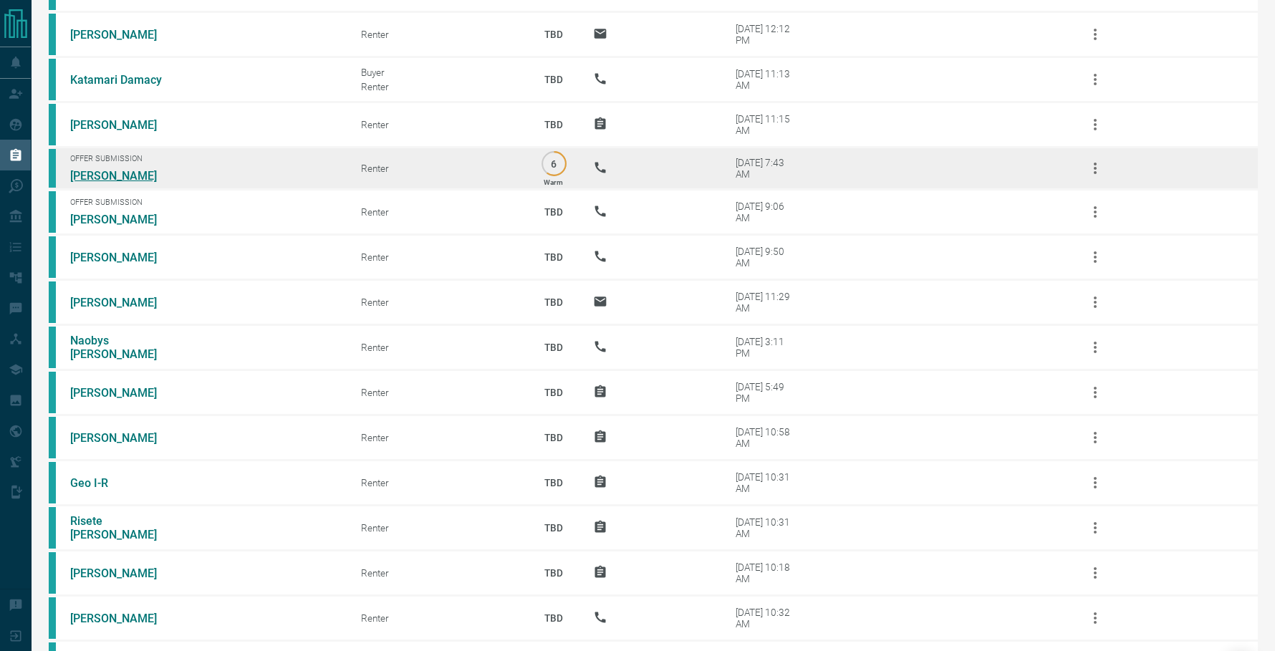
click at [115, 180] on link "[PERSON_NAME]" at bounding box center [123, 176] width 107 height 14
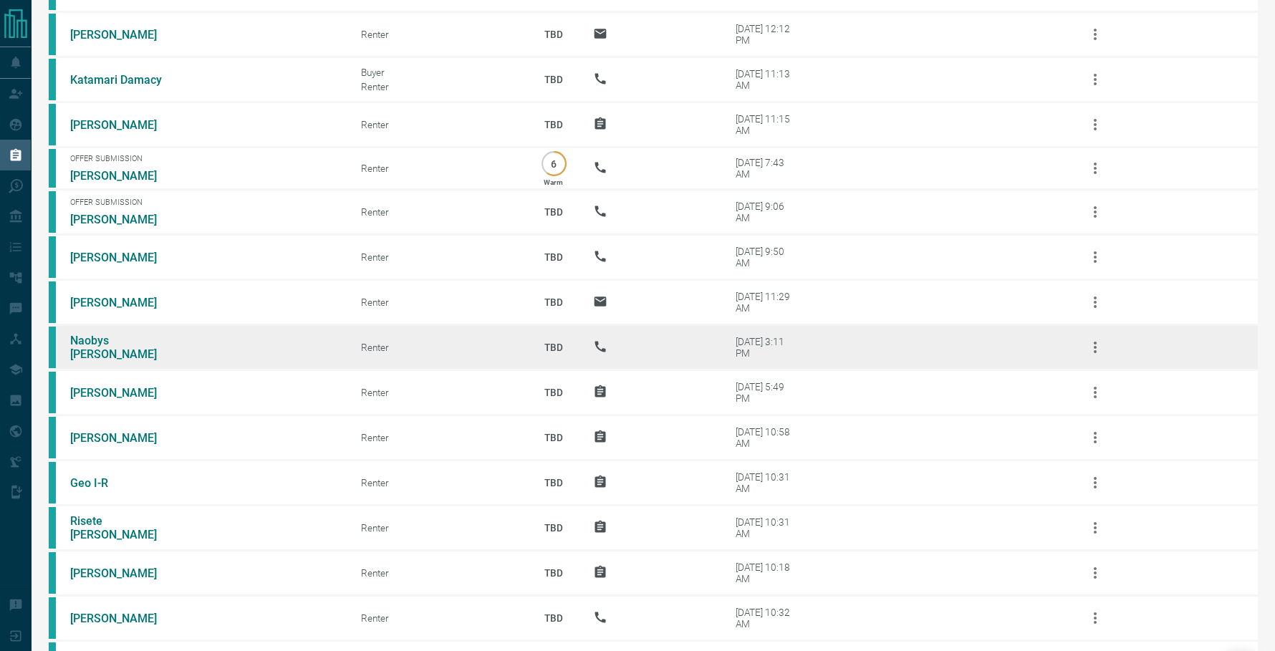
scroll to position [1147, 0]
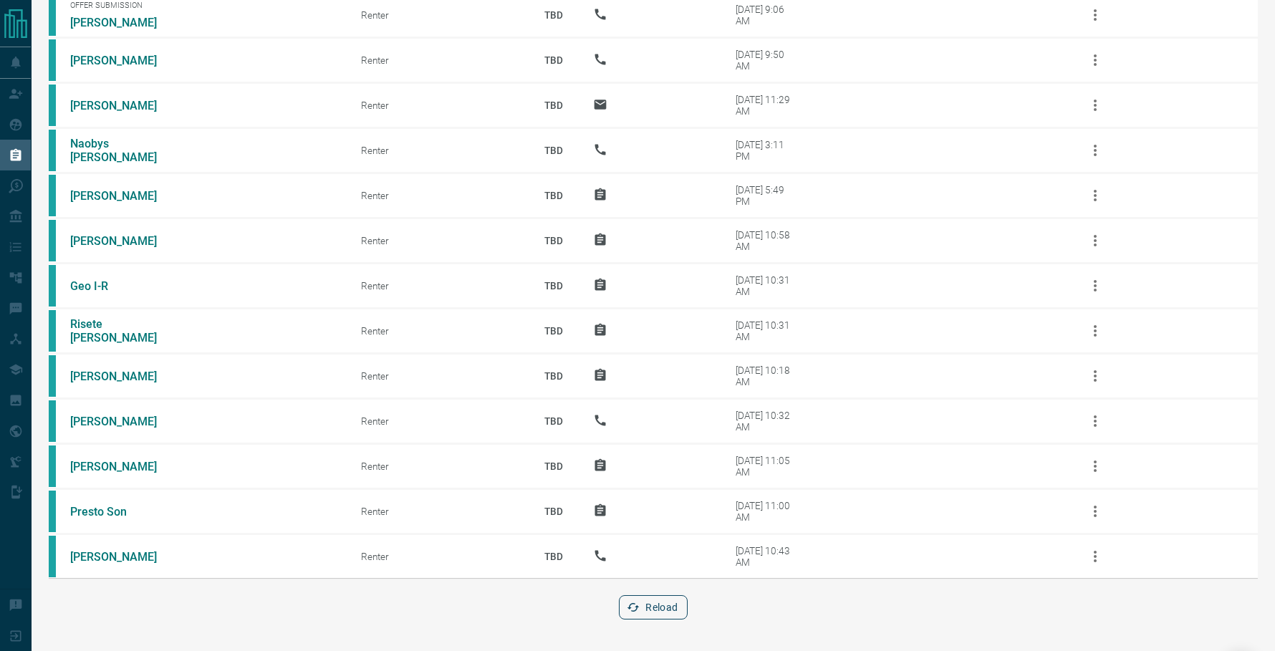
click at [668, 611] on button "Reload" at bounding box center [653, 607] width 68 height 24
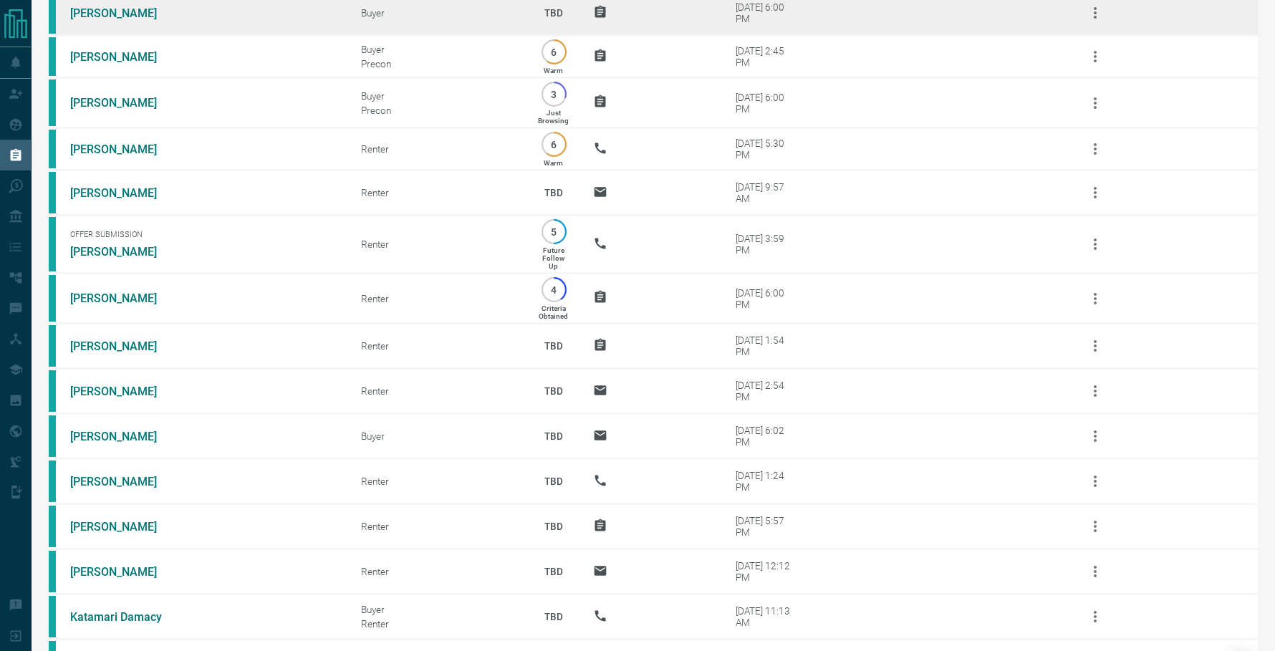
scroll to position [357, 0]
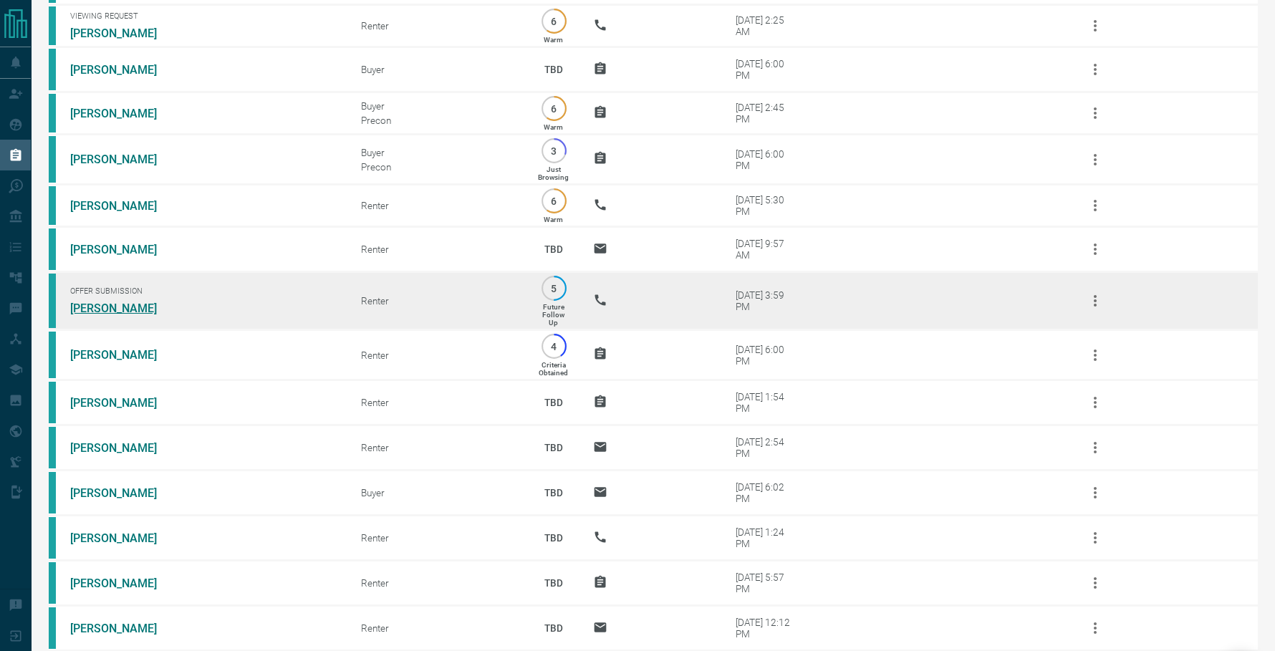
click at [91, 307] on link "[PERSON_NAME]" at bounding box center [123, 308] width 107 height 14
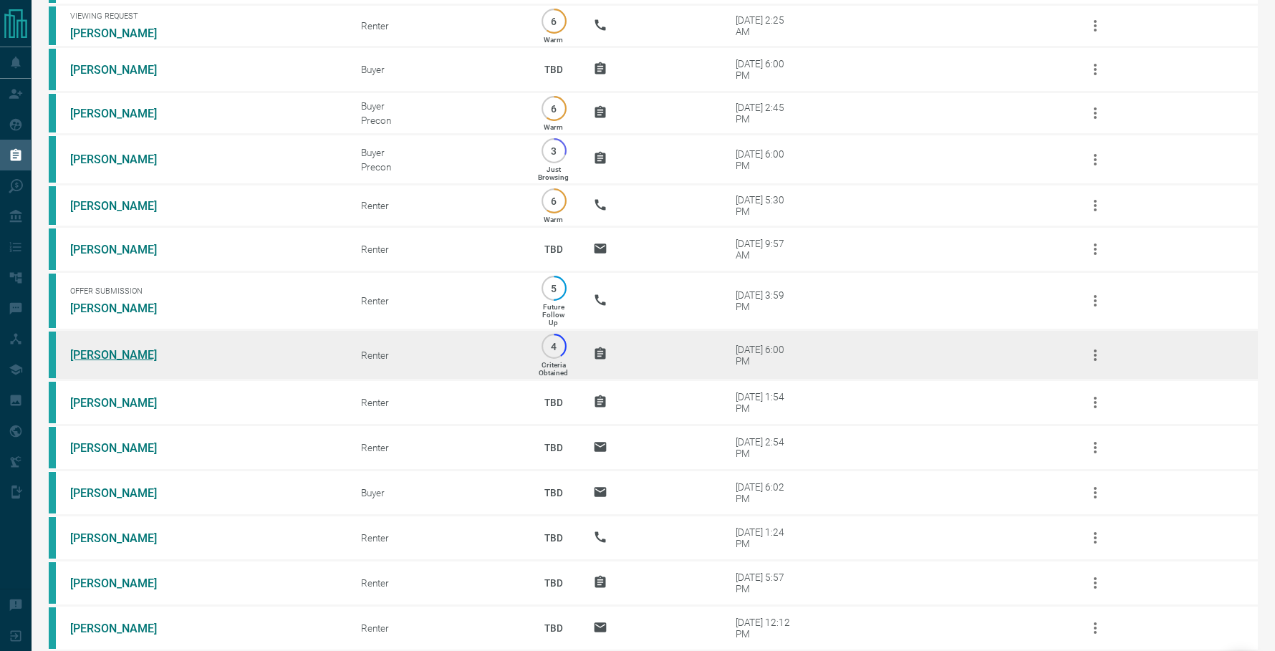
click at [99, 357] on link "[PERSON_NAME]" at bounding box center [123, 355] width 107 height 14
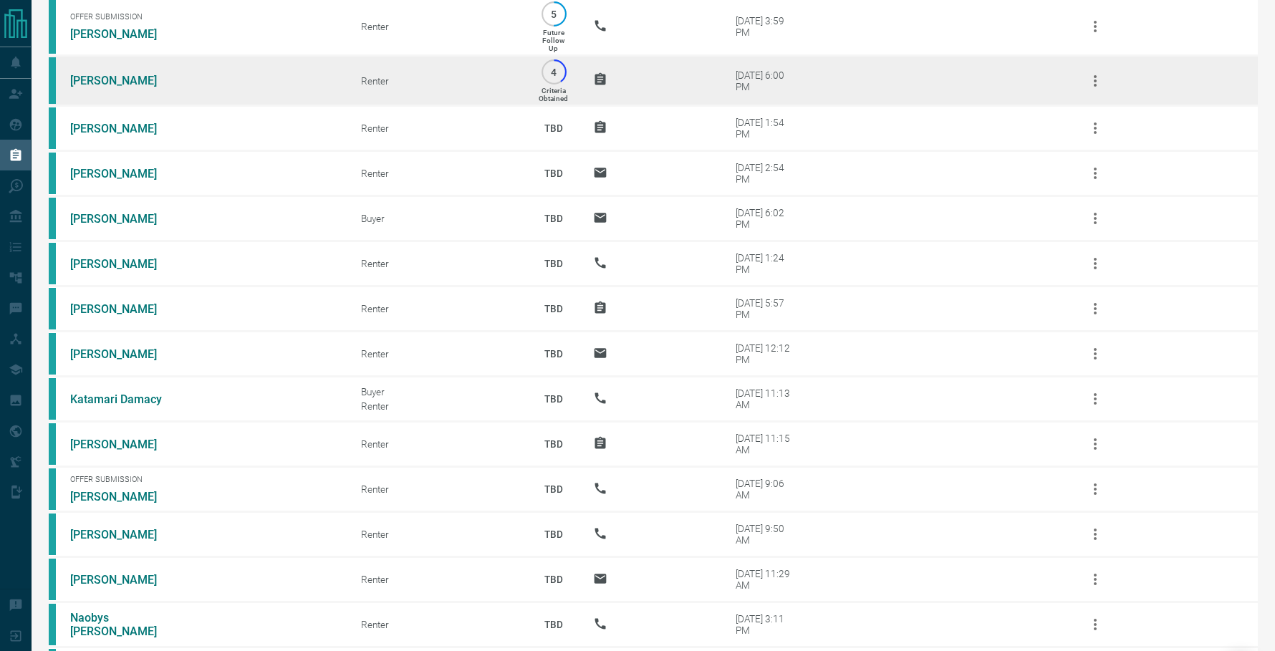
scroll to position [1105, 0]
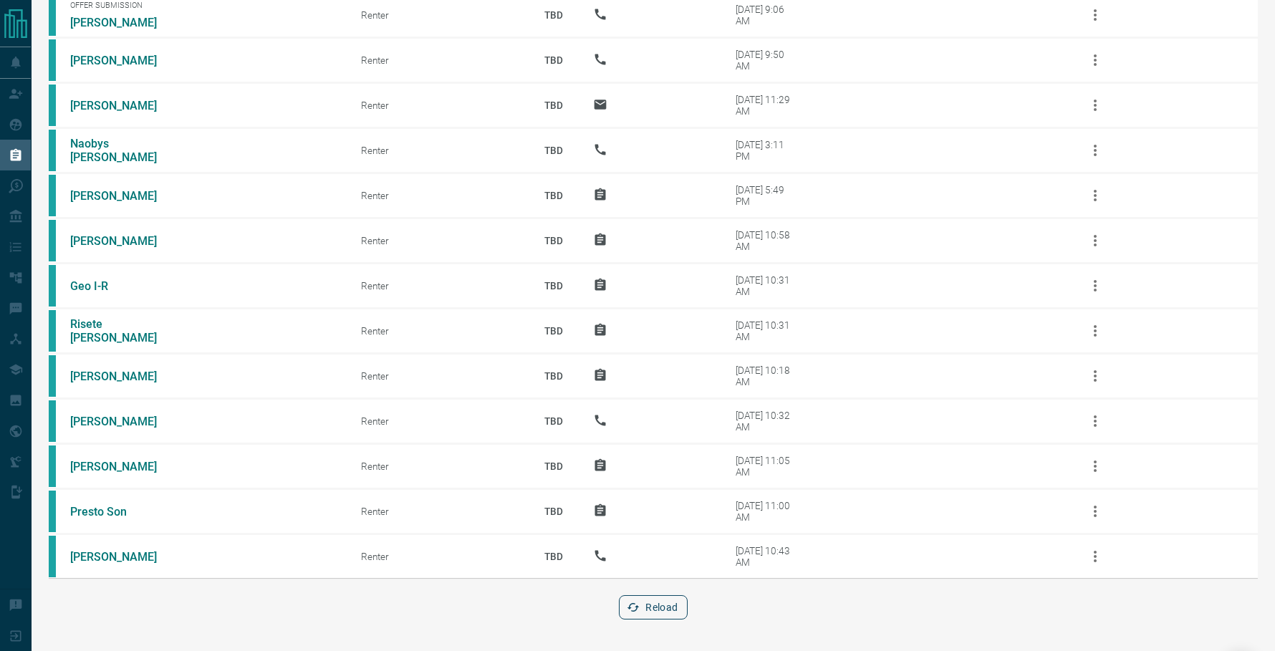
click at [656, 599] on button "Reload" at bounding box center [653, 607] width 68 height 24
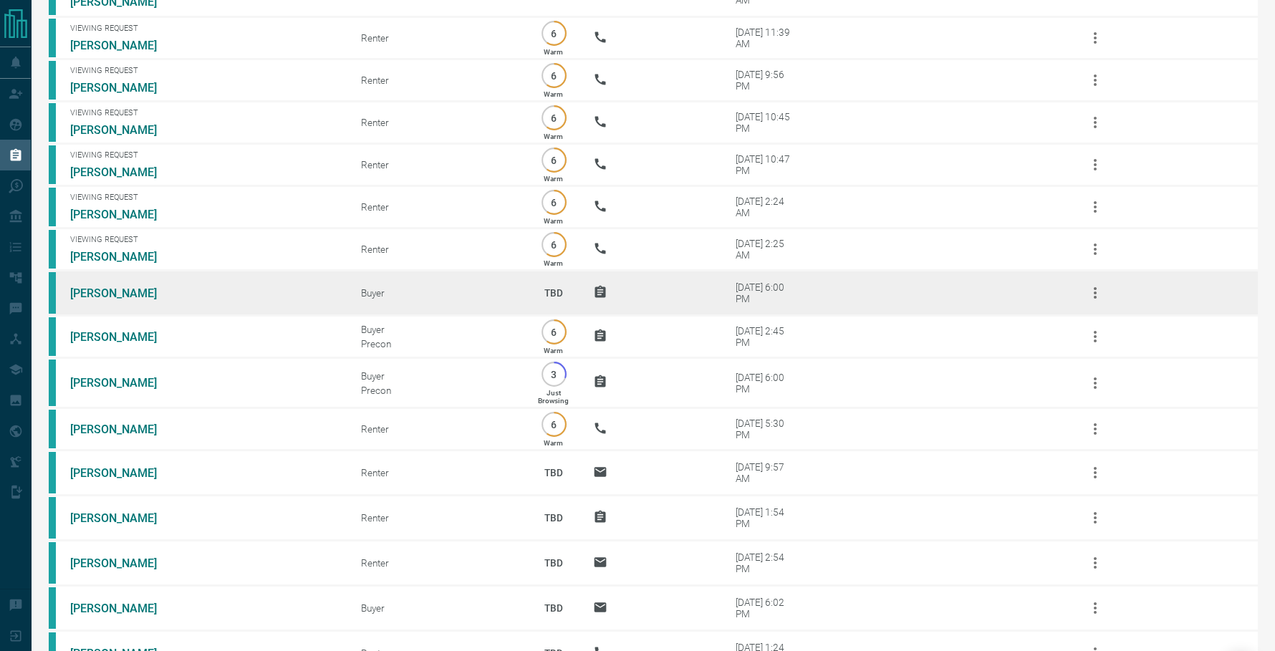
scroll to position [138, 0]
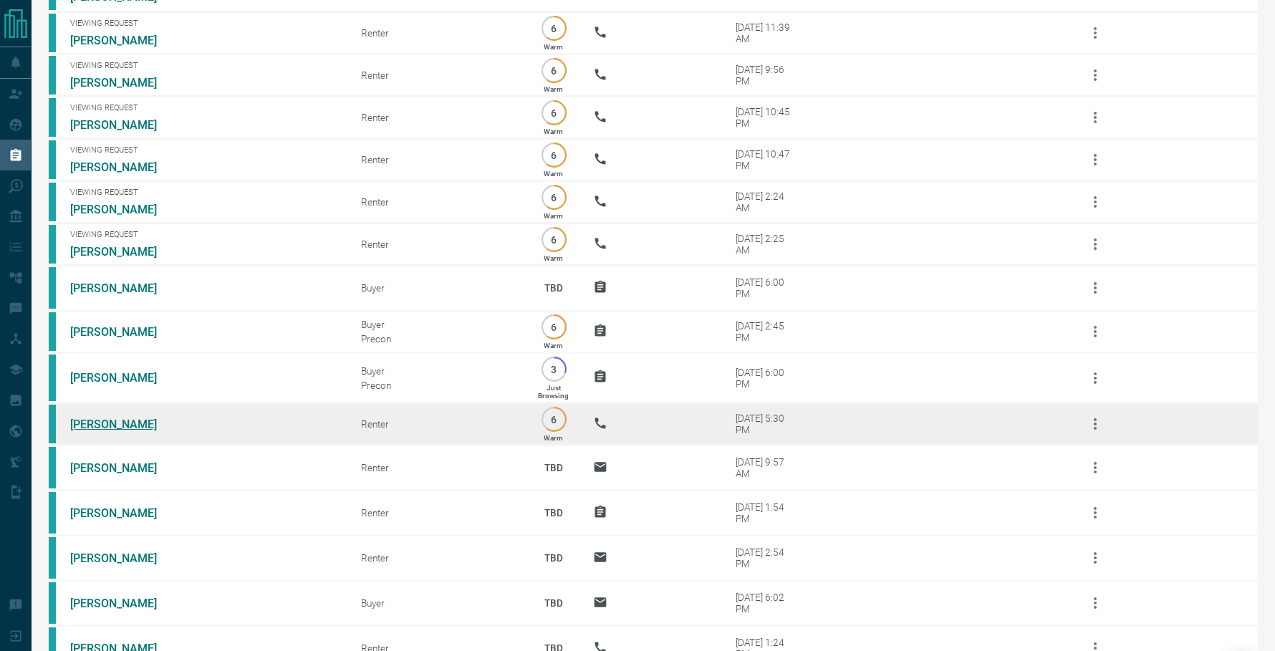
click at [94, 420] on link "[PERSON_NAME]" at bounding box center [123, 425] width 107 height 14
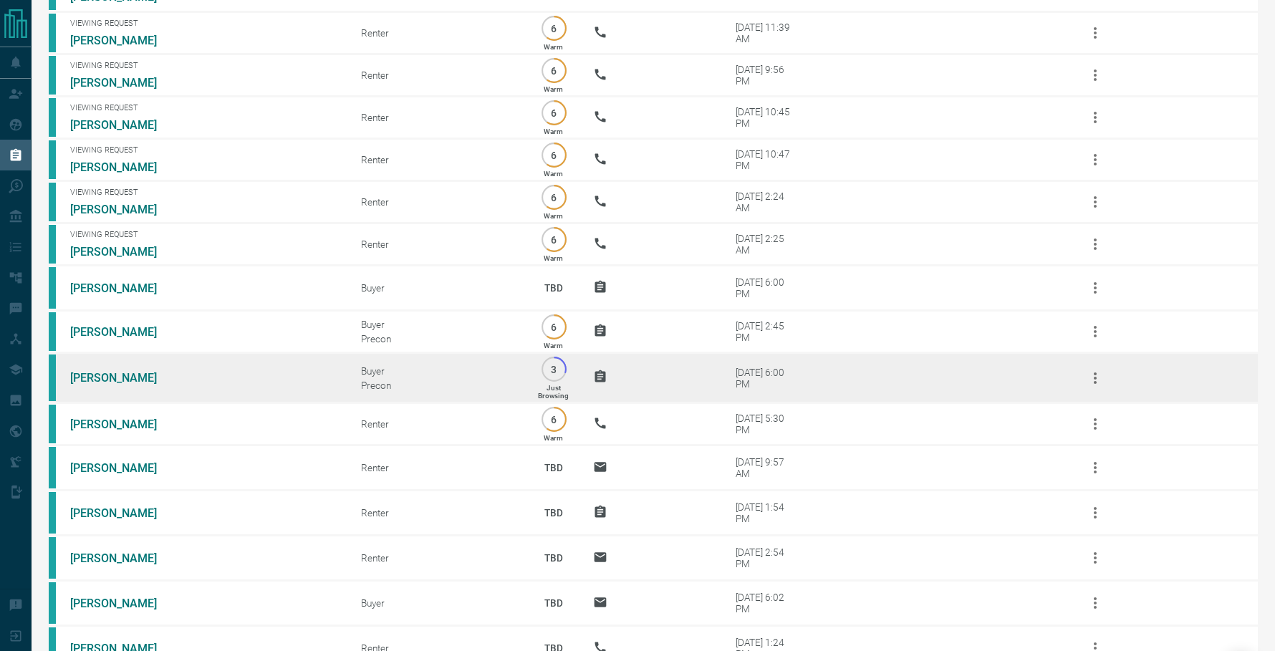
scroll to position [0, 0]
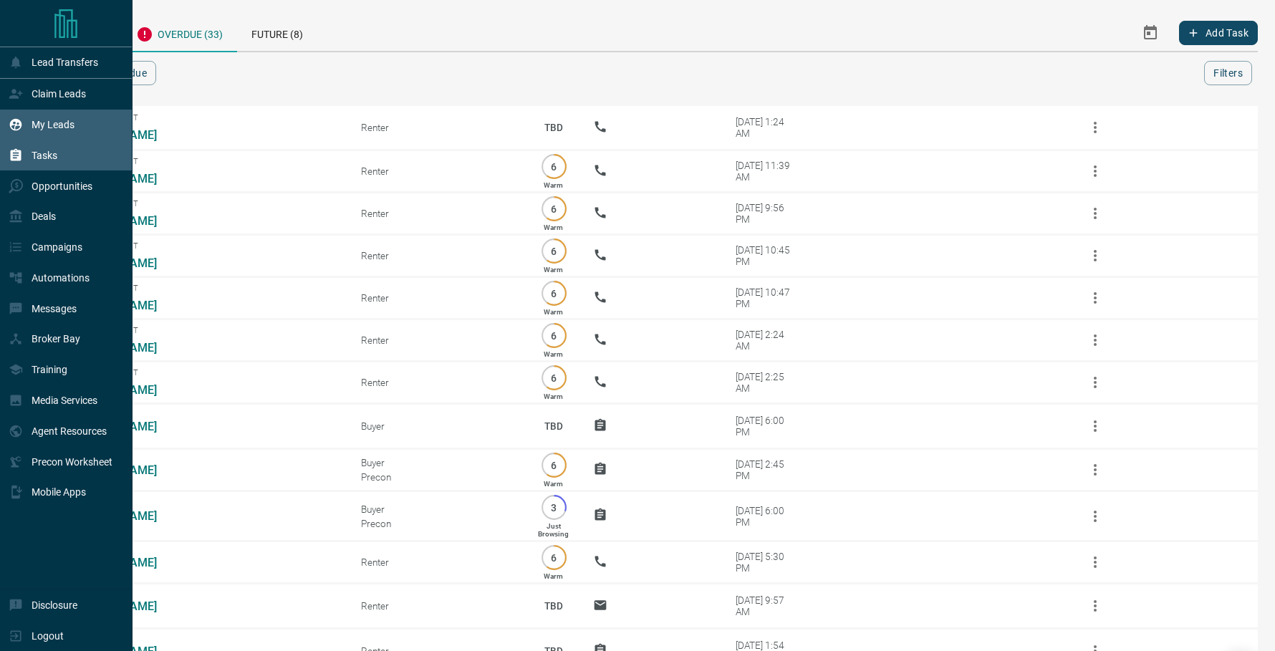
click at [19, 124] on icon at bounding box center [16, 125] width 12 height 12
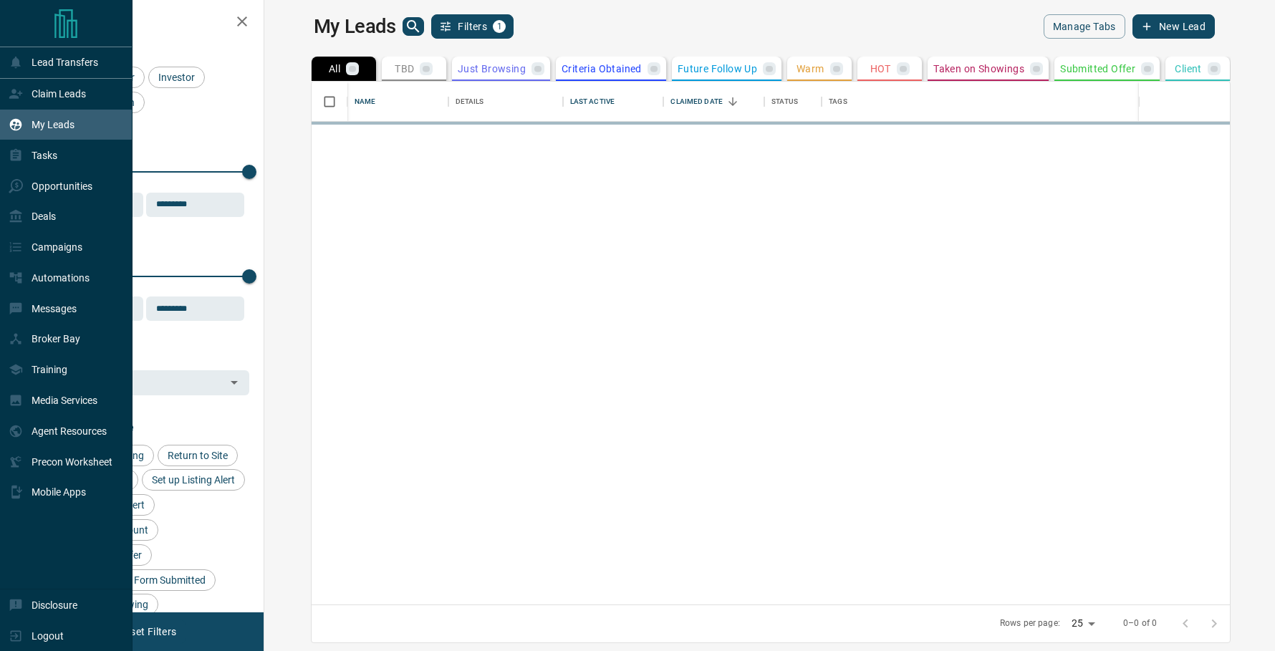
scroll to position [523, 1004]
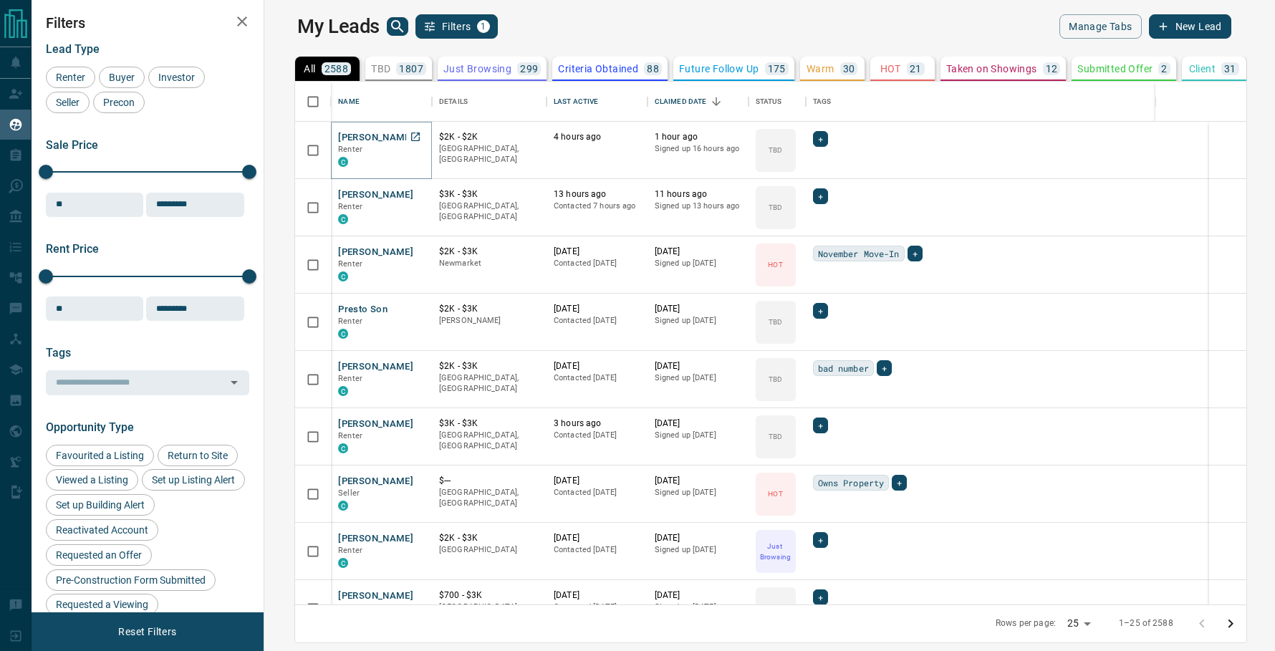
click at [344, 137] on button "[PERSON_NAME]" at bounding box center [375, 138] width 75 height 14
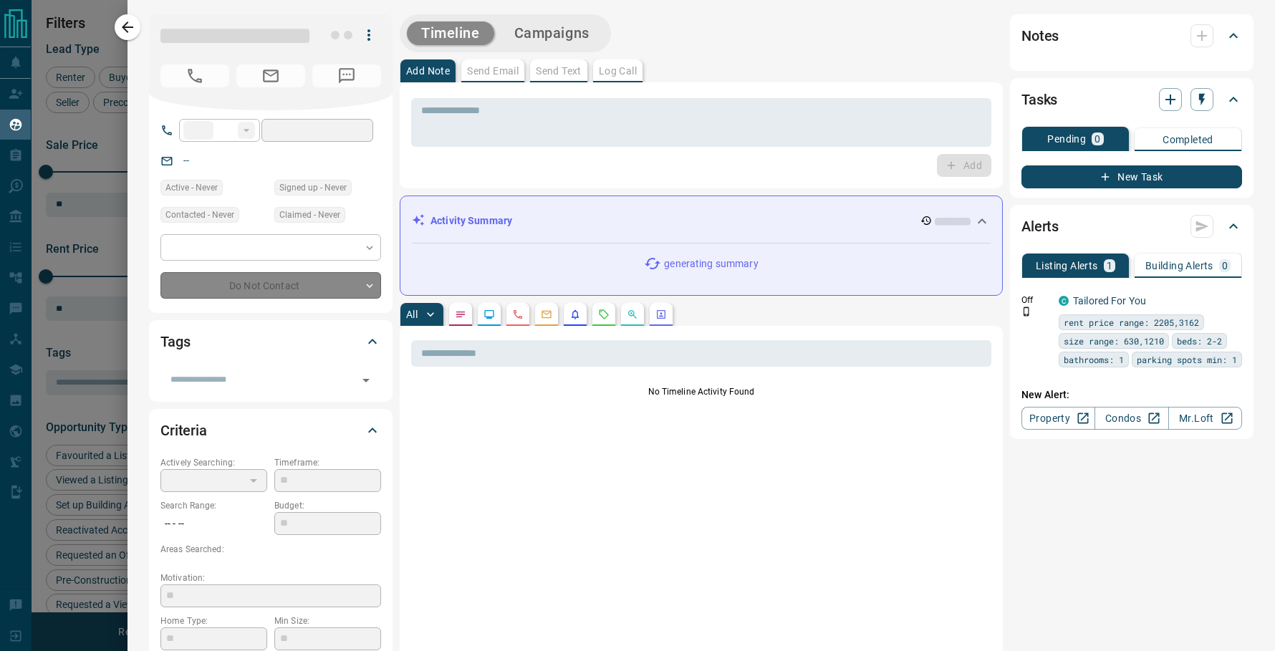
type input "**"
type input "**********"
type input "**"
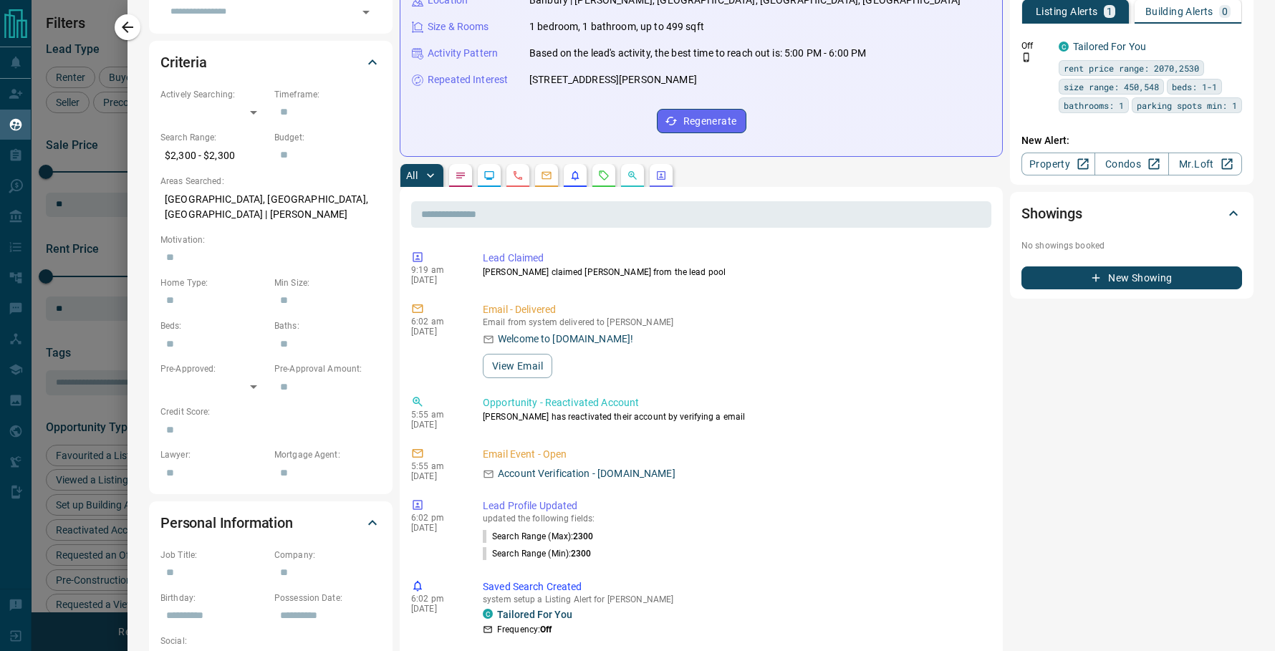
scroll to position [0, 0]
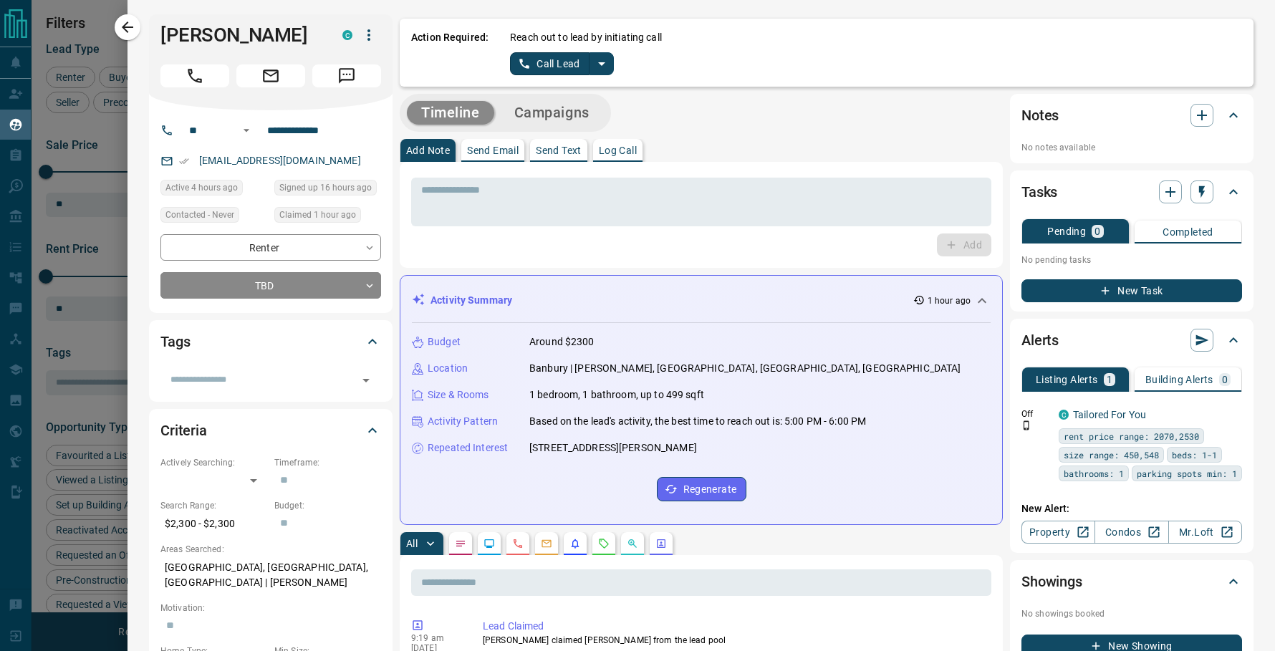
click at [113, 14] on div at bounding box center [637, 325] width 1275 height 651
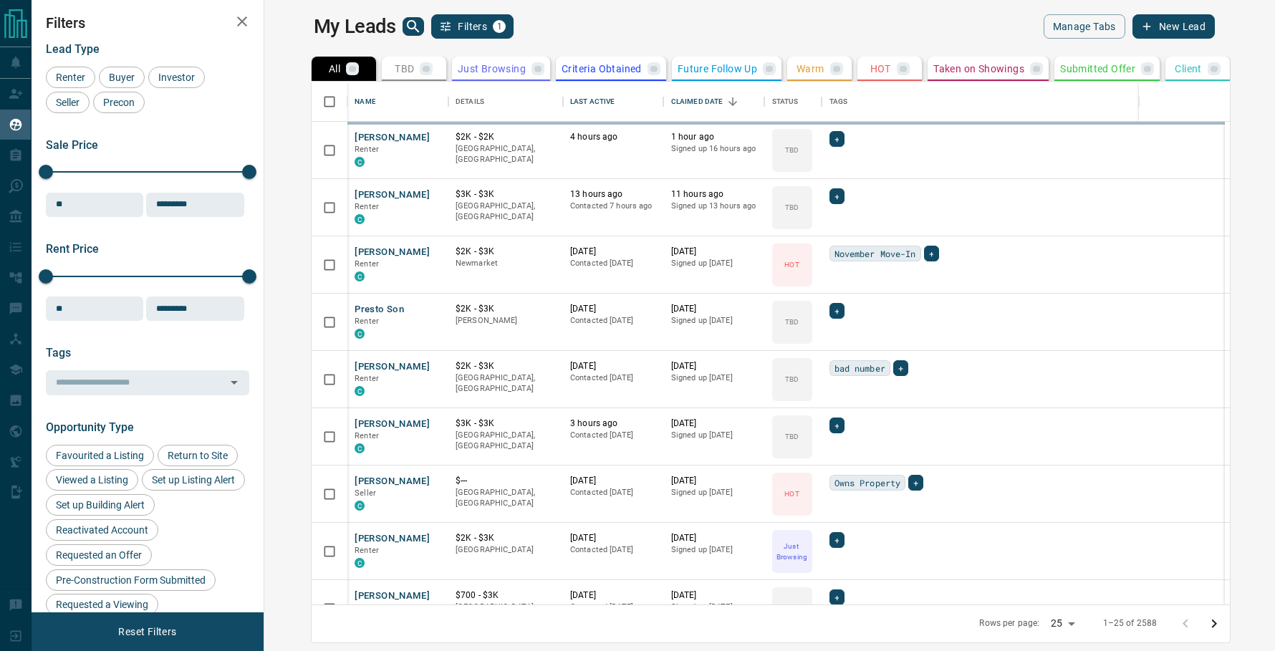
click at [131, 24] on h2 "Filters" at bounding box center [147, 22] width 203 height 17
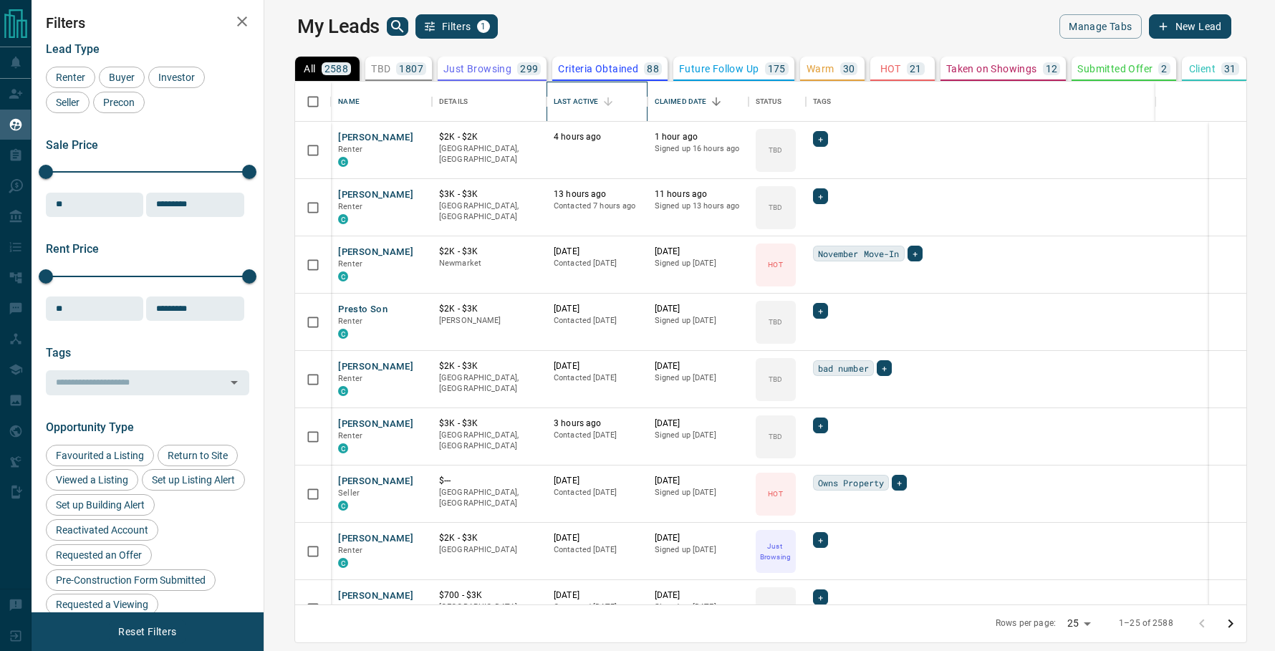
click at [554, 105] on div "Last Active" at bounding box center [576, 102] width 44 height 40
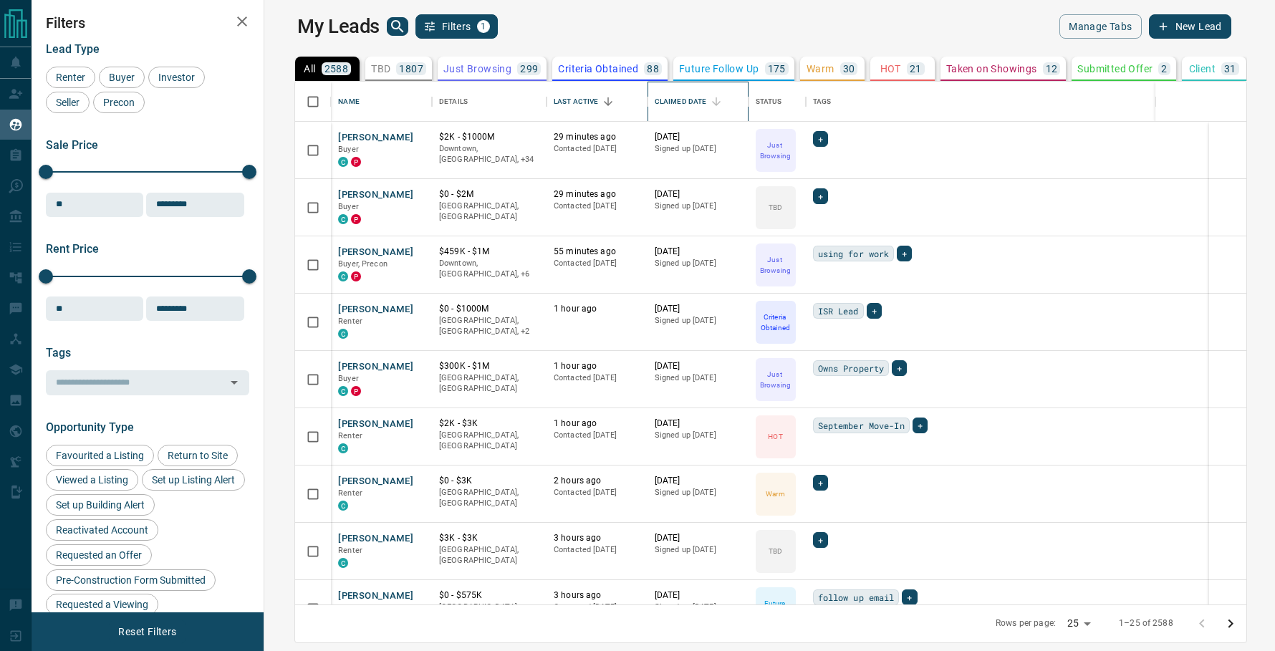
click at [655, 103] on div "Claimed Date" at bounding box center [681, 102] width 52 height 40
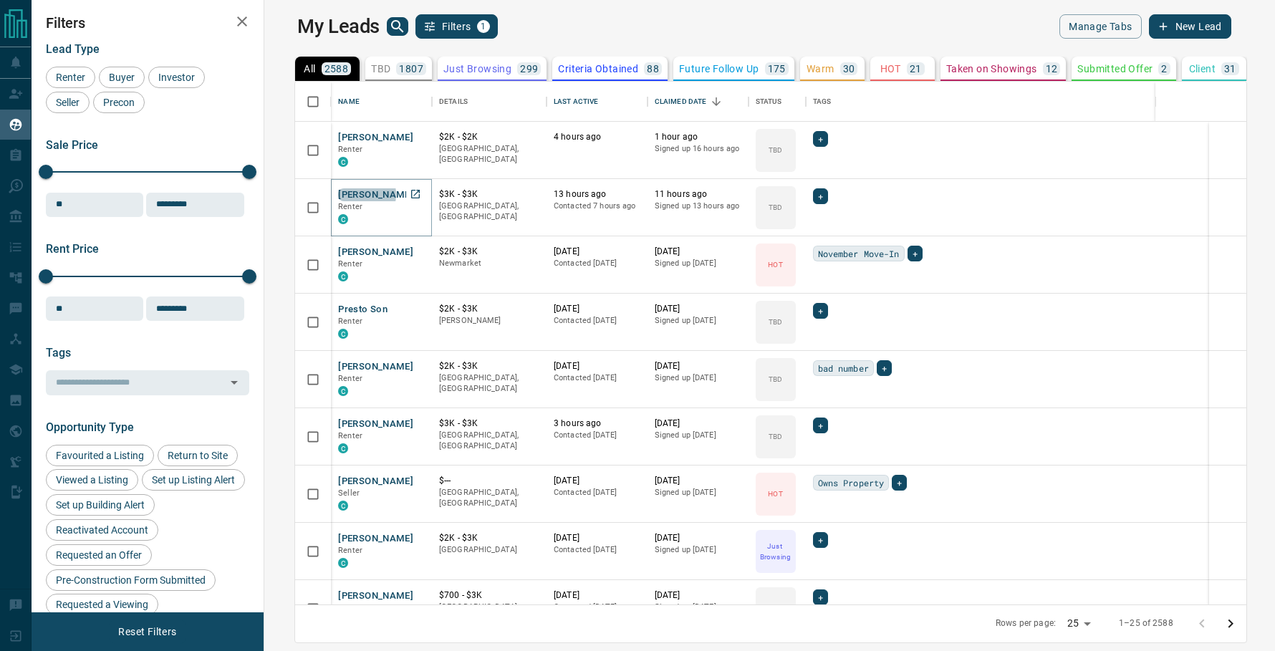
click at [338, 194] on button "[PERSON_NAME]" at bounding box center [375, 195] width 75 height 14
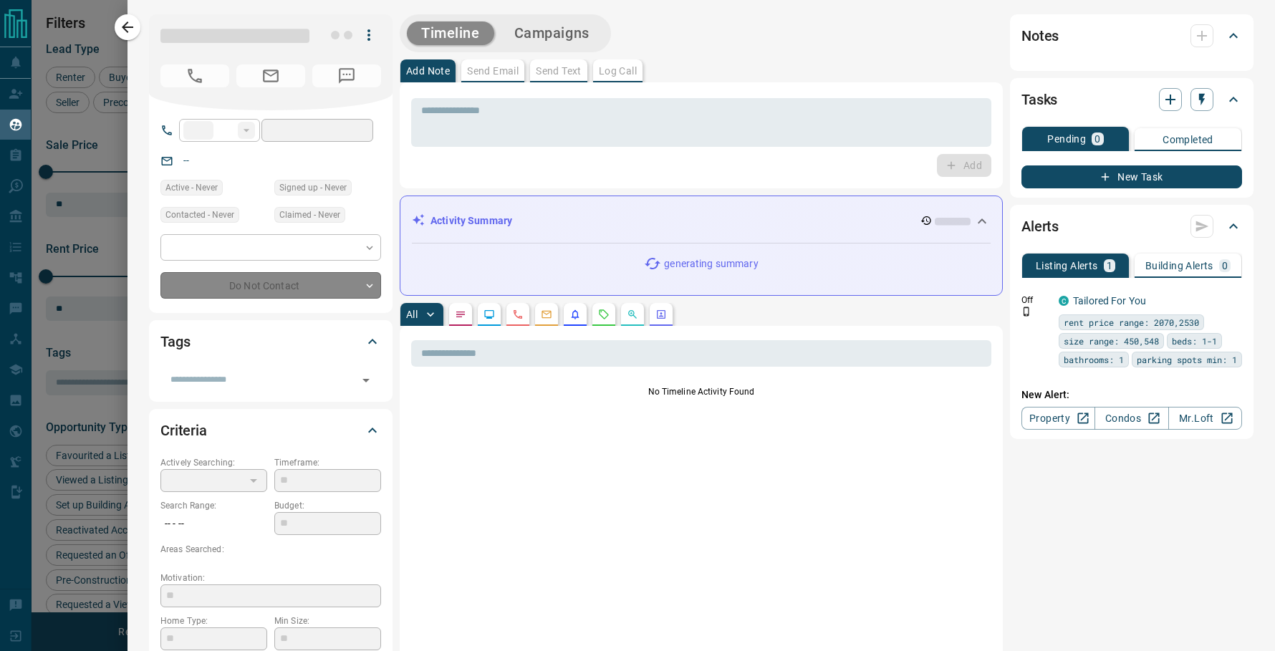
type input "**"
type input "**********"
type input "**"
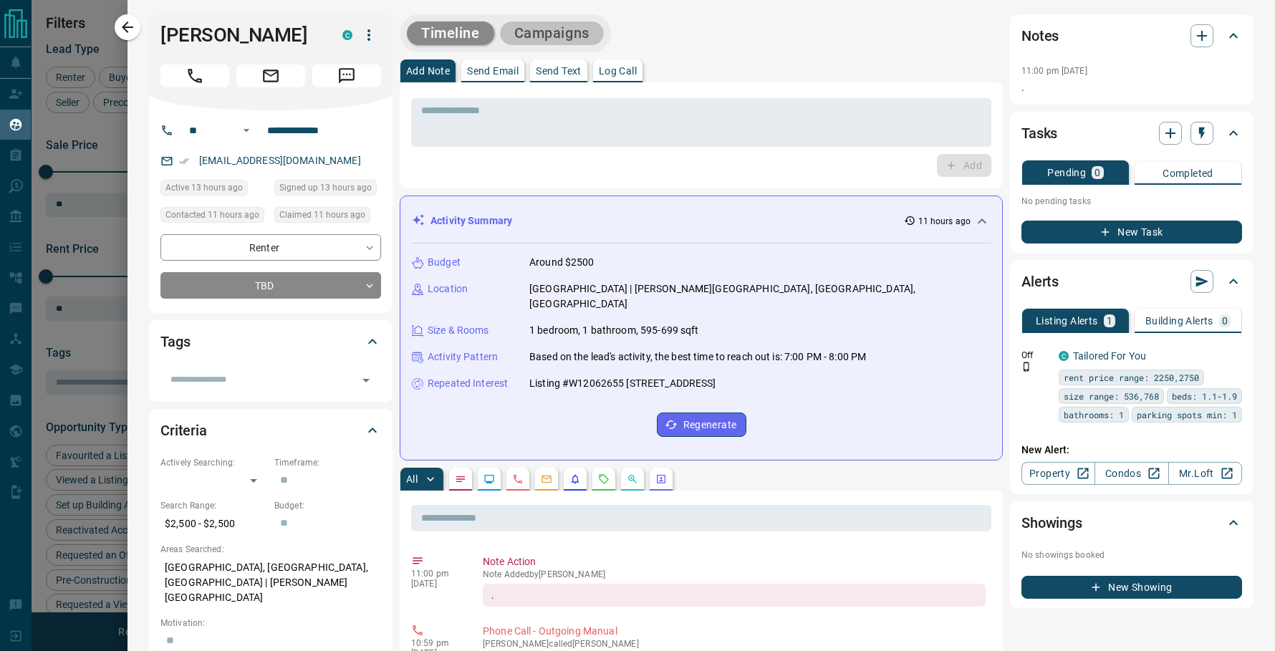
click at [531, 24] on button "Campaigns" at bounding box center [552, 33] width 104 height 24
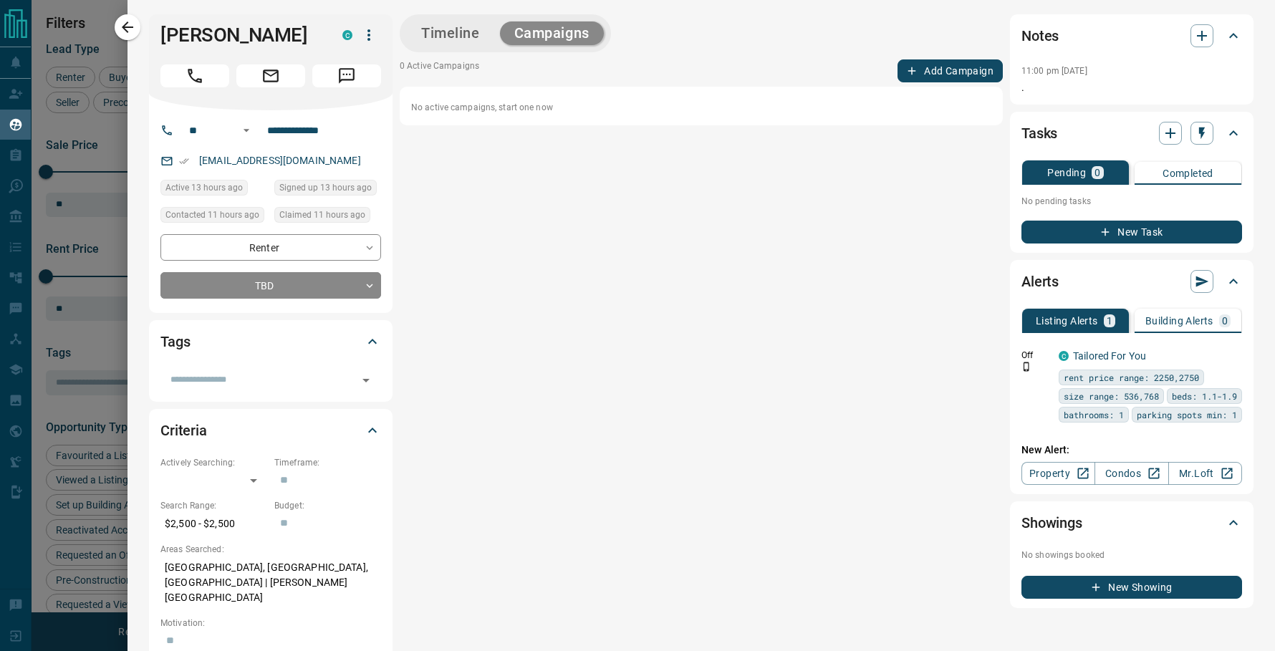
click at [926, 76] on button "Add Campaign" at bounding box center [949, 70] width 105 height 23
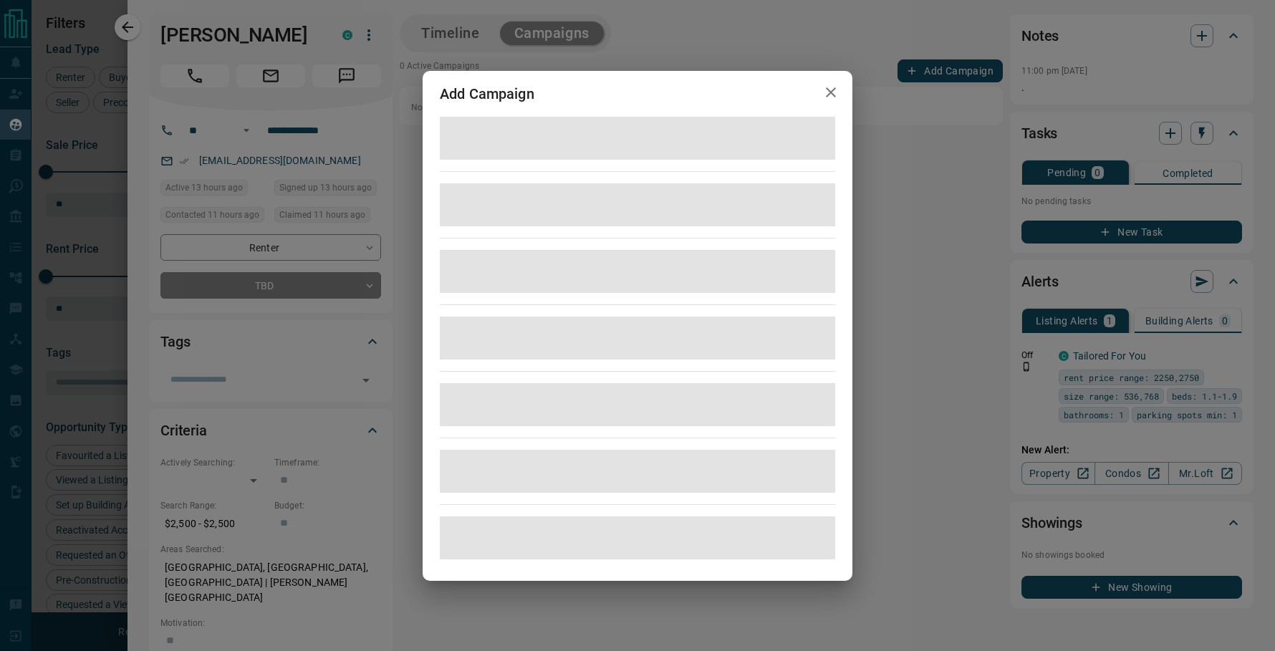
click at [850, 81] on div "Add Campaign" at bounding box center [638, 94] width 430 height 46
click at [843, 87] on button "button" at bounding box center [830, 92] width 29 height 29
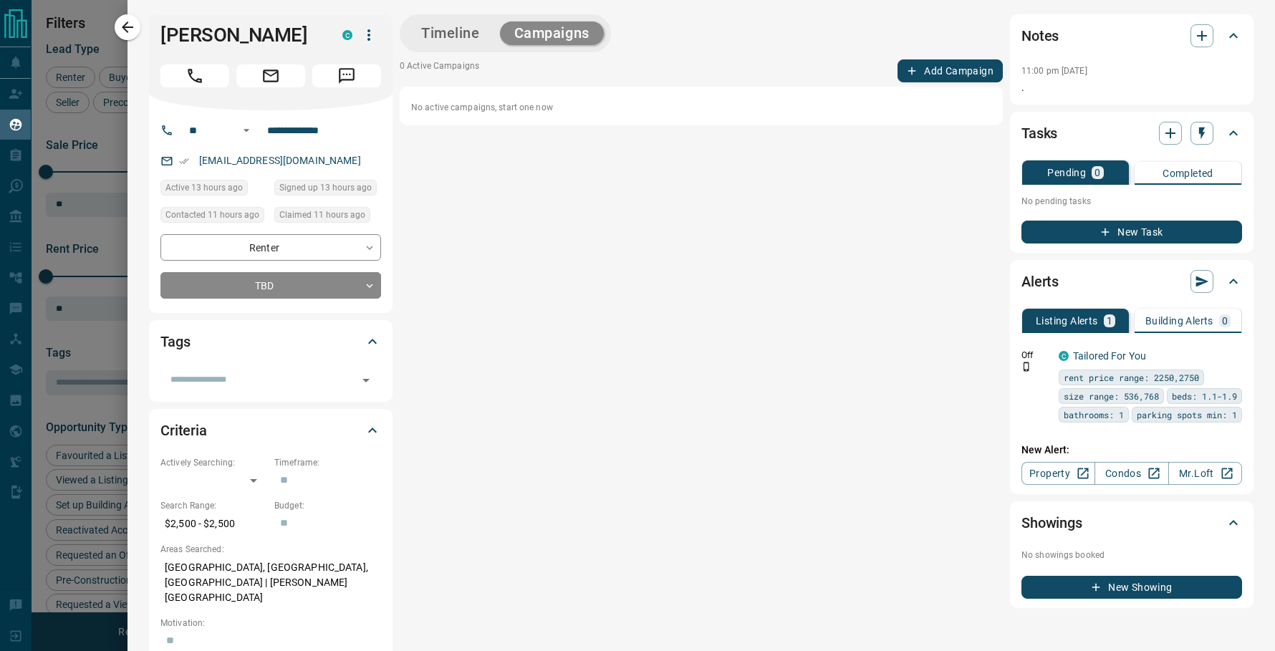
click at [473, 27] on button "Timeline" at bounding box center [450, 33] width 87 height 24
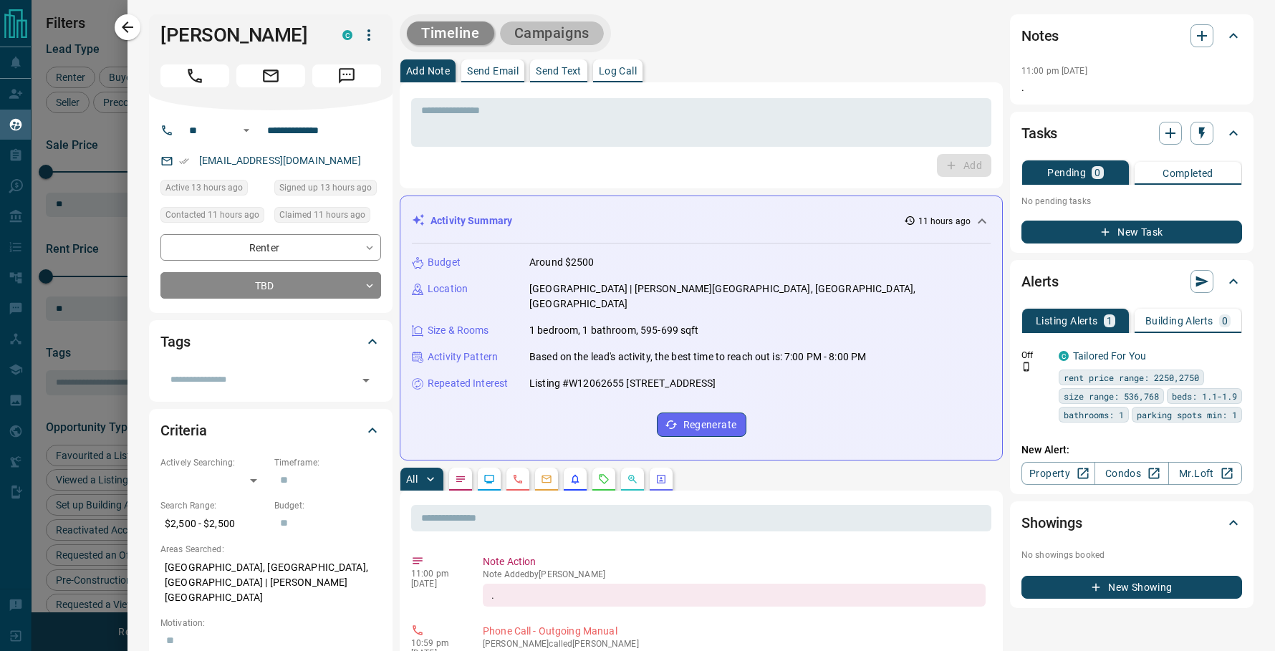
click at [581, 42] on button "Campaigns" at bounding box center [552, 33] width 104 height 24
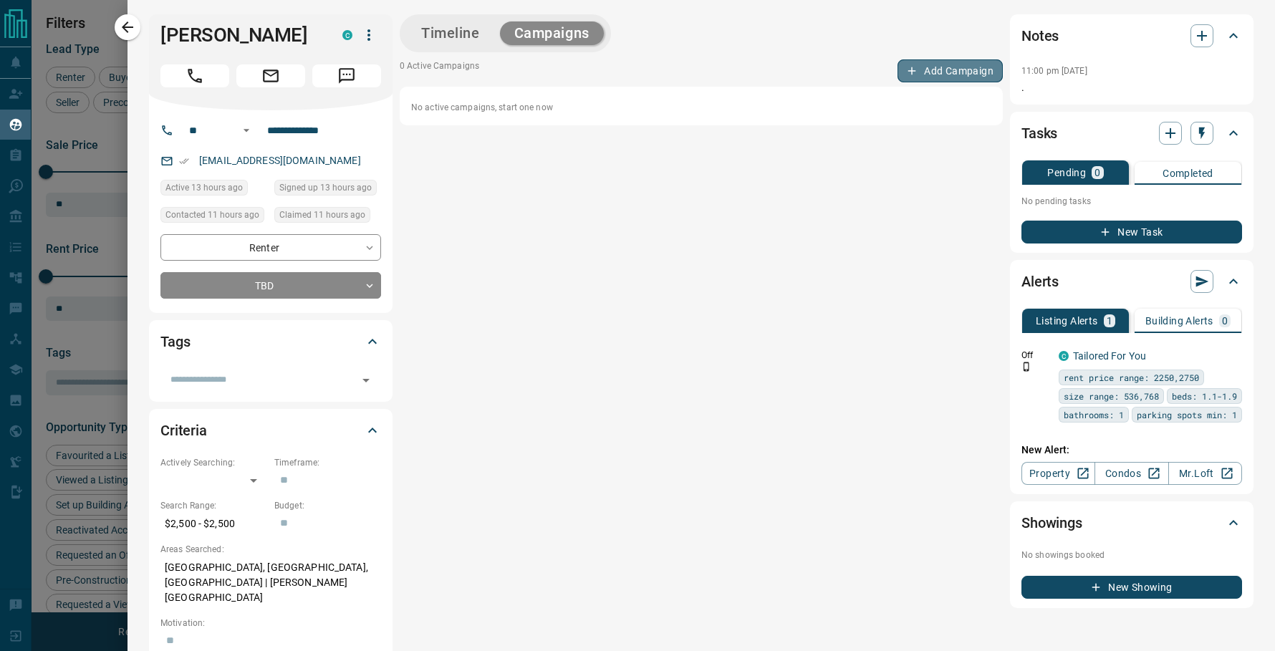
click at [952, 79] on button "Add Campaign" at bounding box center [949, 70] width 105 height 23
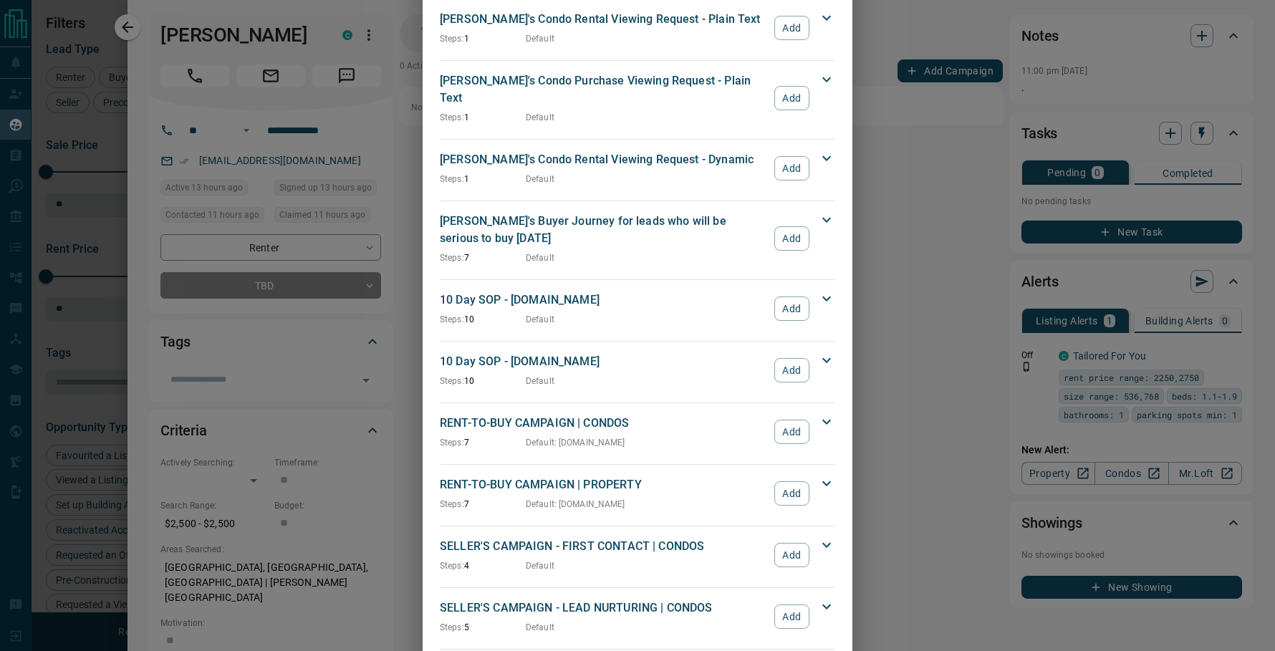
scroll to position [763, 0]
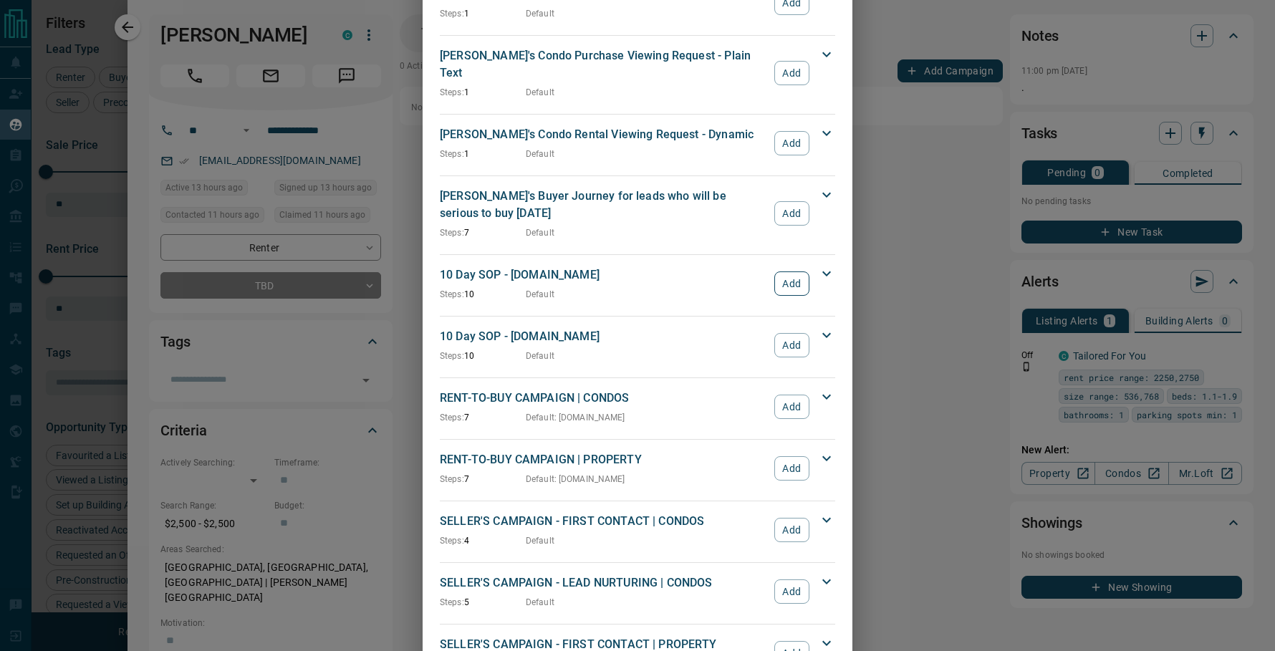
click at [783, 271] on button "Add" at bounding box center [791, 283] width 35 height 24
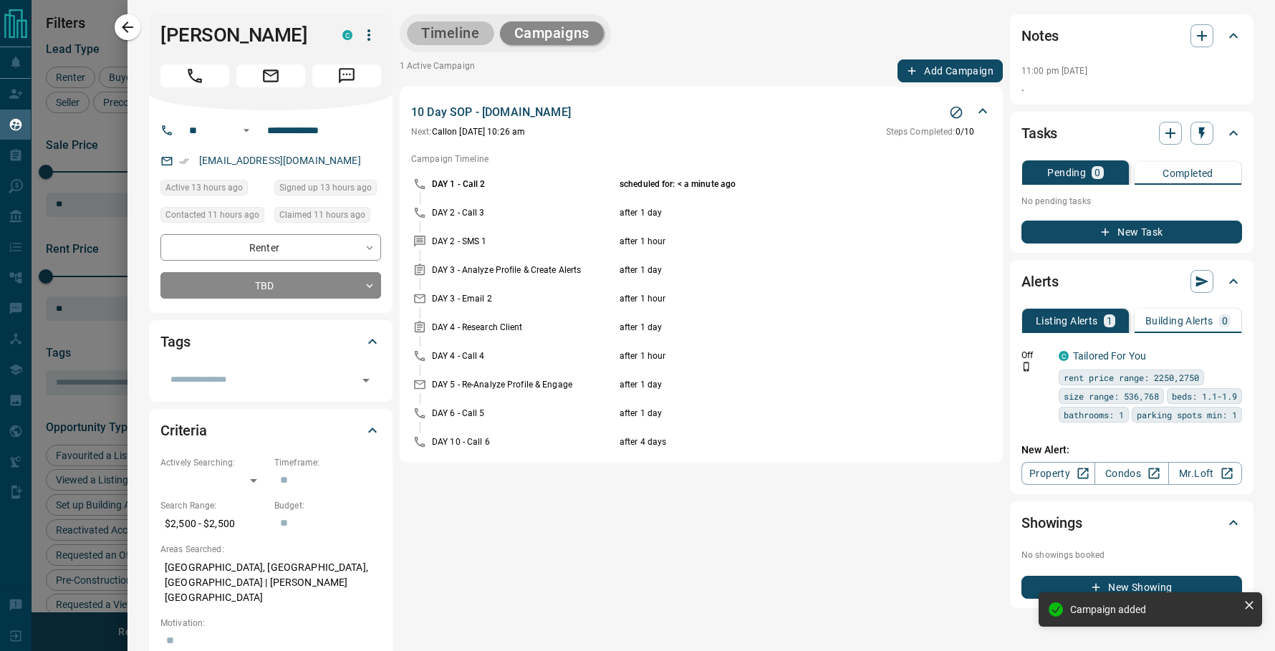
click at [444, 37] on button "Timeline" at bounding box center [450, 33] width 87 height 24
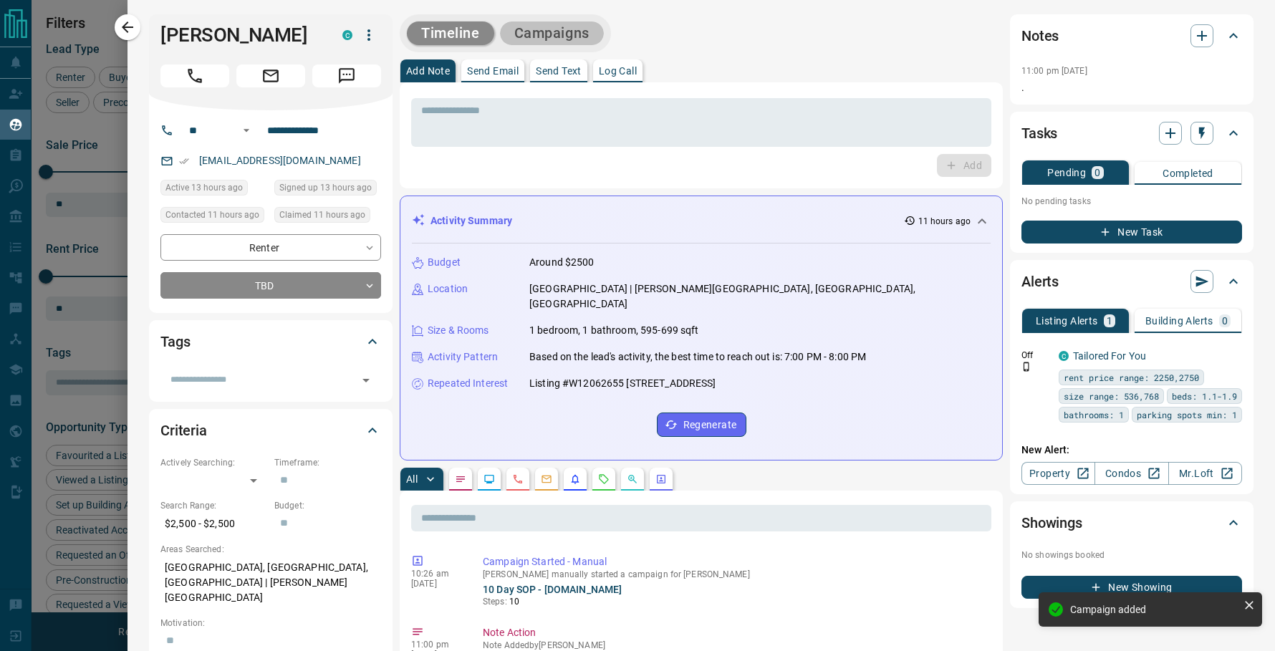
click at [559, 36] on button "Campaigns" at bounding box center [552, 33] width 104 height 24
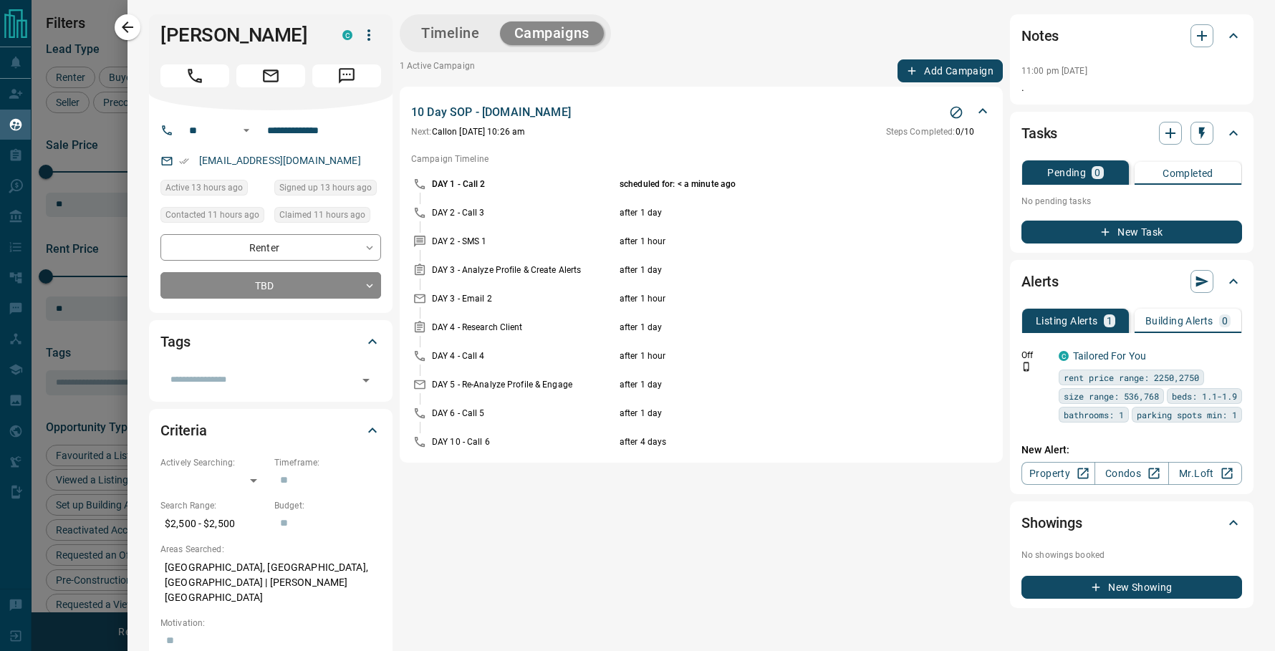
click at [452, 37] on button "Timeline" at bounding box center [450, 33] width 87 height 24
